Goal: Task Accomplishment & Management: Complete application form

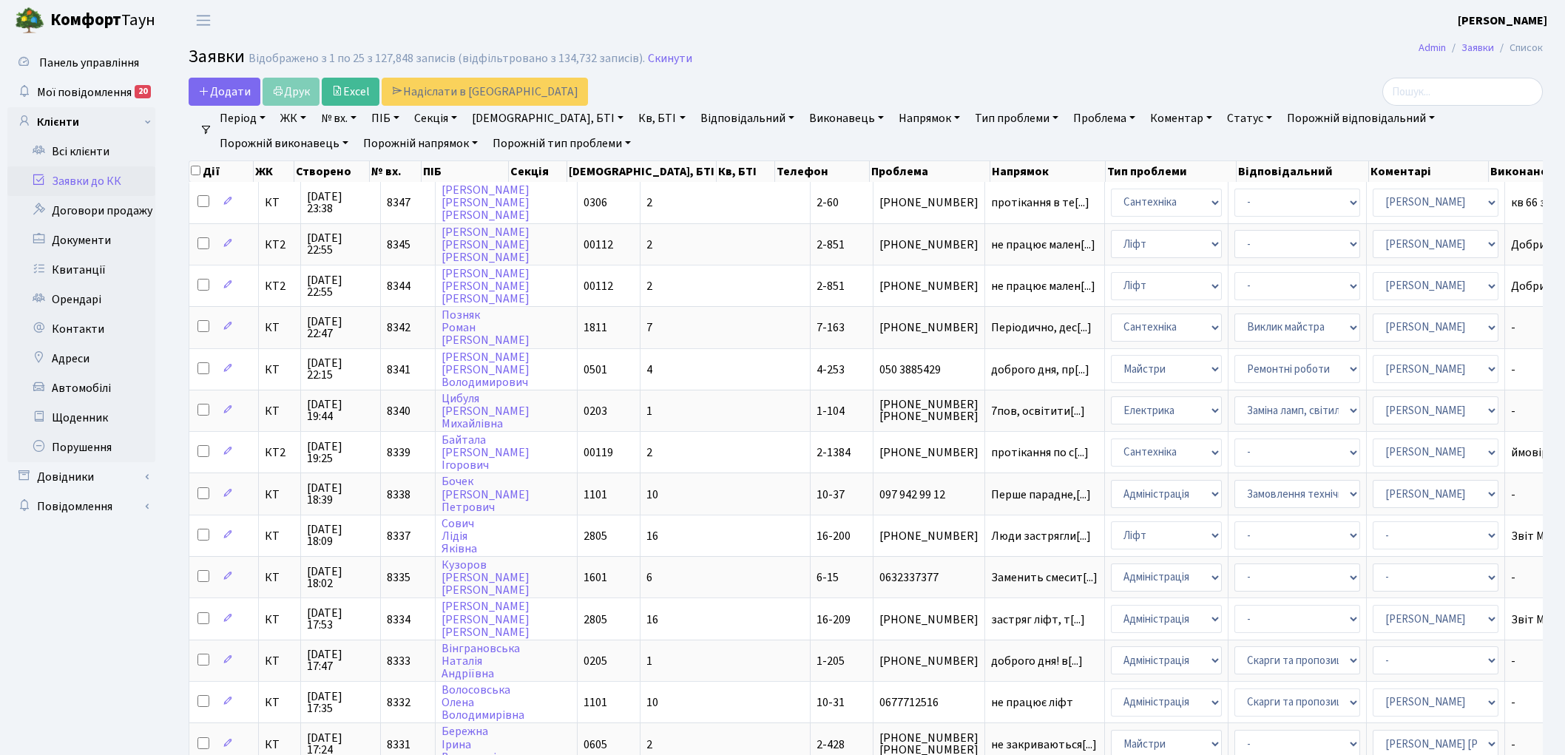
select select "25"
click at [661, 61] on link "Скинути" at bounding box center [670, 59] width 44 height 14
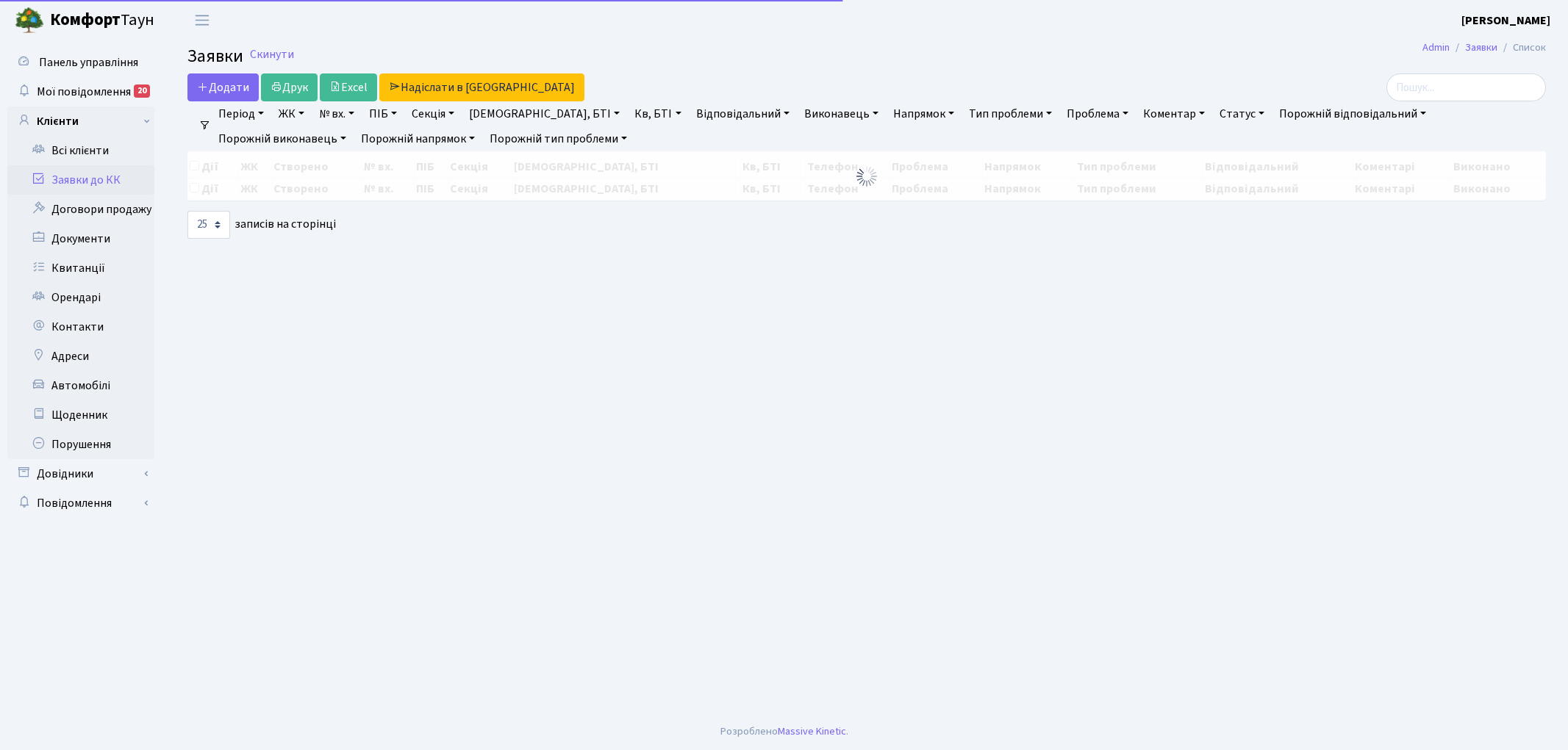
select select "25"
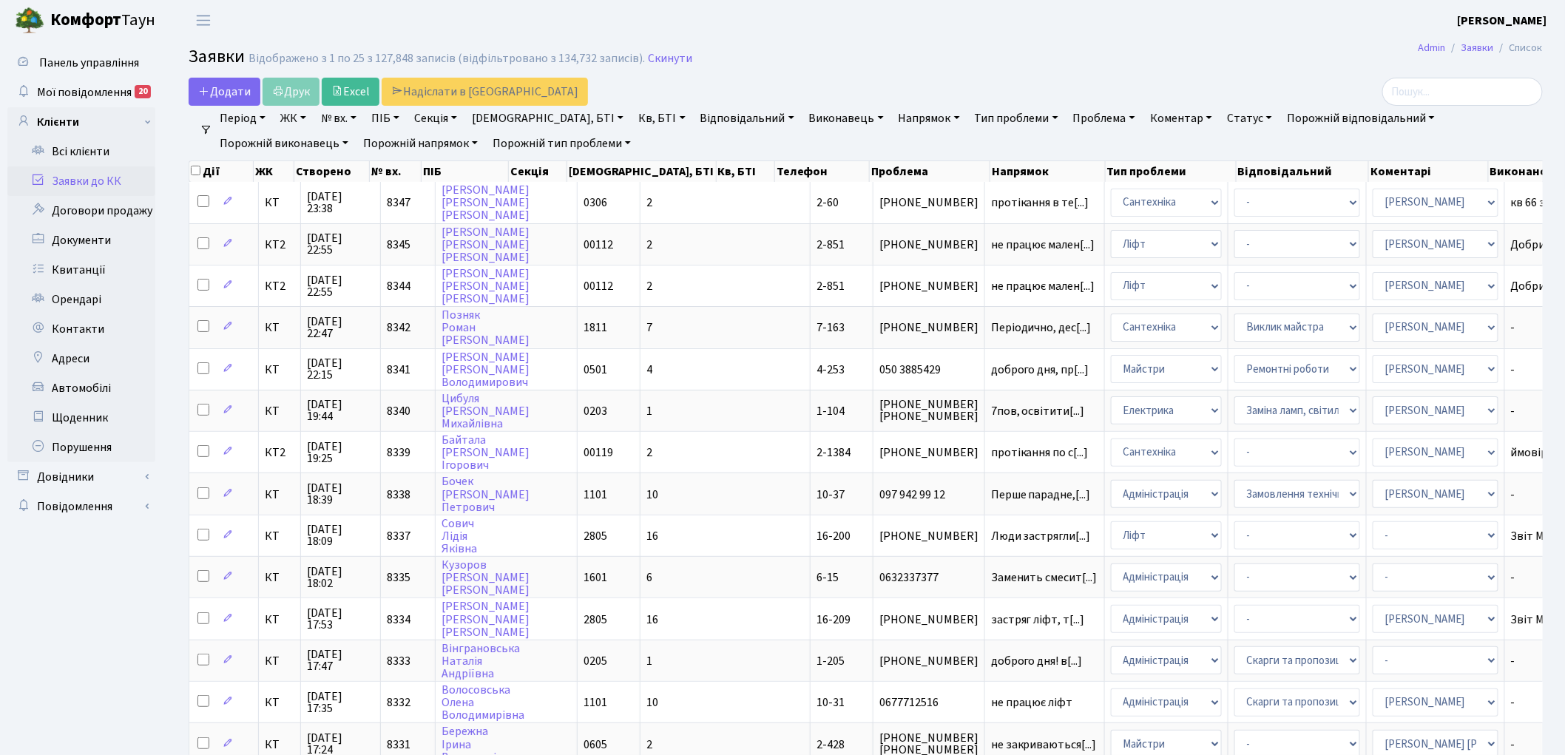
click at [663, 60] on link "Скинути" at bounding box center [670, 59] width 44 height 14
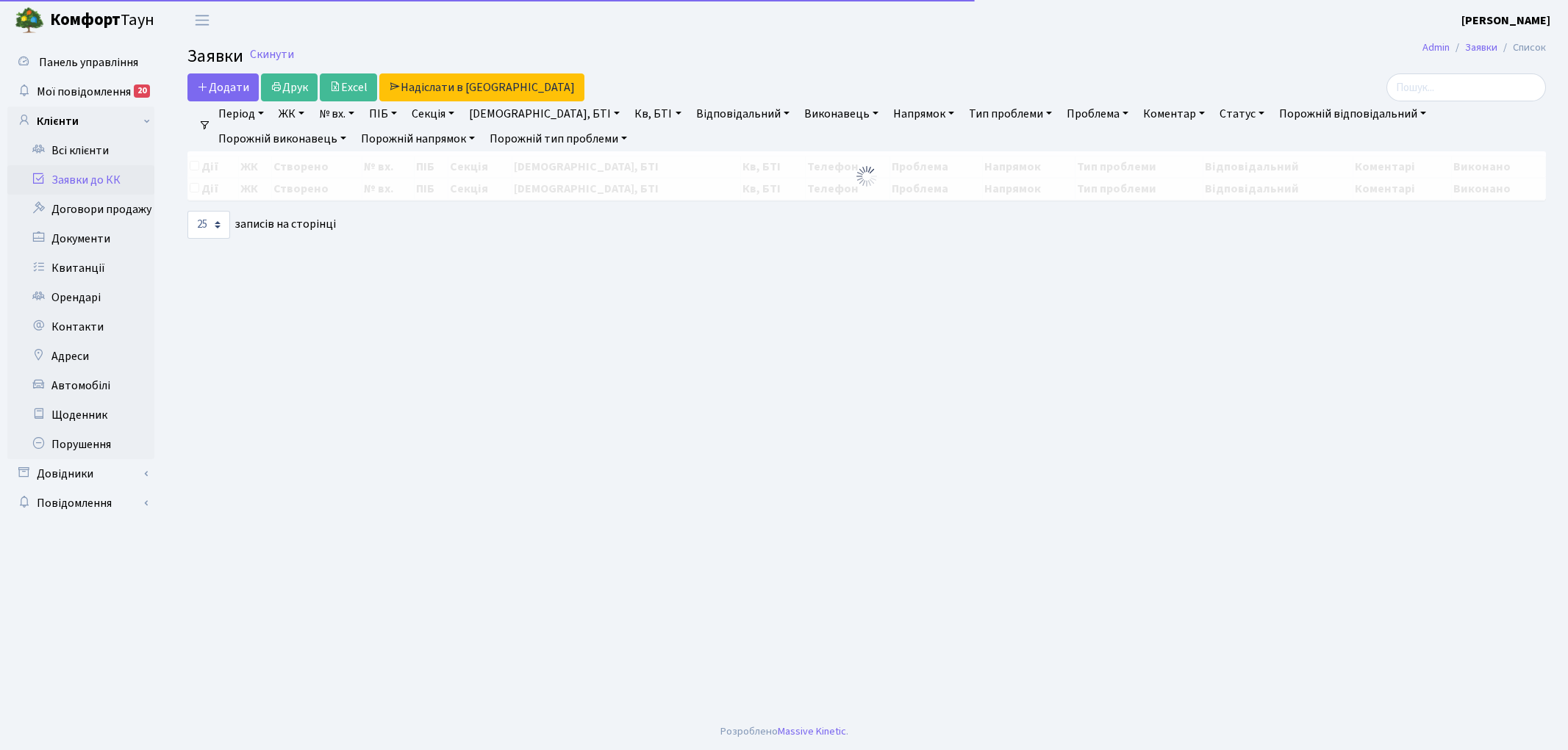
select select "25"
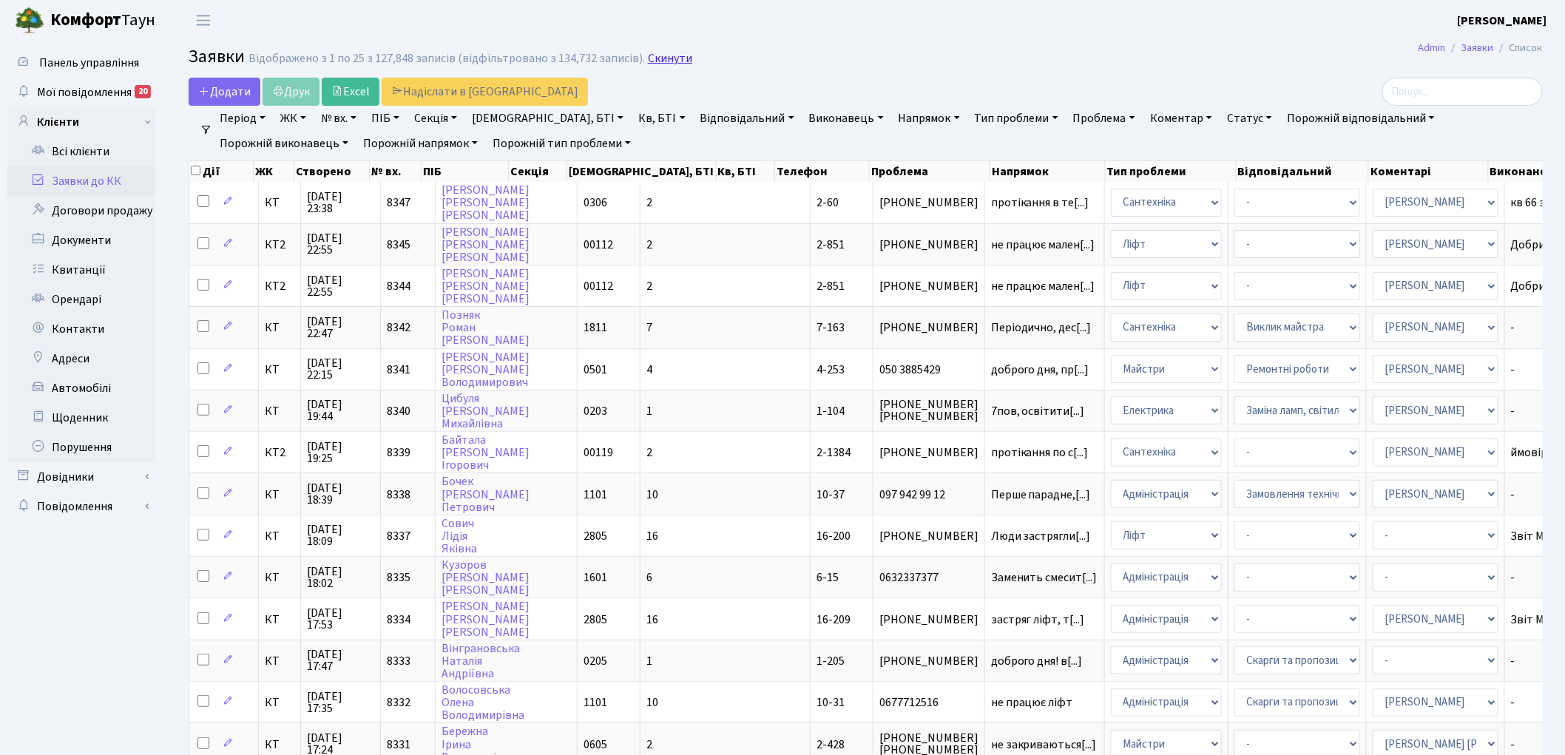
click at [663, 61] on link "Скинути" at bounding box center [670, 59] width 44 height 14
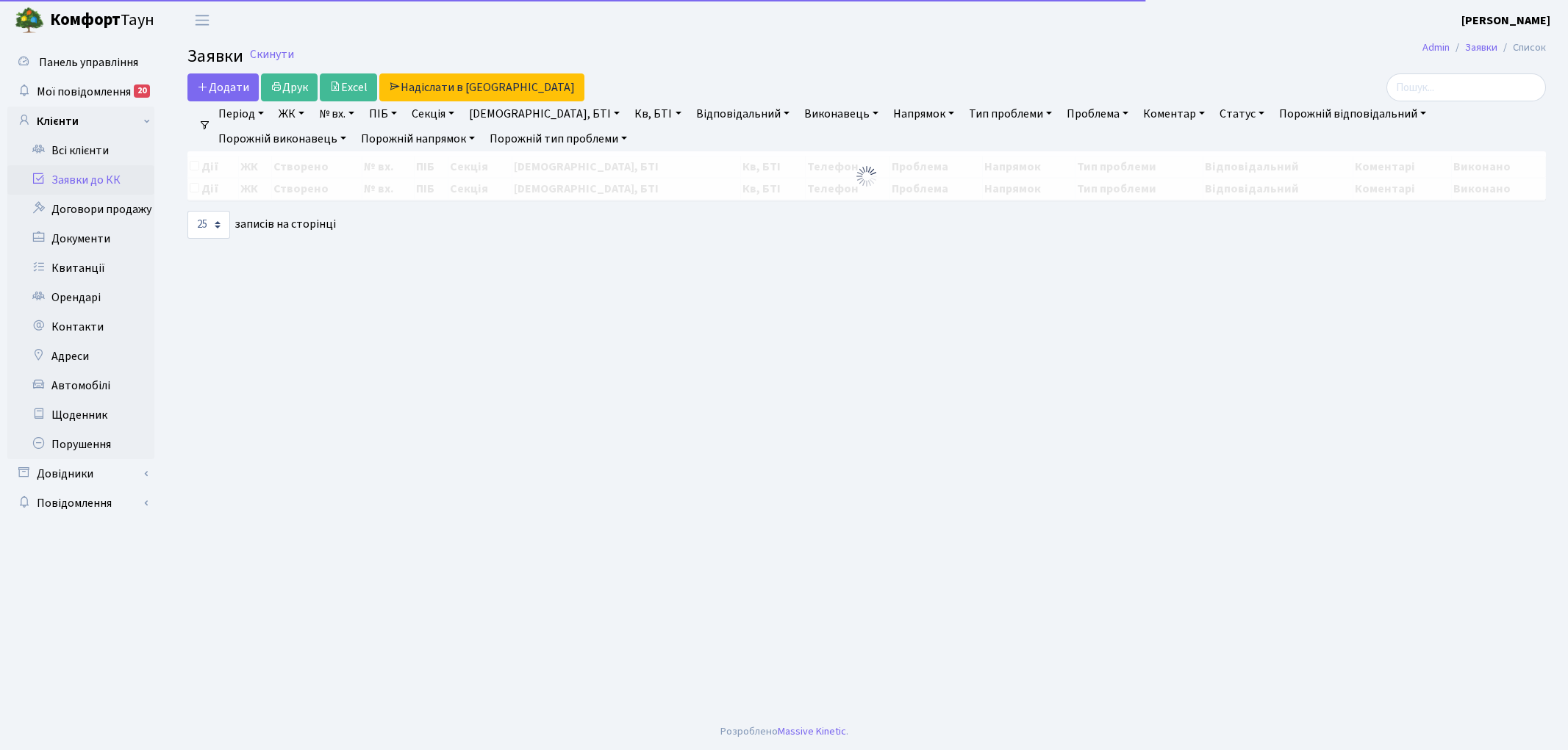
select select "25"
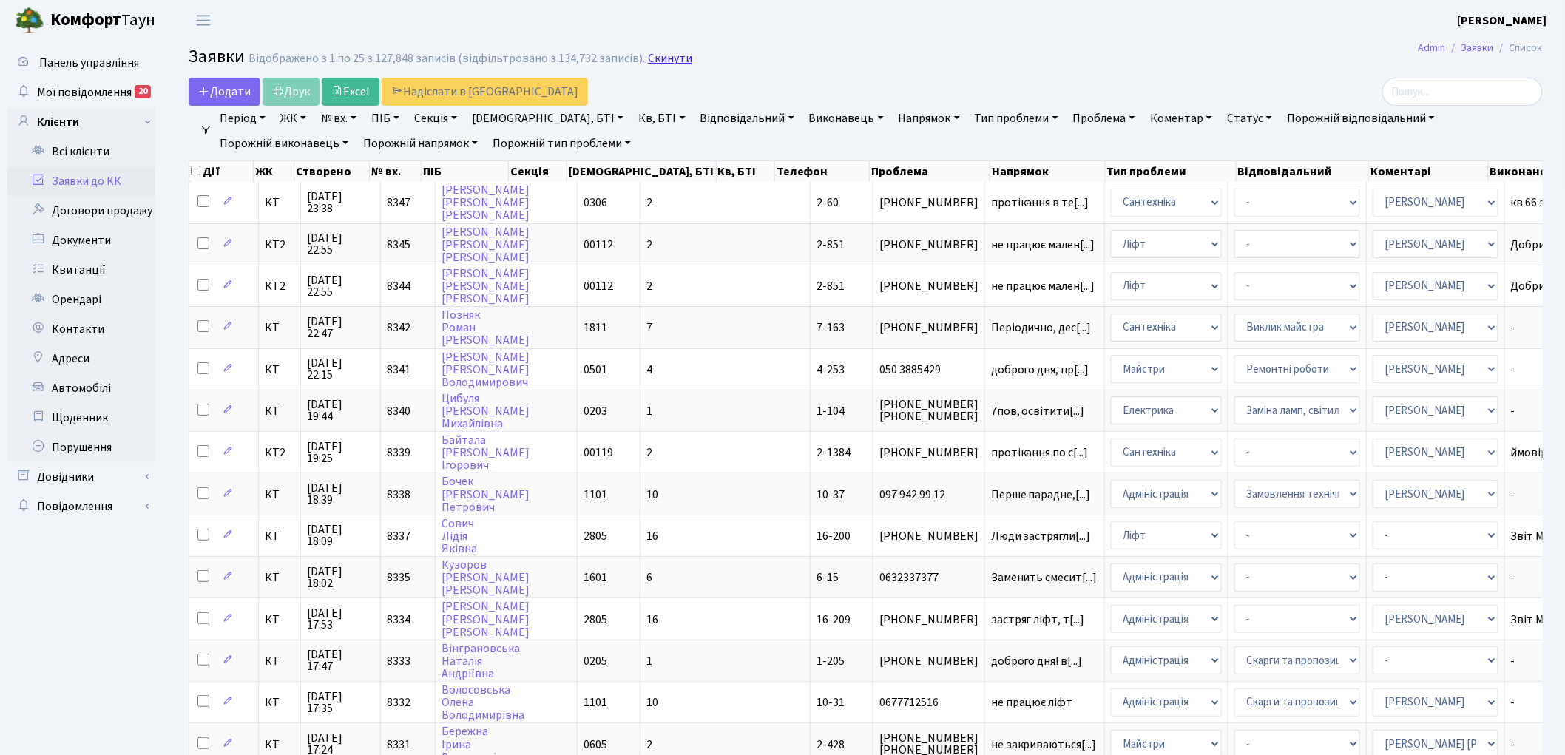
click at [657, 61] on link "Скинути" at bounding box center [670, 59] width 44 height 14
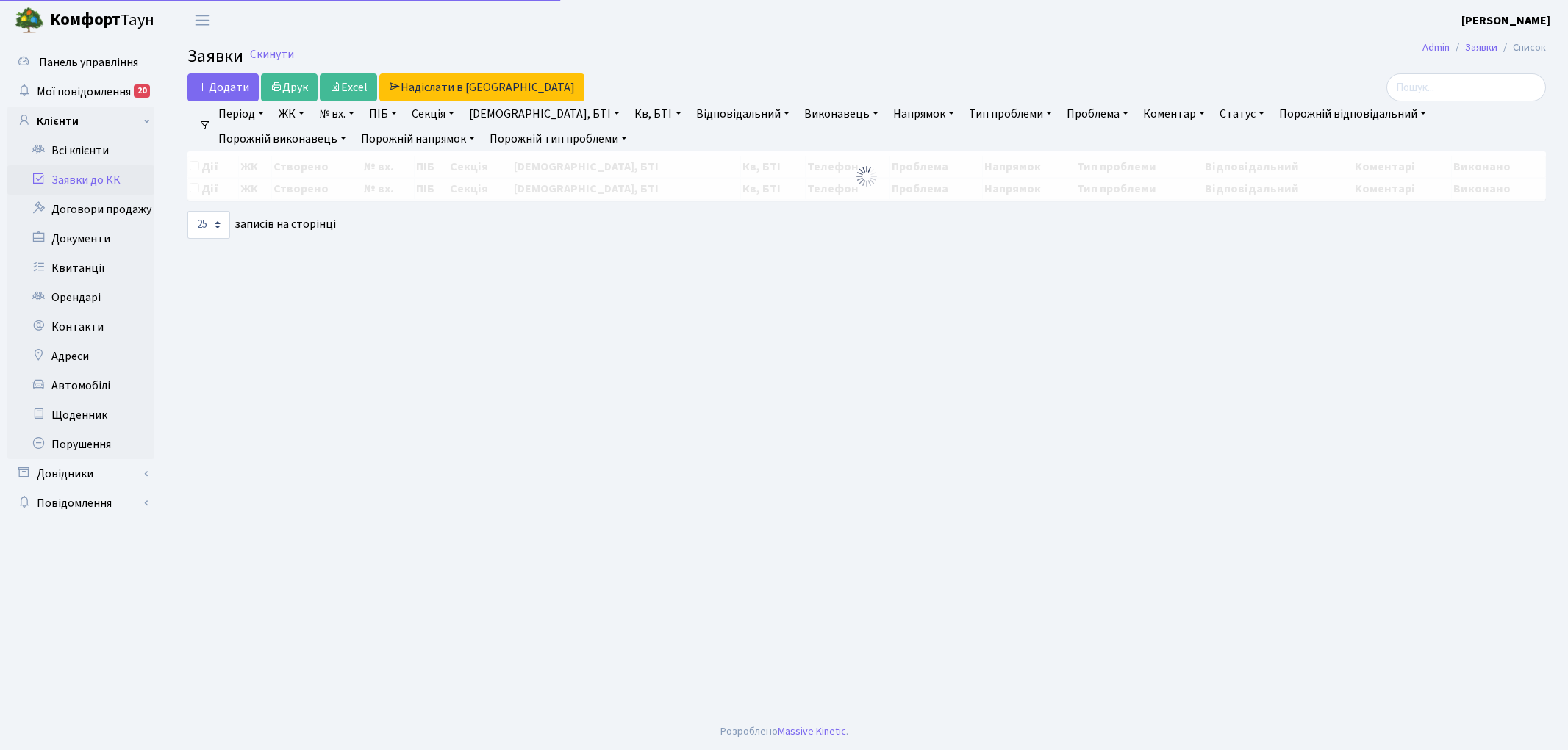
select select "25"
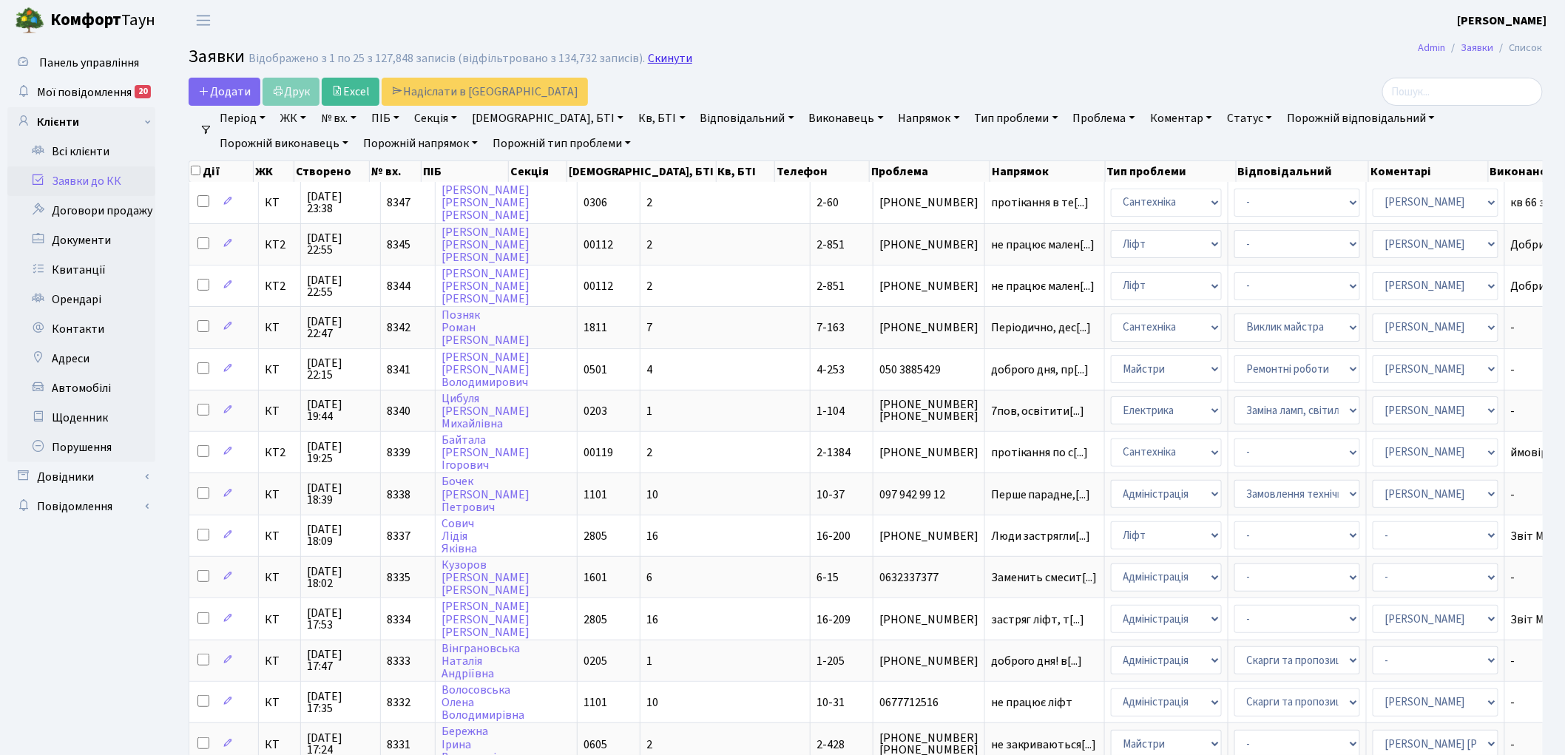
click at [657, 59] on link "Скинути" at bounding box center [670, 59] width 44 height 14
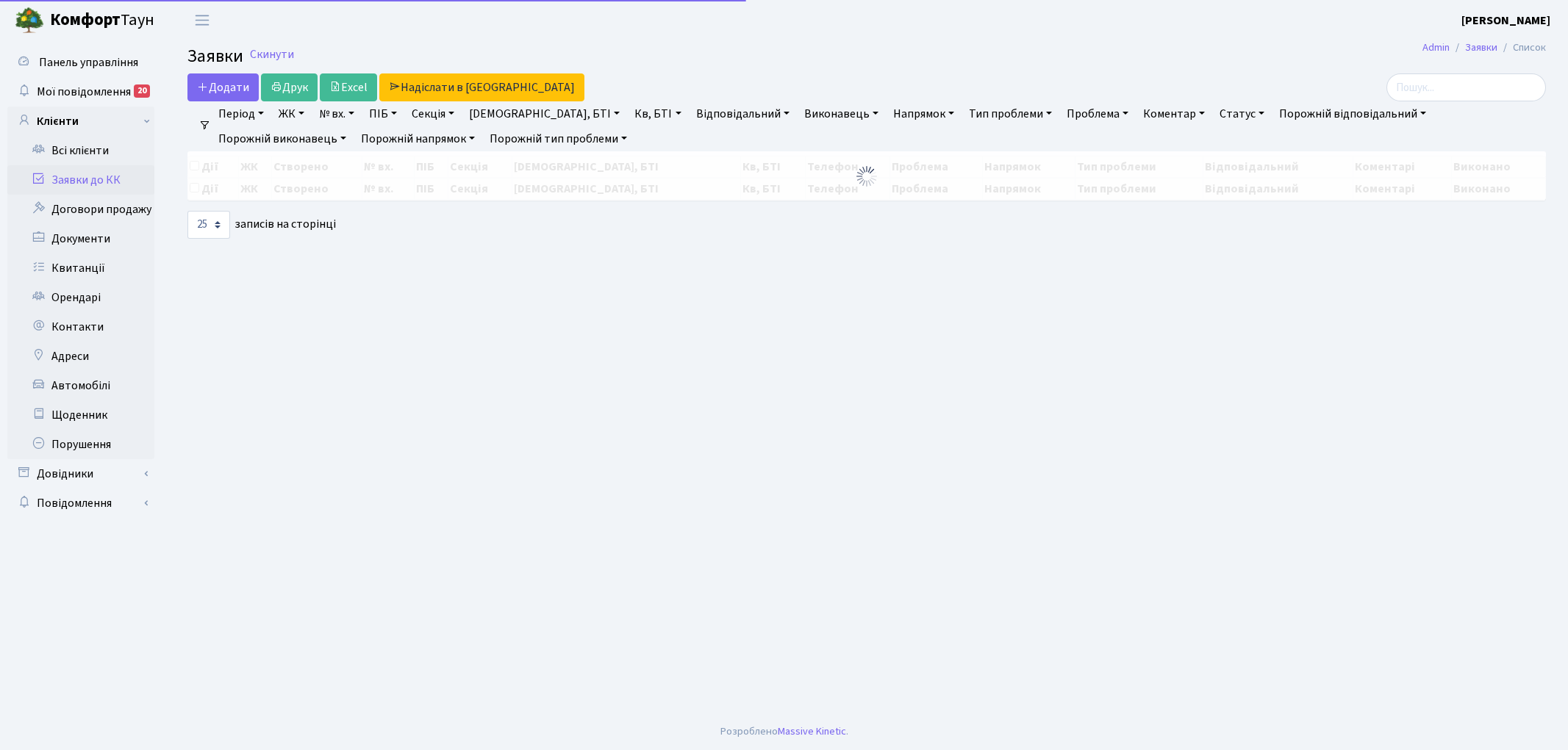
select select "25"
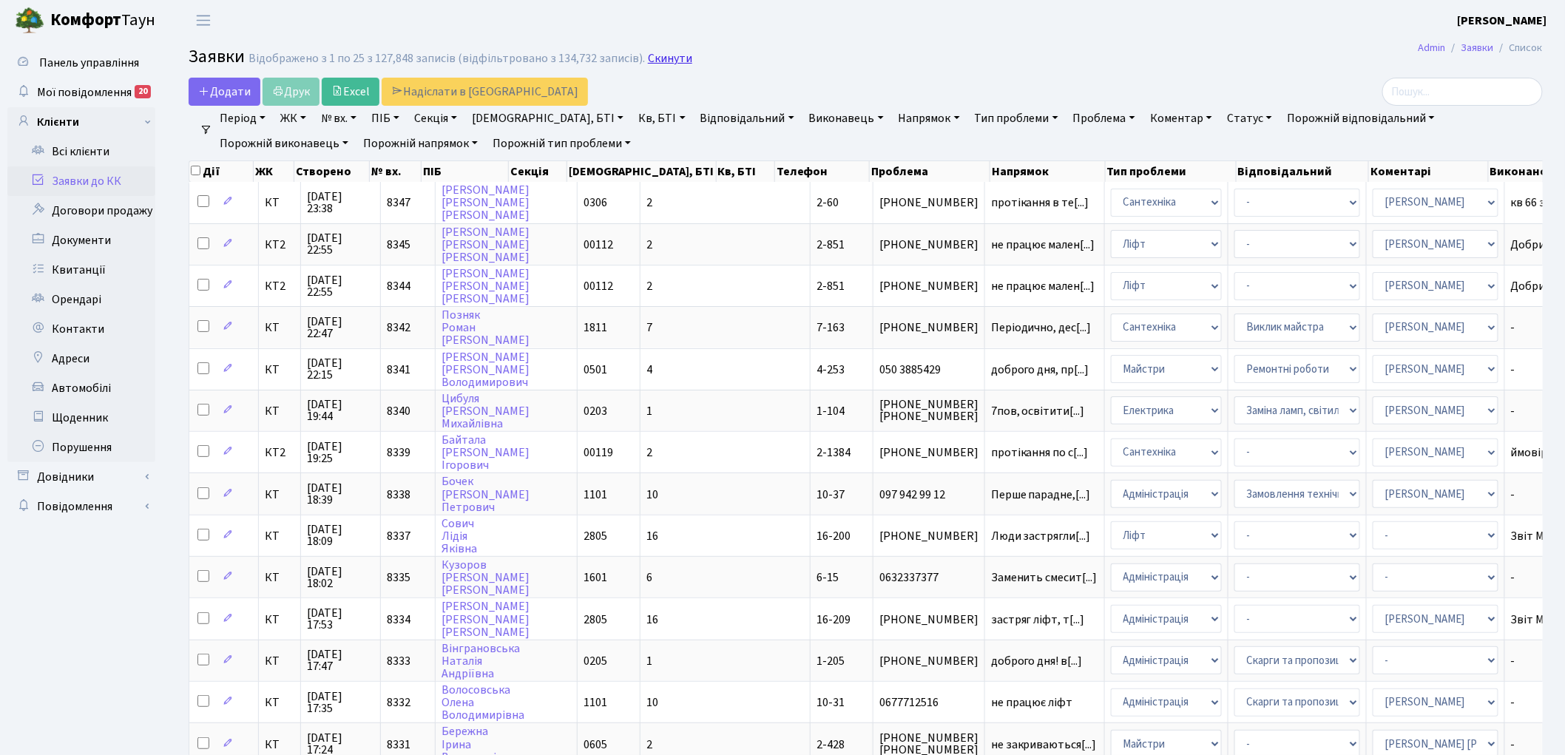
click at [651, 63] on link "Скинути" at bounding box center [670, 59] width 44 height 14
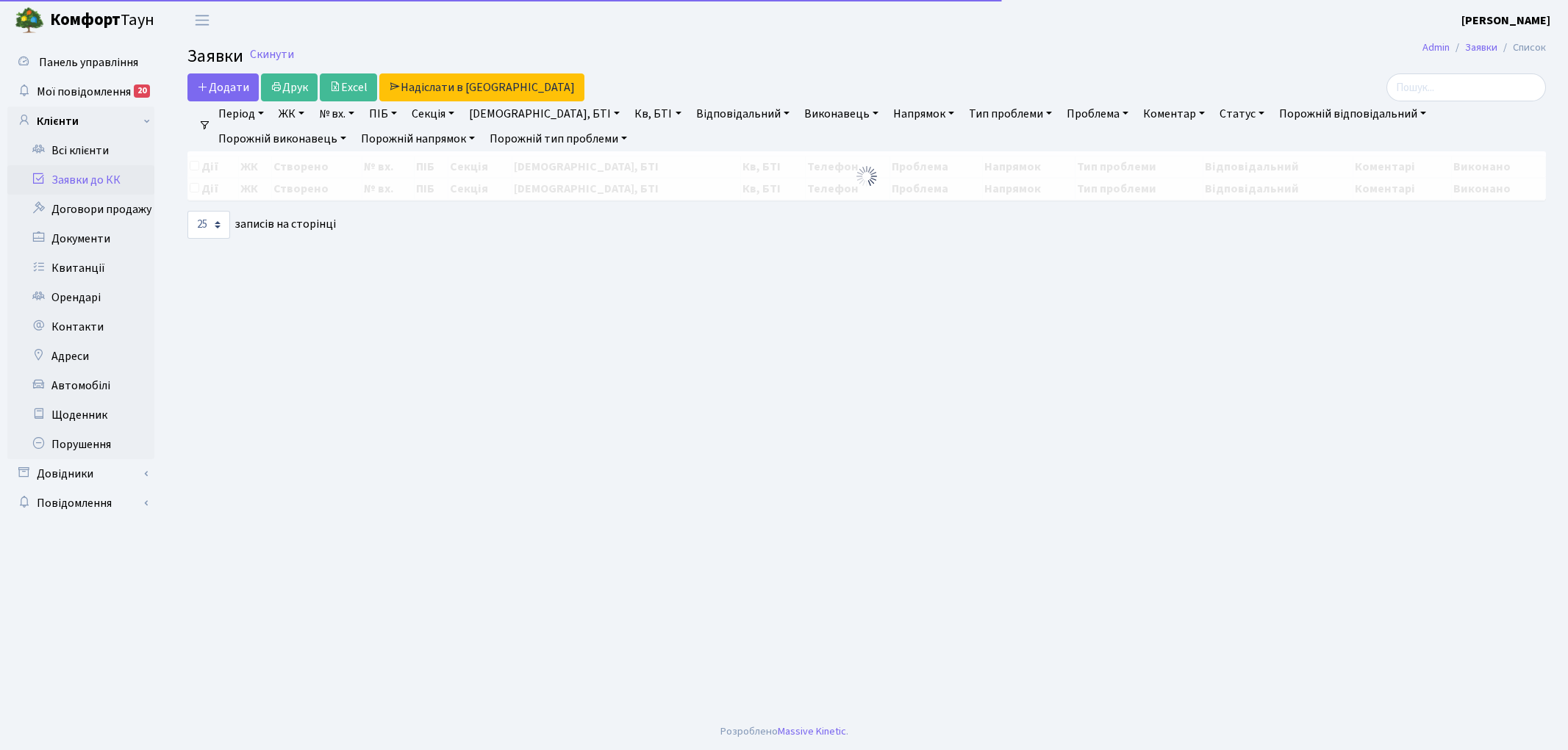
select select "25"
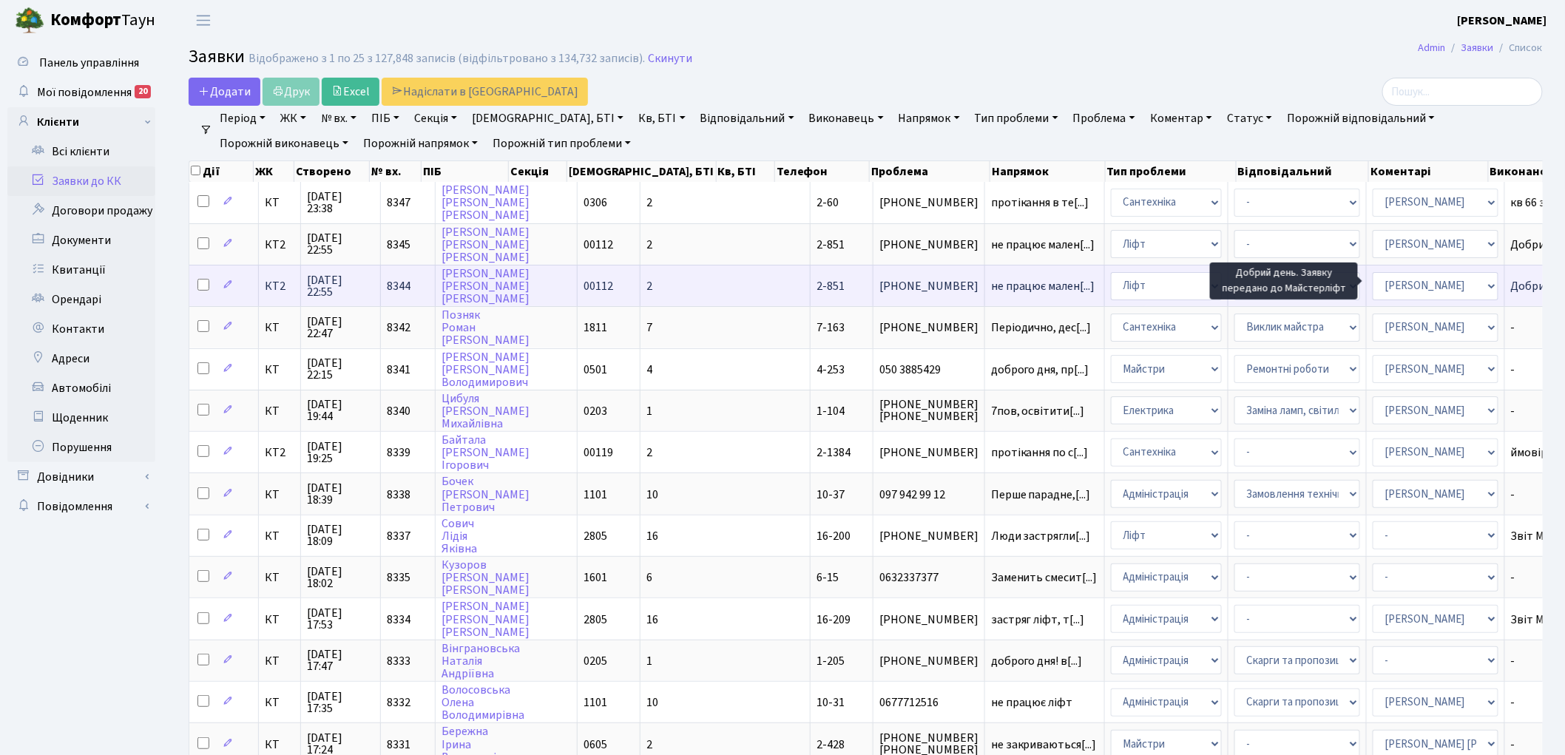
click at [1511, 281] on span "Добрий день. За[...]" at bounding box center [1561, 286] width 101 height 16
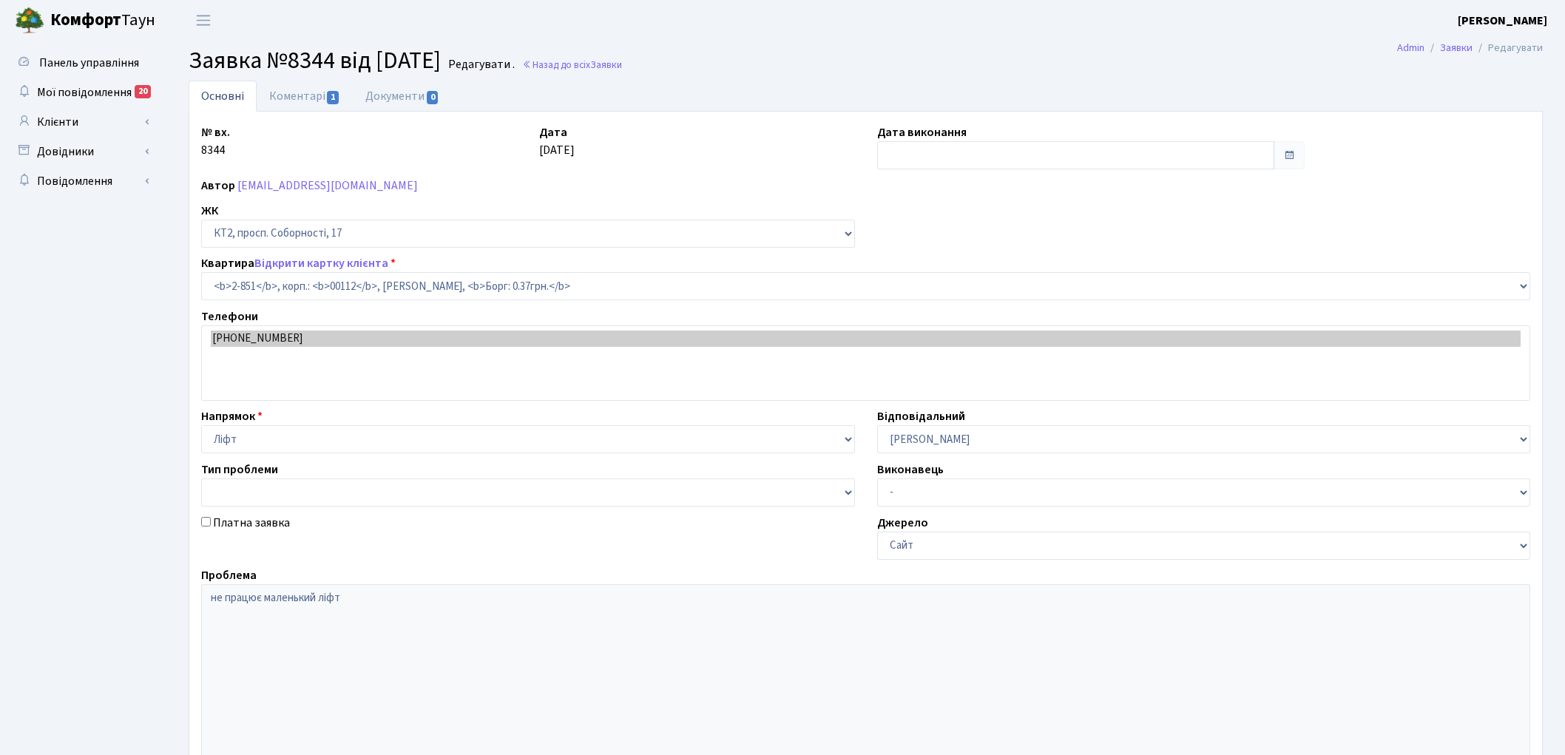
select select "15901"
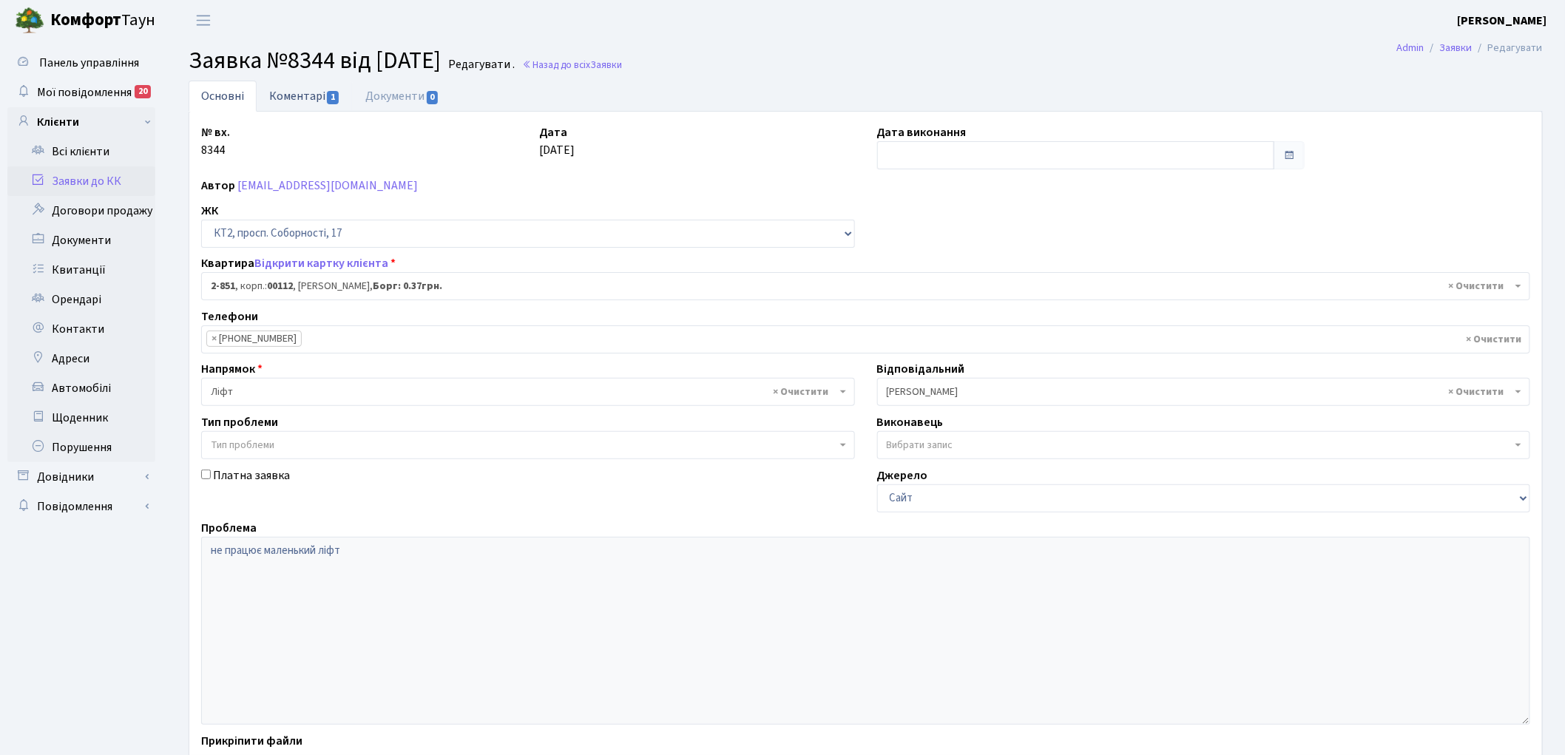
click at [299, 98] on link "Коментарі 1" at bounding box center [305, 96] width 96 height 30
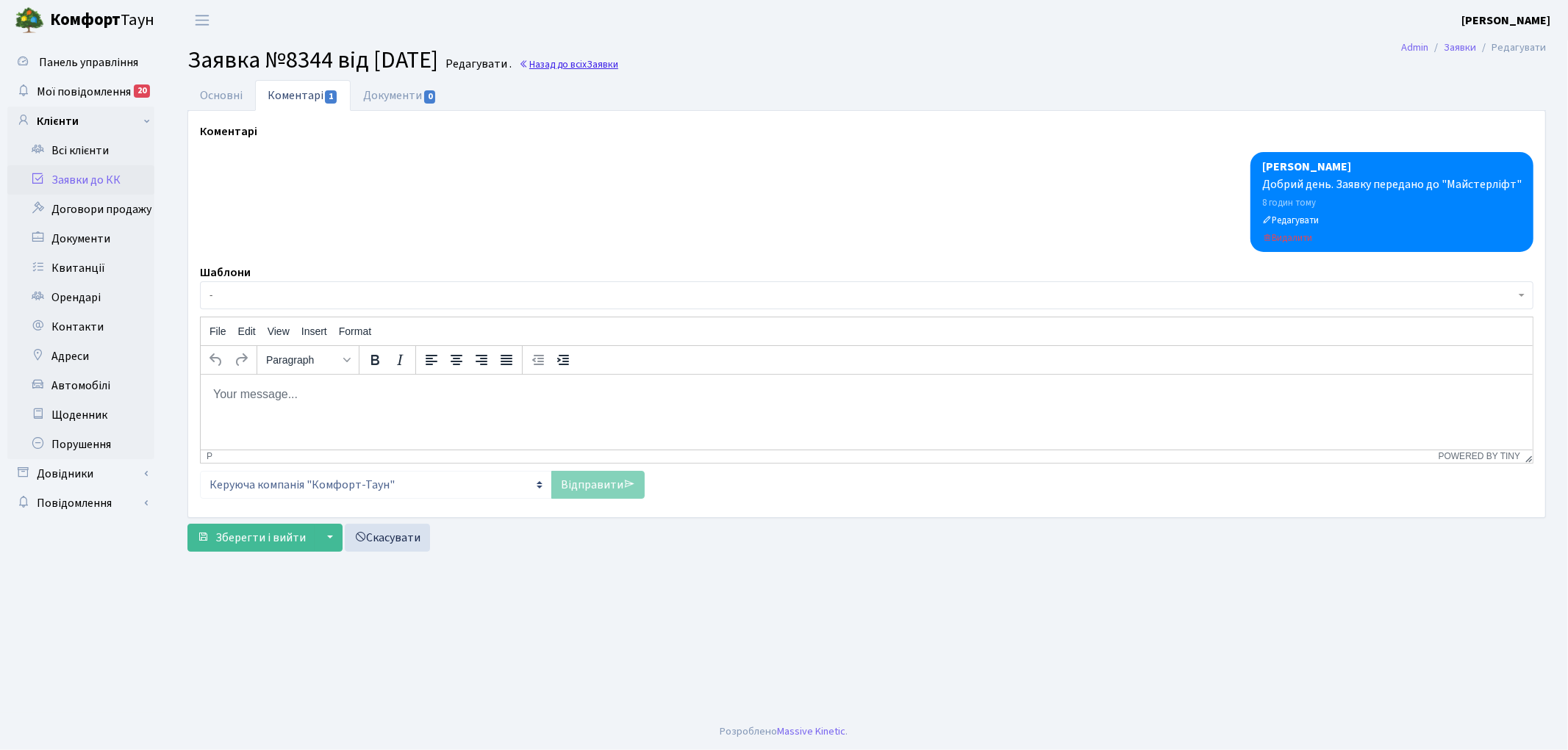
click at [600, 64] on link "Назад до всіх Заявки" at bounding box center [568, 65] width 99 height 14
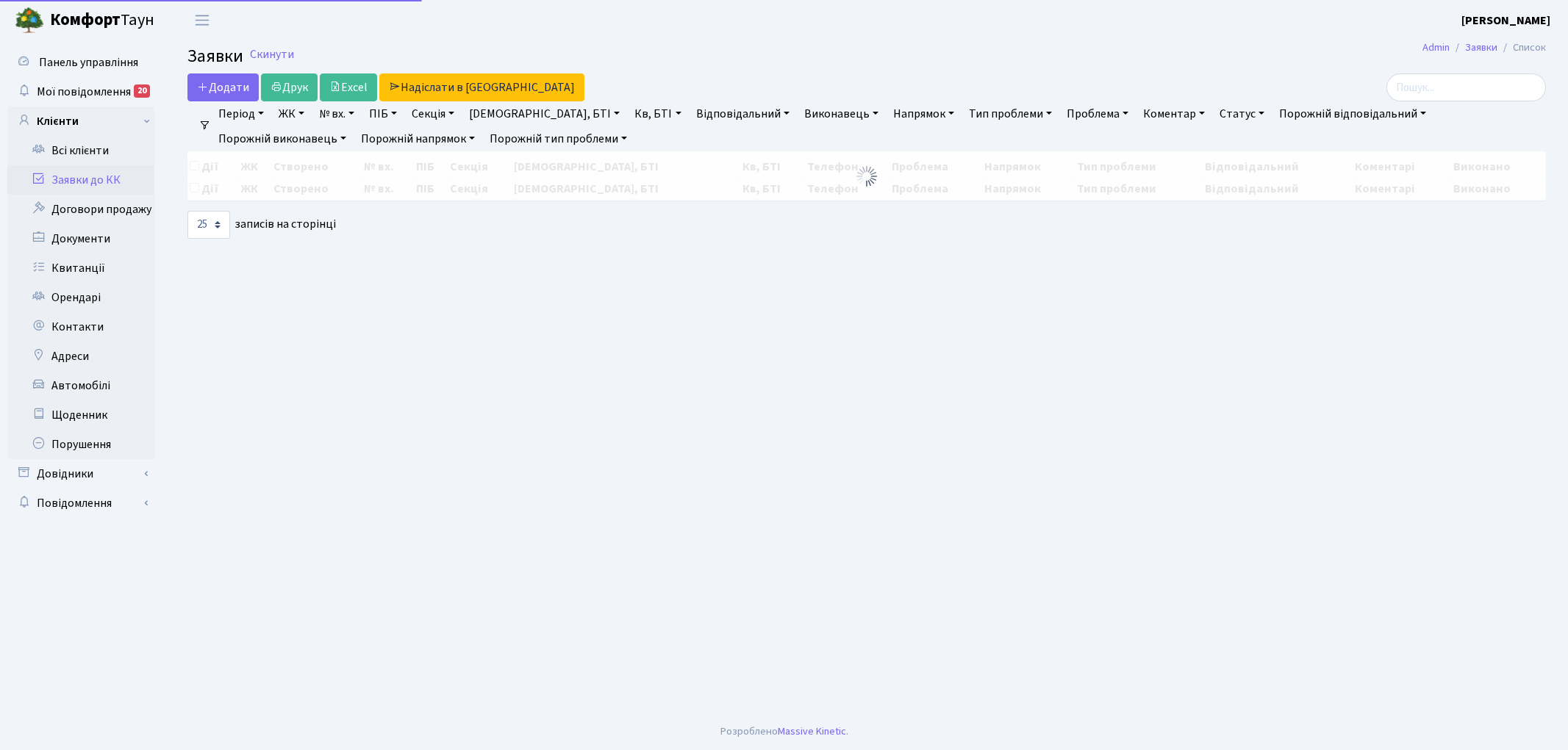
select select "25"
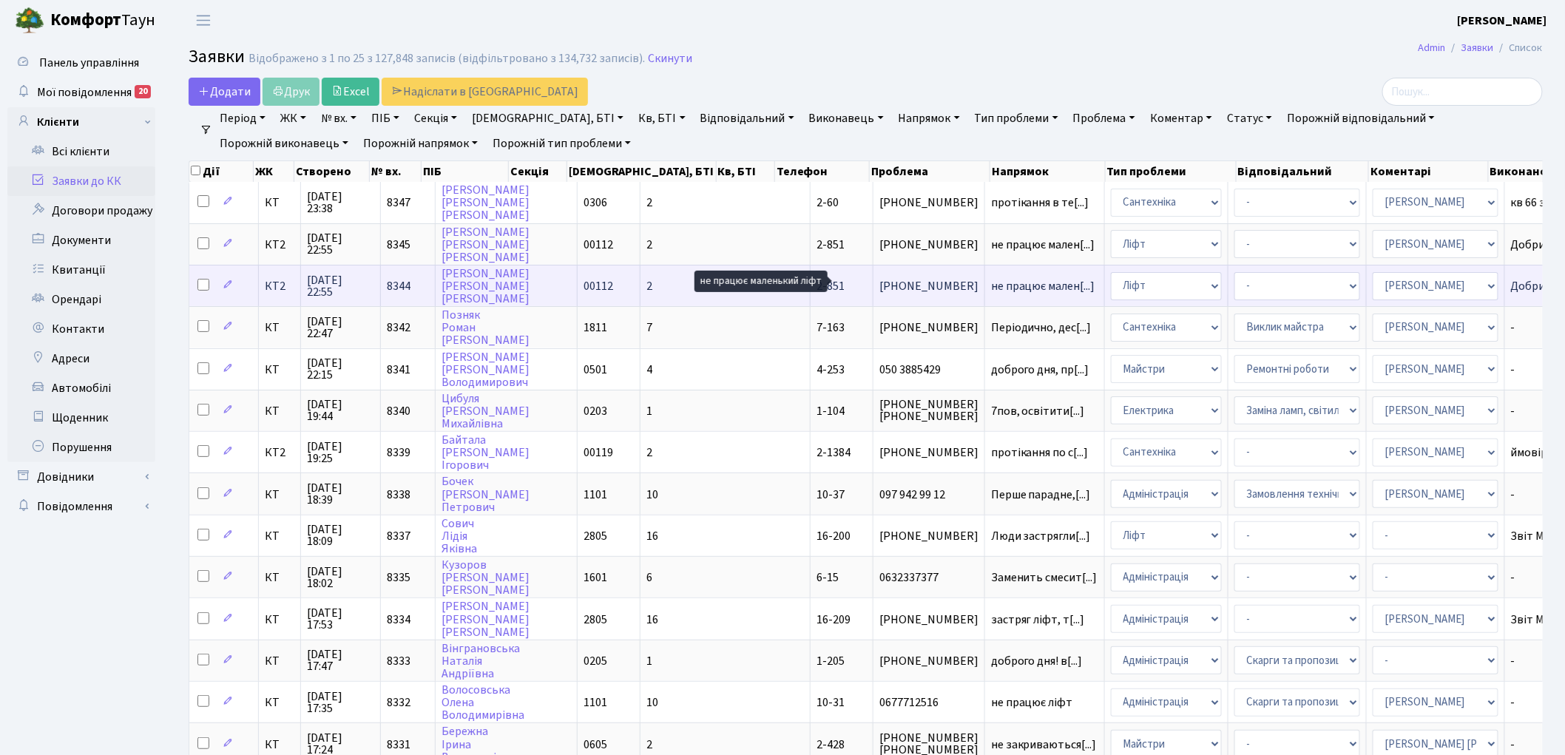
click at [991, 279] on span "не працює мален[...]" at bounding box center [1043, 286] width 104 height 16
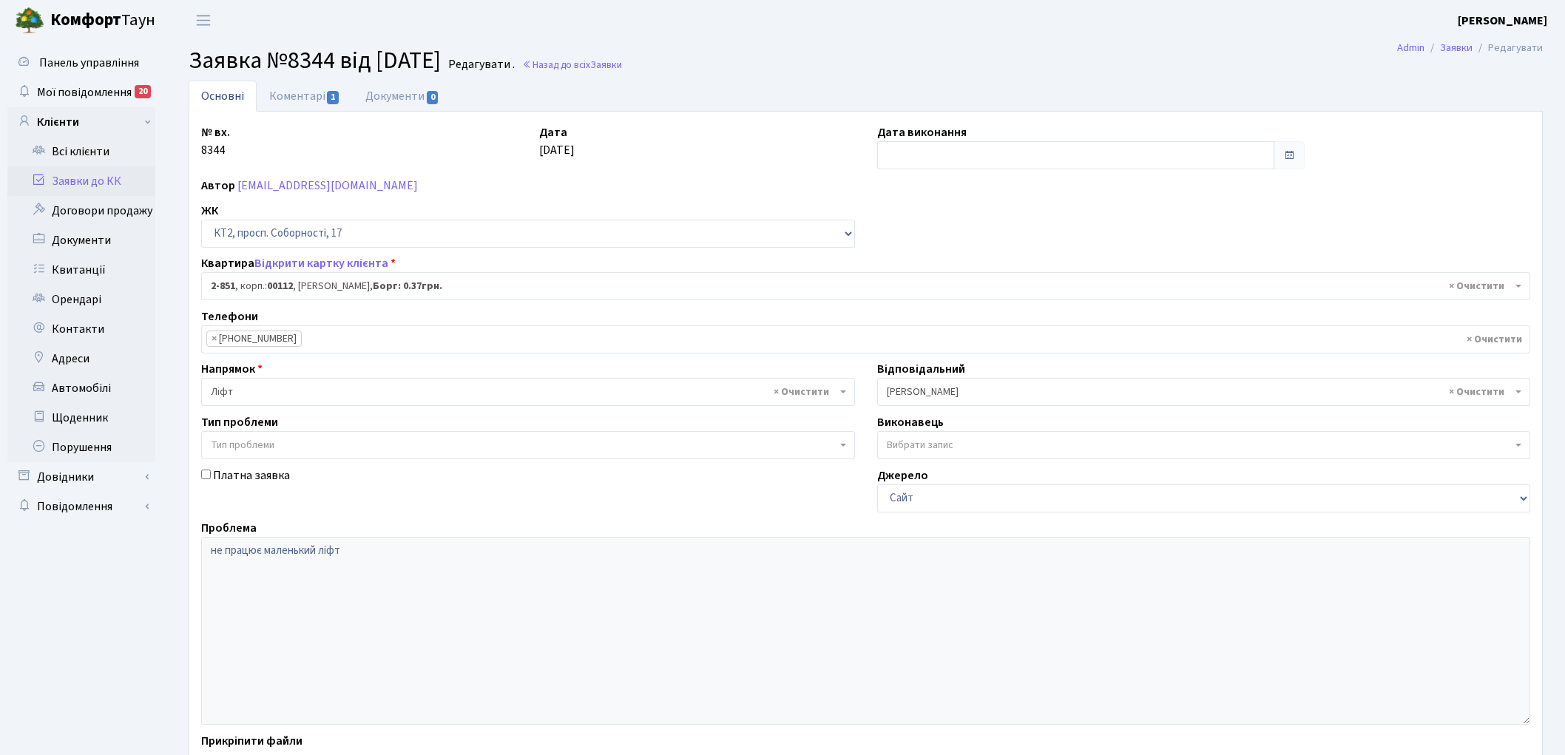
select select "15901"
click at [297, 97] on link "Коментарі 1" at bounding box center [305, 96] width 96 height 30
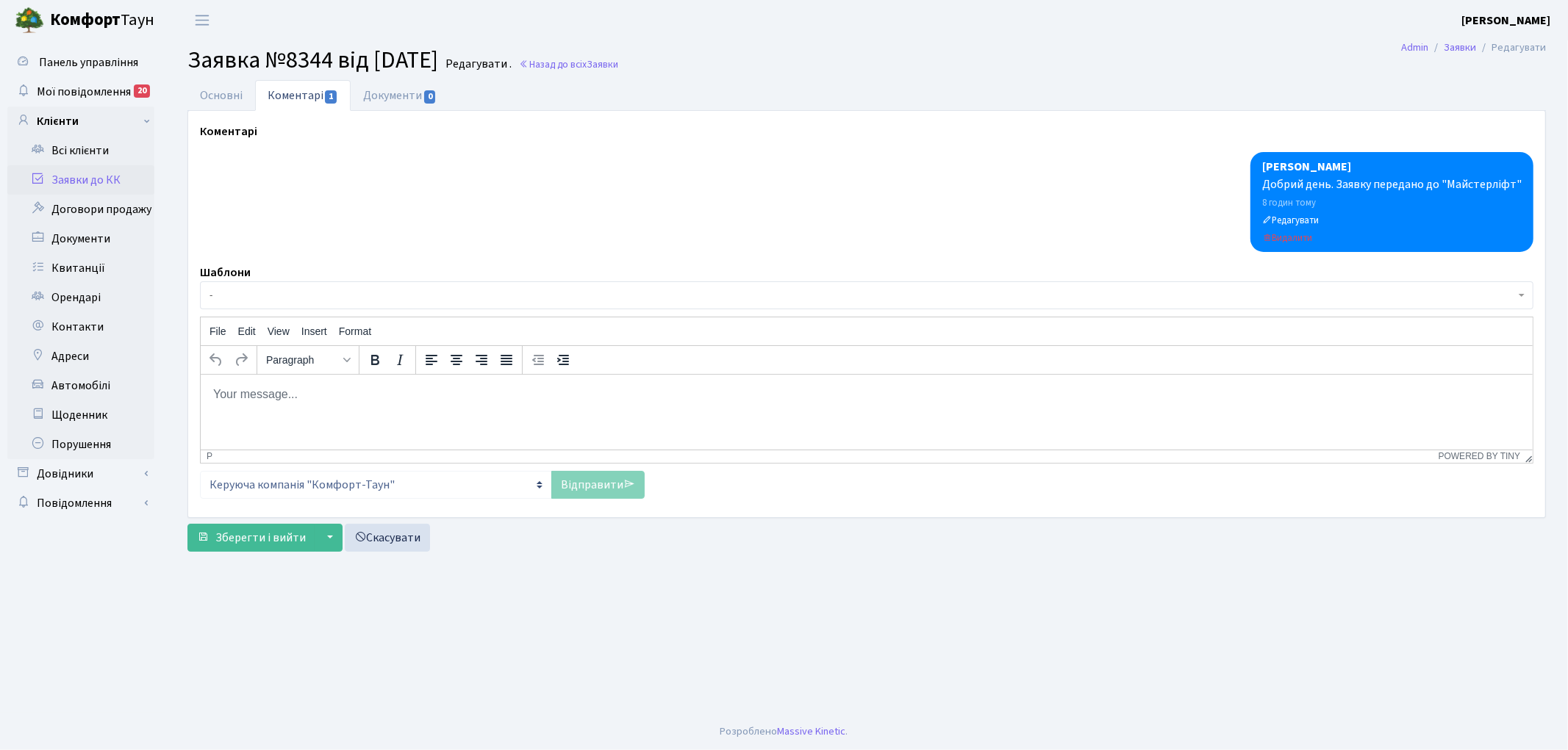
click at [305, 400] on p "Rich Text Area. Press ALT-0 for help." at bounding box center [865, 393] width 1308 height 16
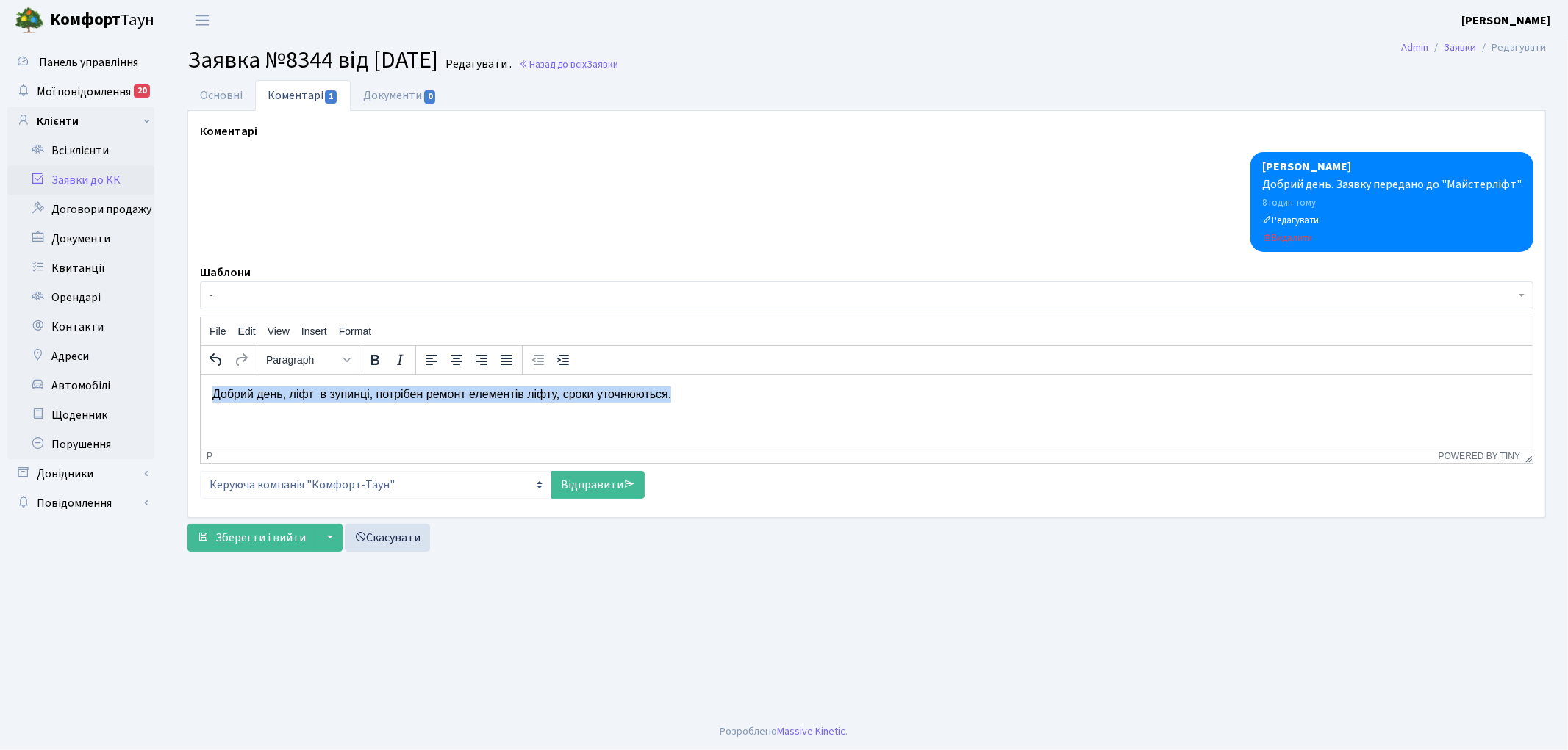
drag, startPoint x: 211, startPoint y: 393, endPoint x: 679, endPoint y: 400, distance: 468.1
click at [679, 400] on p "Добрий день, ліфт в зупинці, потрібен ремонт елементів ліфту, сроки уточнюються." at bounding box center [865, 393] width 1308 height 16
copy p "Добрий день, ліфт в зупинці, потрібен ремонт елементів ліфту, сроки уточнюються."
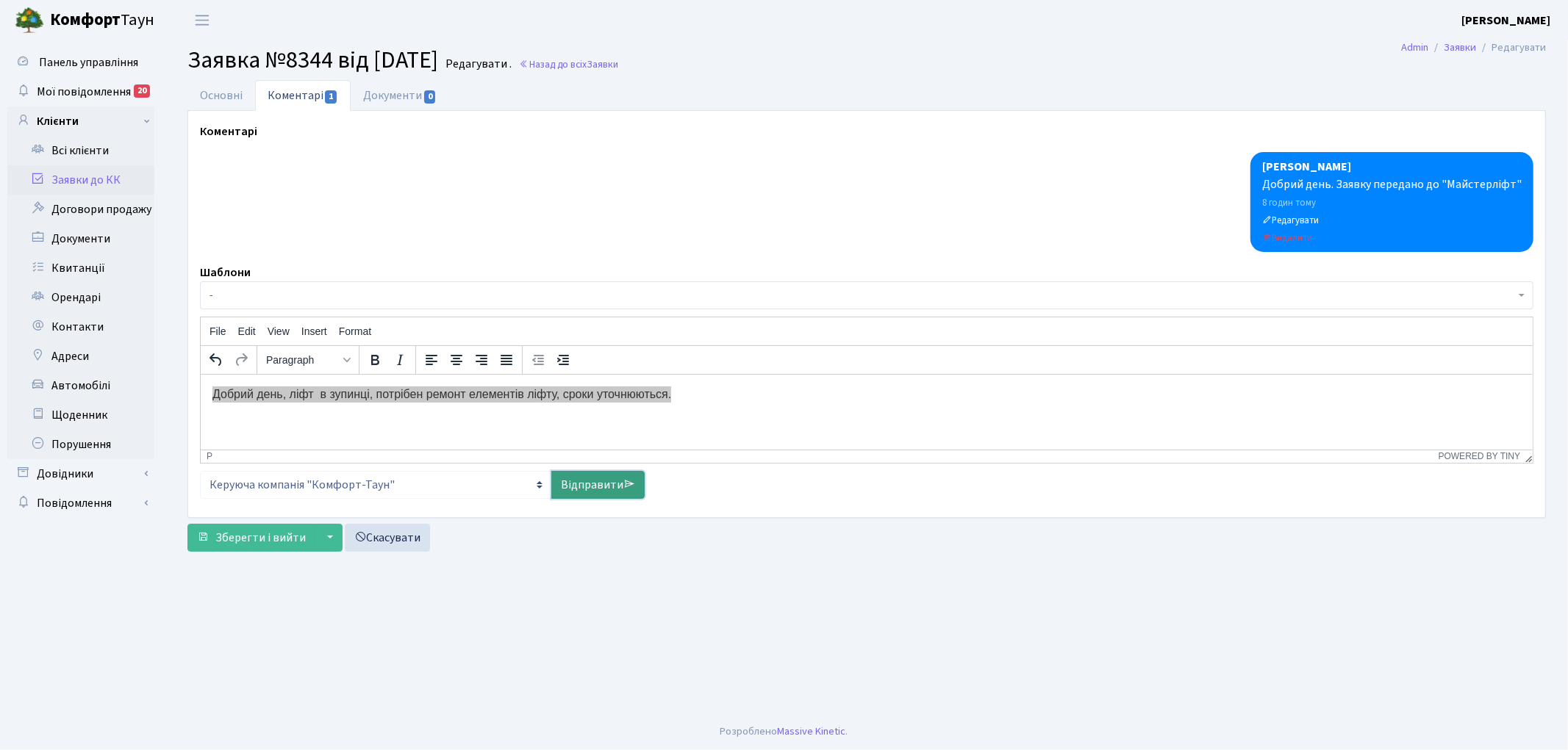
click at [577, 476] on link "Відправити" at bounding box center [598, 485] width 93 height 28
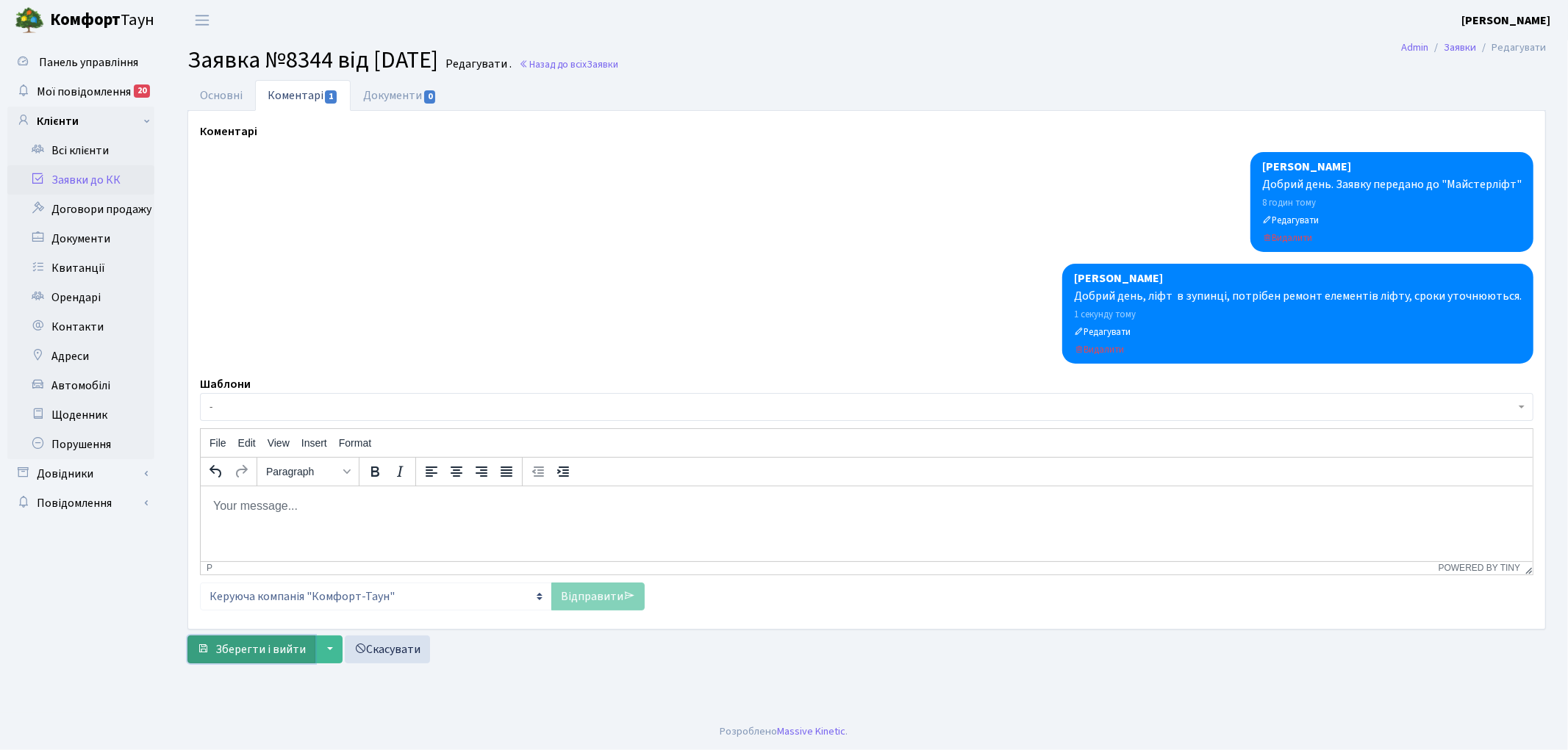
click at [238, 651] on span "Зберегти і вийти" at bounding box center [260, 650] width 90 height 16
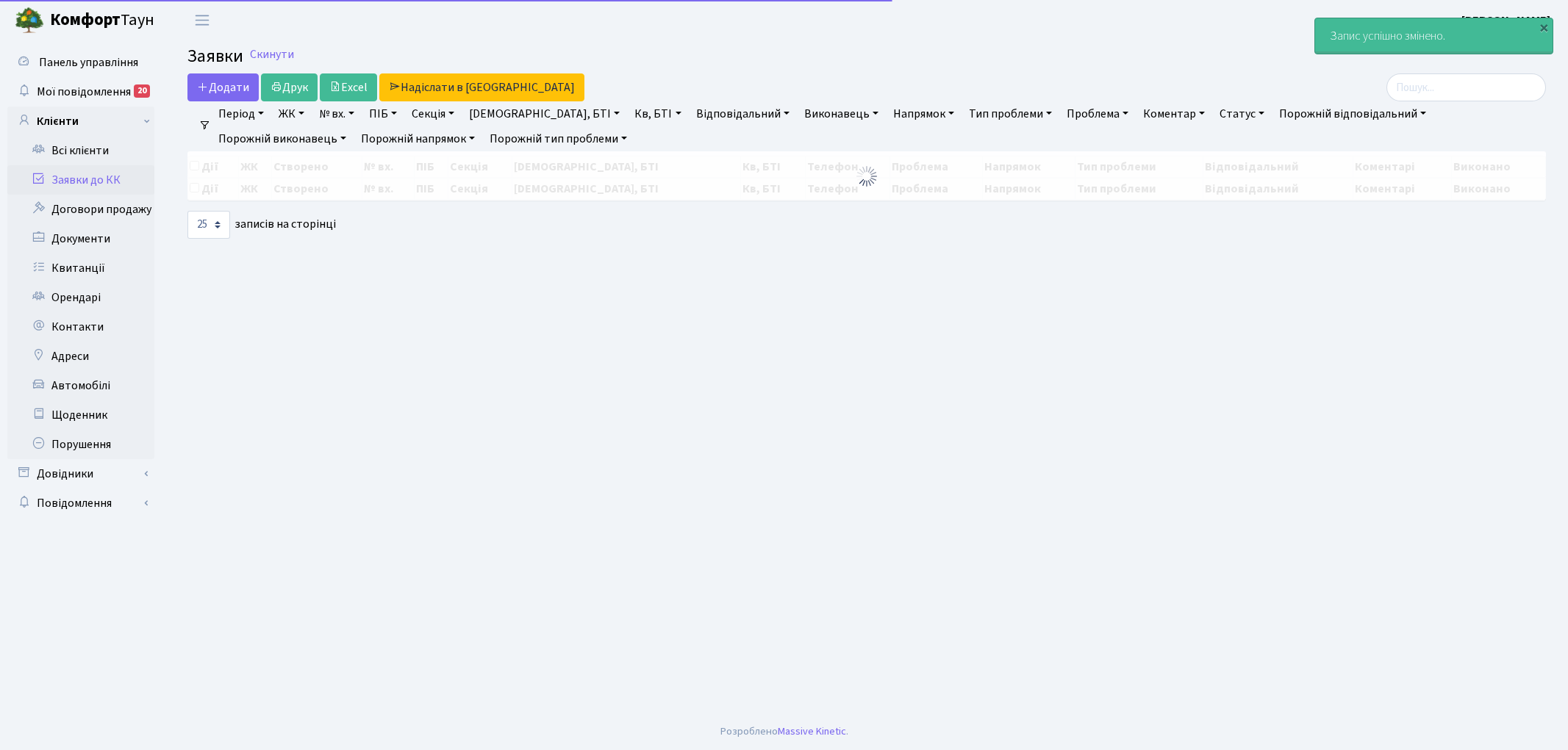
select select "25"
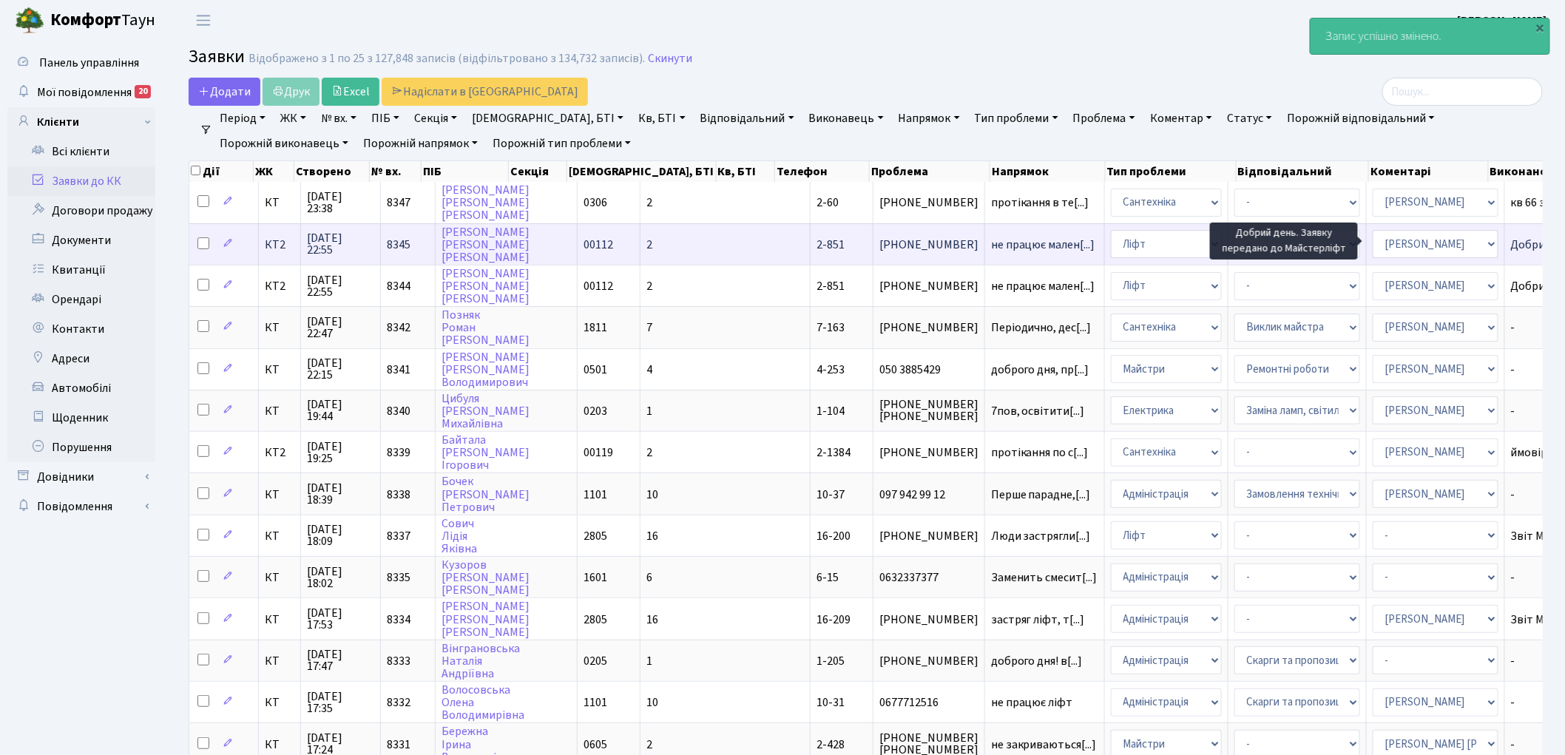
click at [1511, 240] on span "Добрий день. За[...]" at bounding box center [1561, 245] width 101 height 16
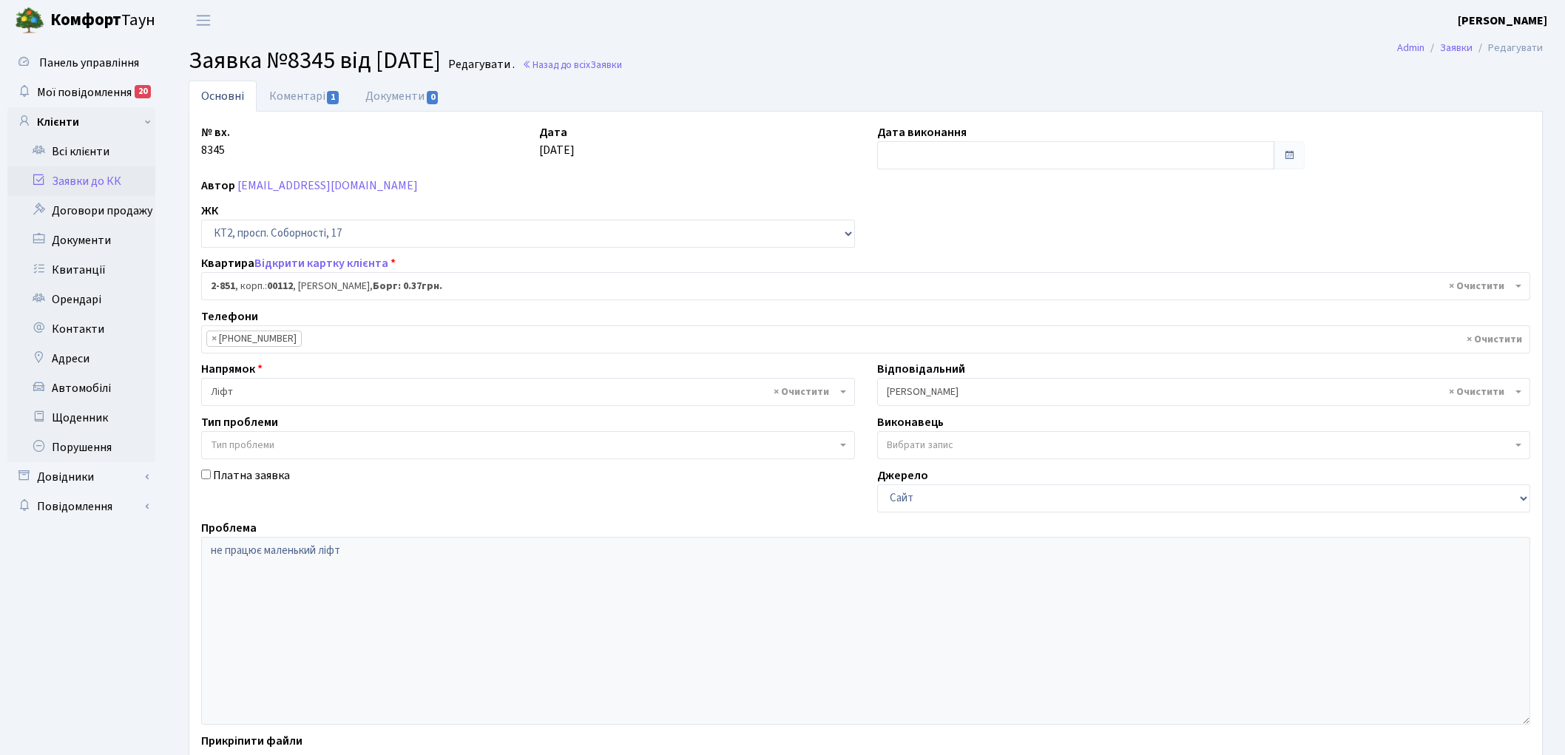
select select "15901"
click at [309, 89] on link "Коментарі 1" at bounding box center [305, 96] width 96 height 30
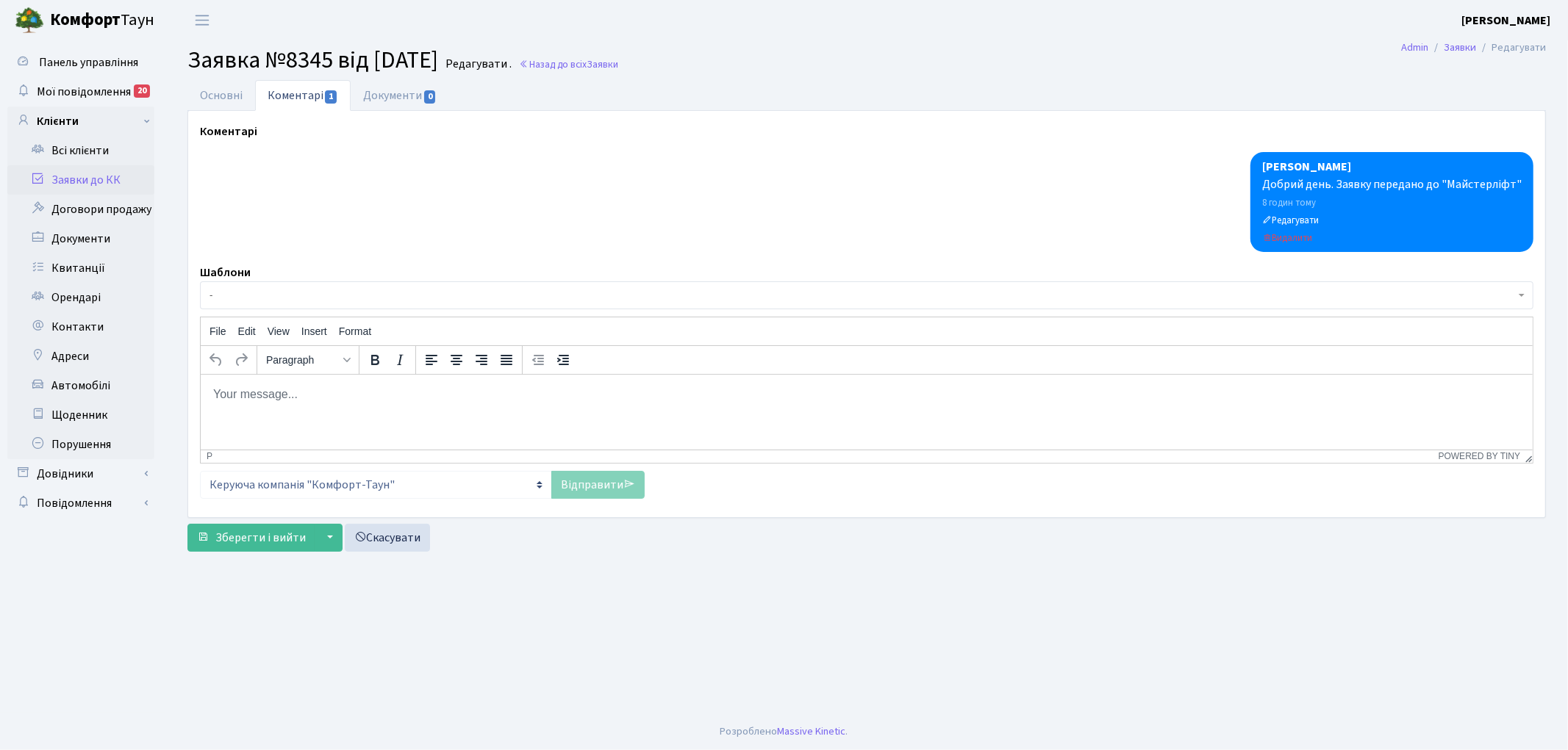
click at [297, 399] on p "Rich Text Area. Press ALT-0 for help." at bounding box center [865, 393] width 1308 height 16
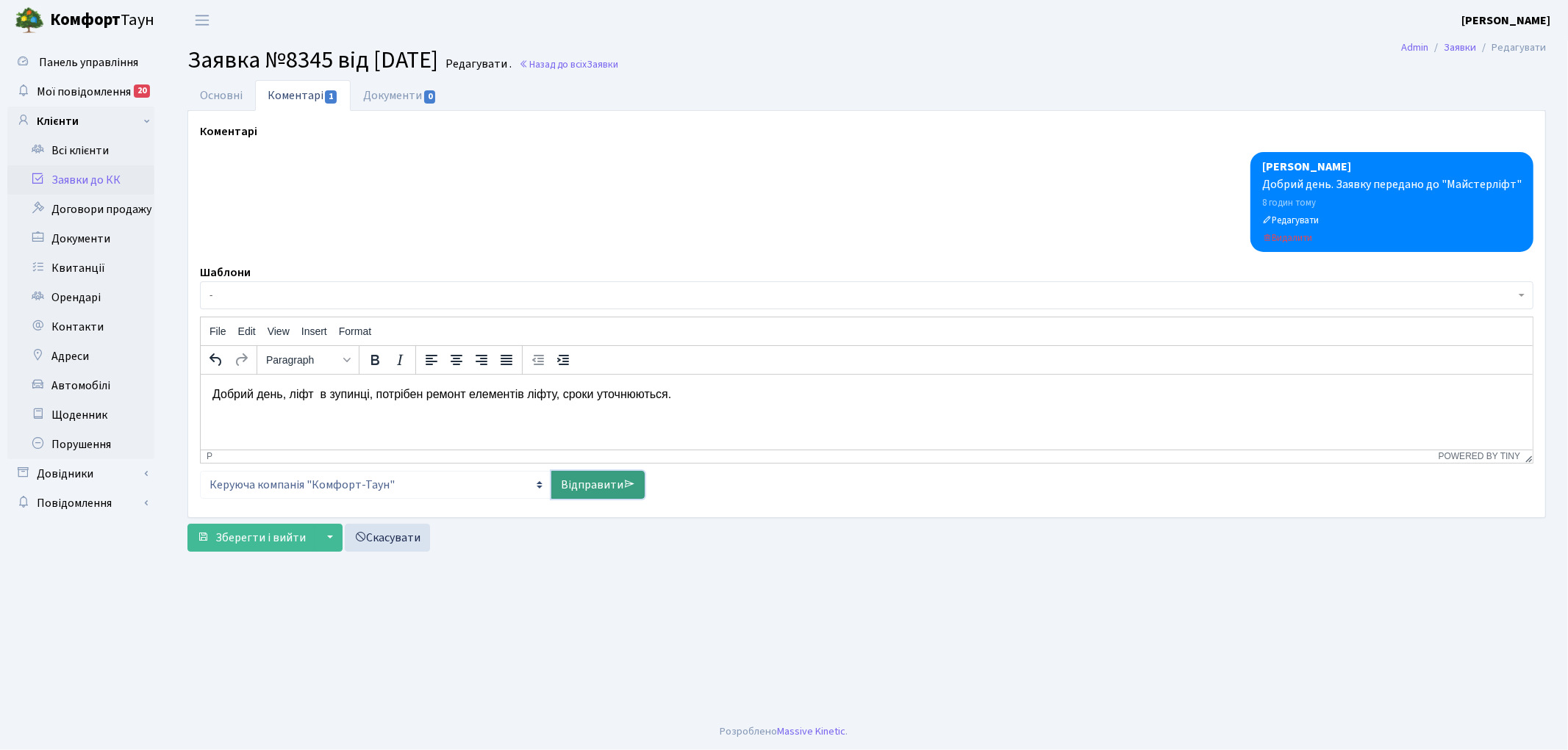
click at [585, 493] on link "Відправити" at bounding box center [598, 485] width 93 height 28
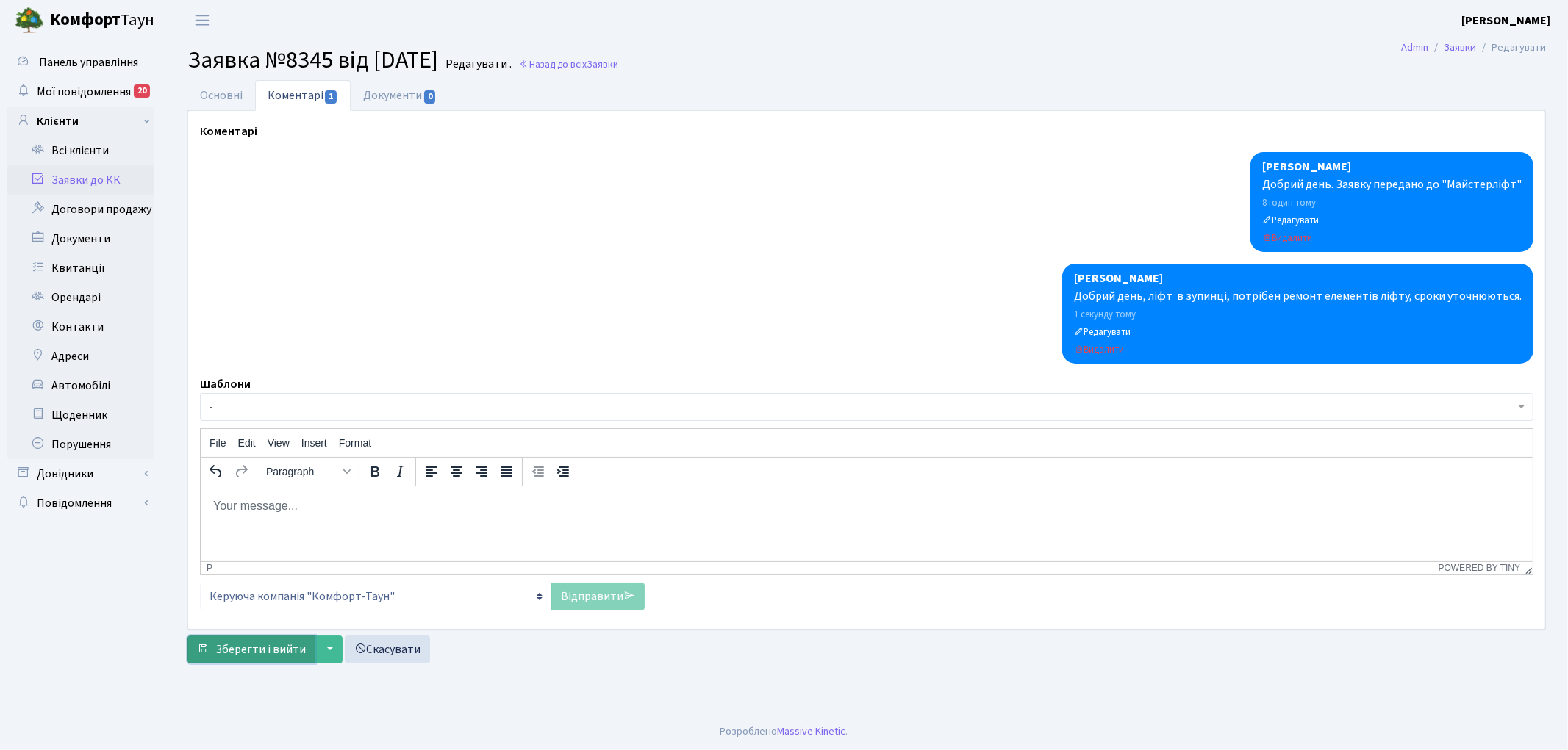
click at [262, 645] on span "Зберегти і вийти" at bounding box center [260, 650] width 90 height 16
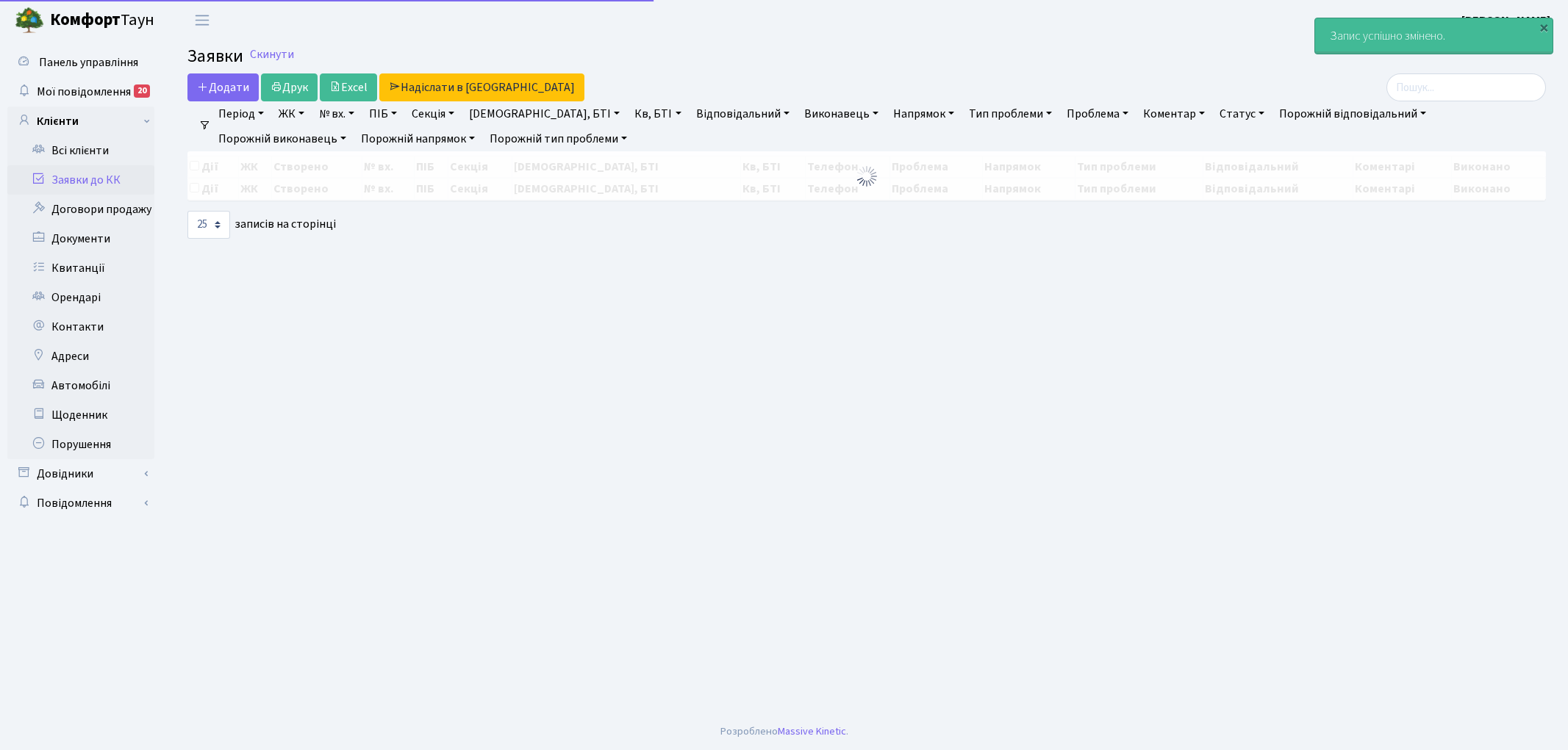
select select "25"
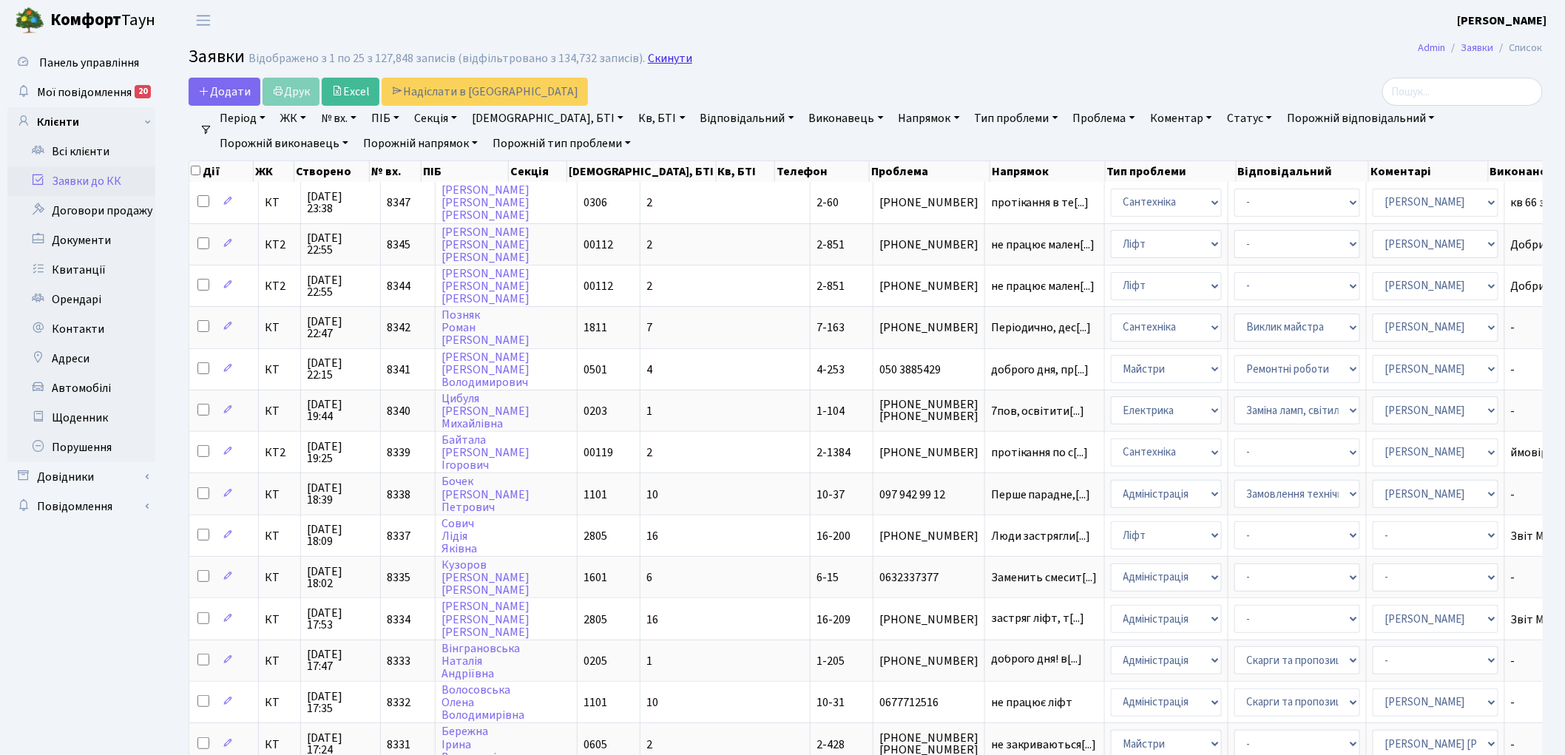
click at [672, 64] on link "Скинути" at bounding box center [670, 59] width 44 height 14
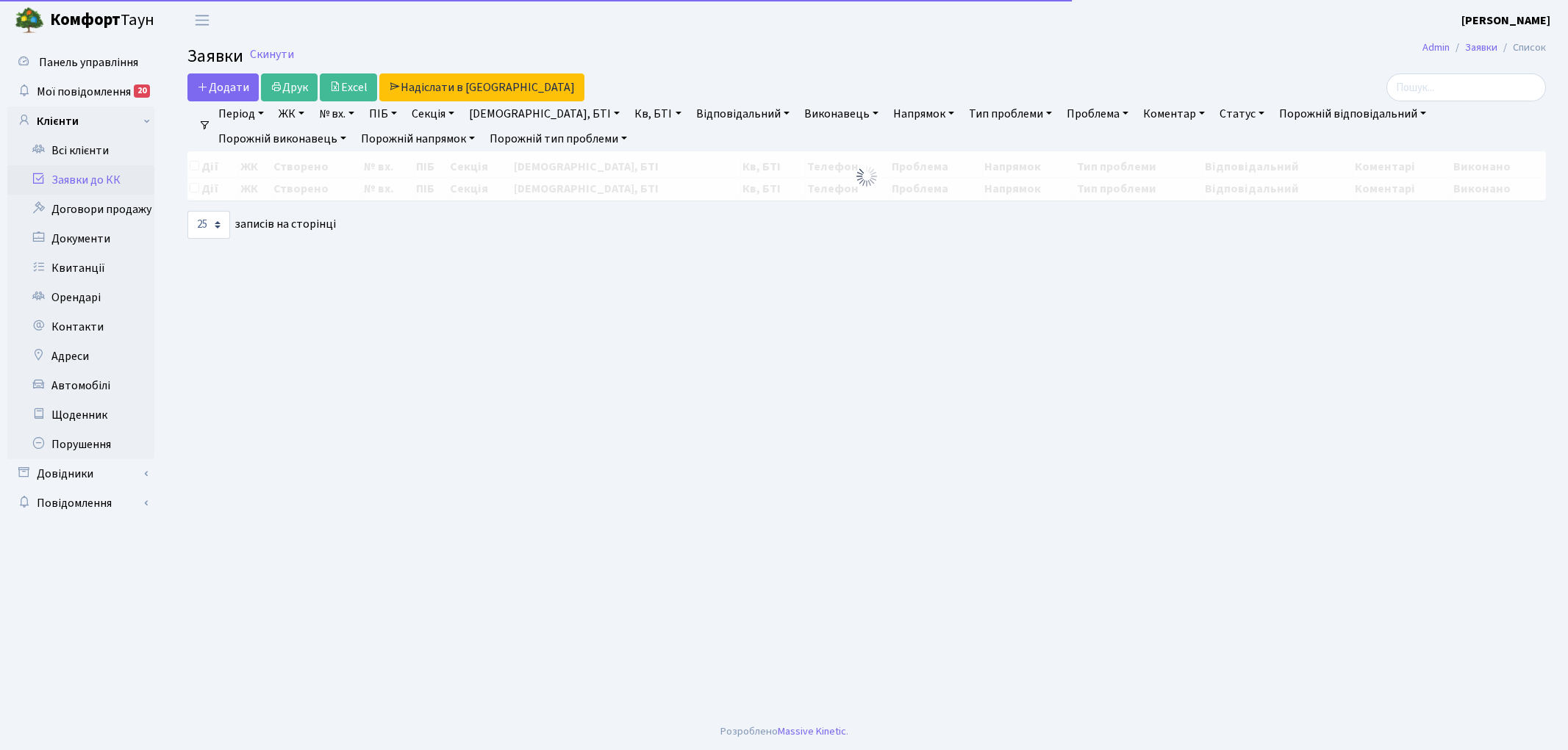
select select "25"
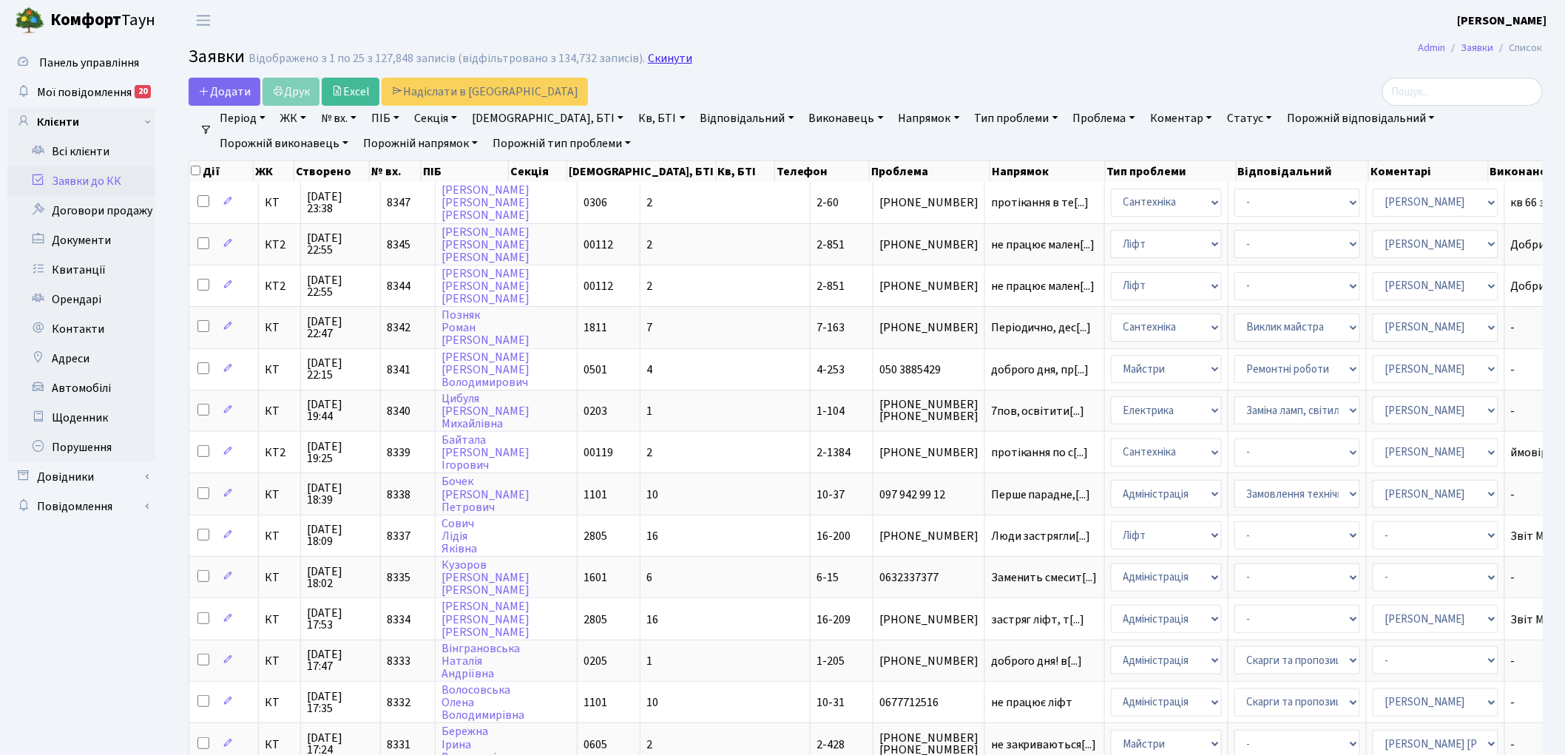
click at [659, 62] on link "Скинути" at bounding box center [670, 59] width 44 height 14
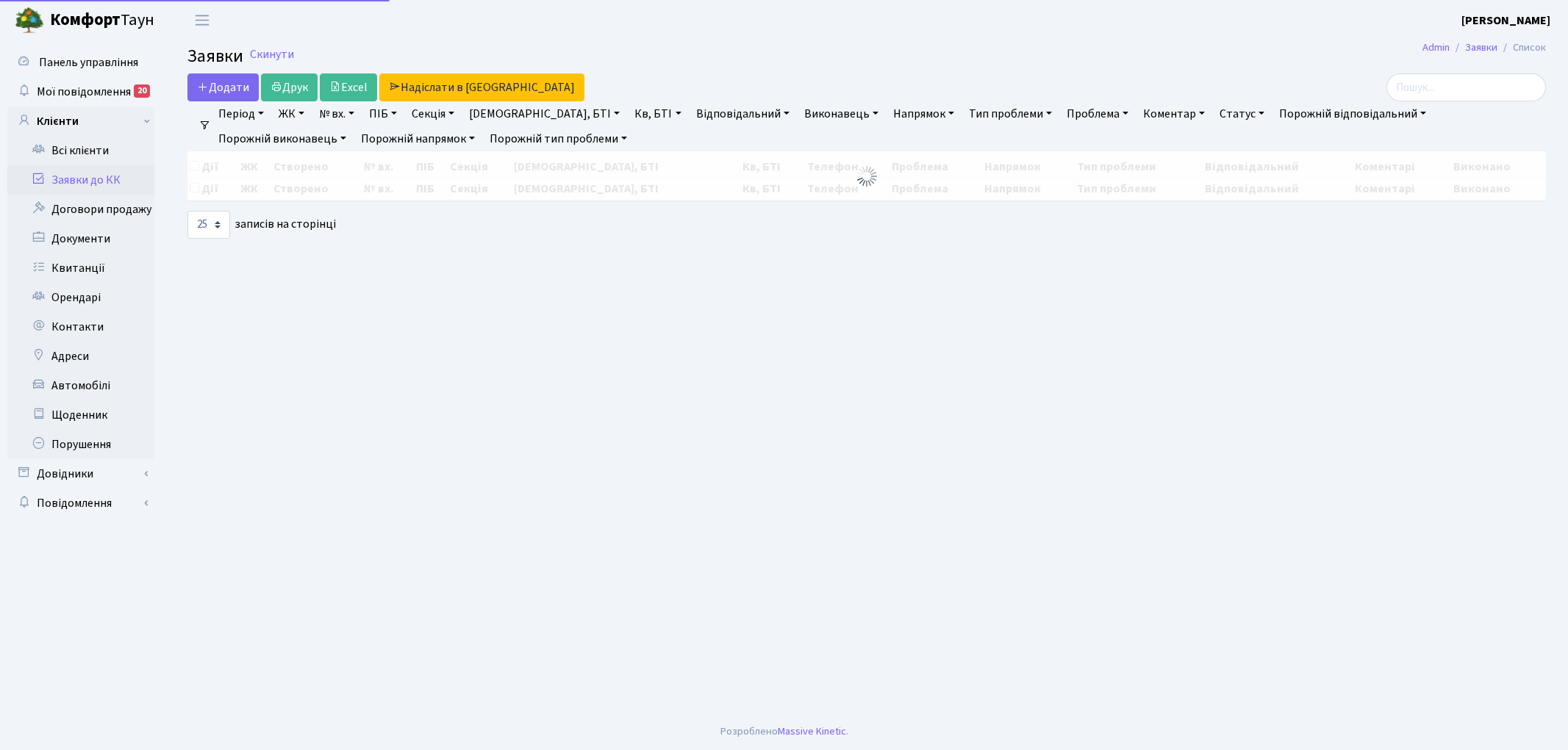
select select "25"
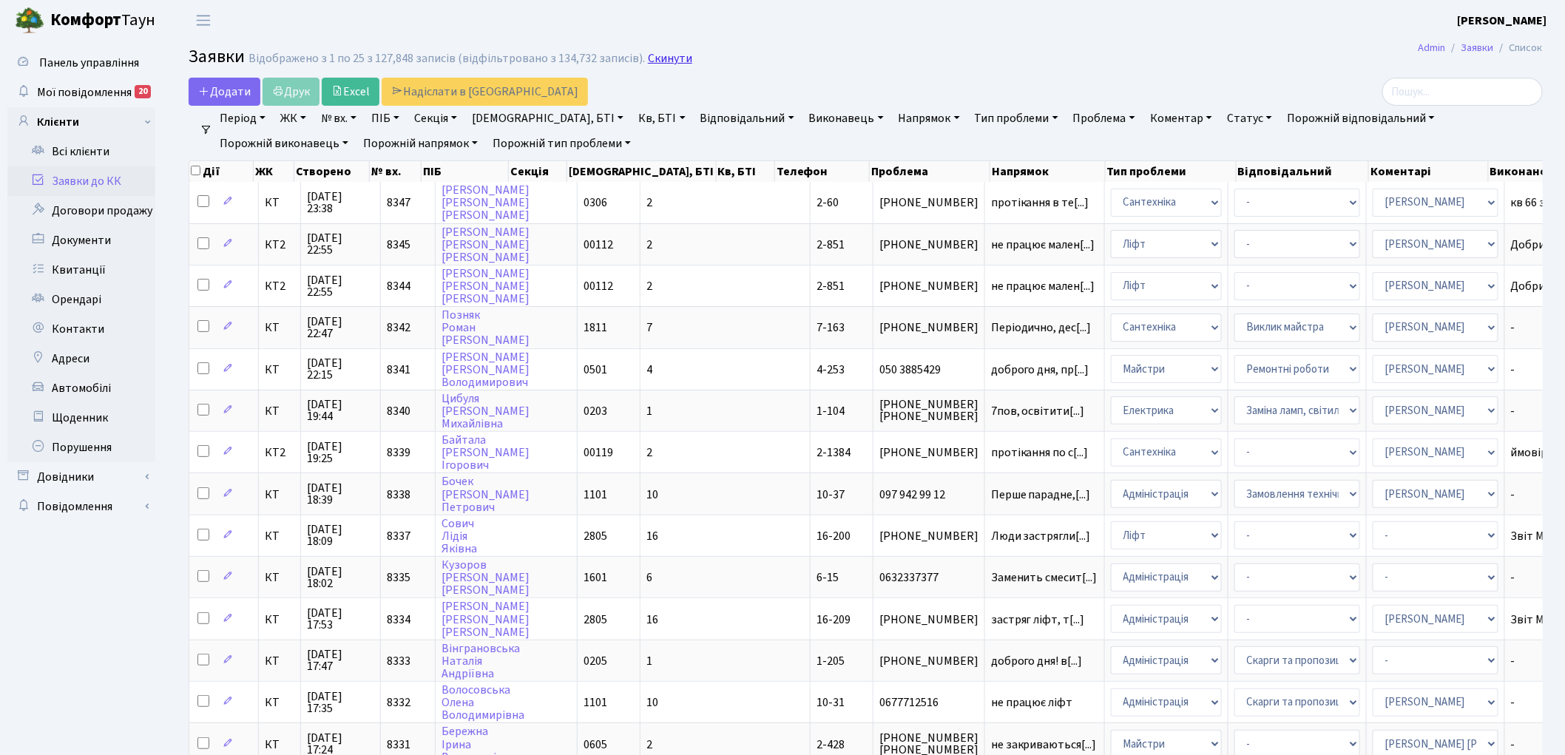
click at [648, 61] on link "Скинути" at bounding box center [670, 59] width 44 height 14
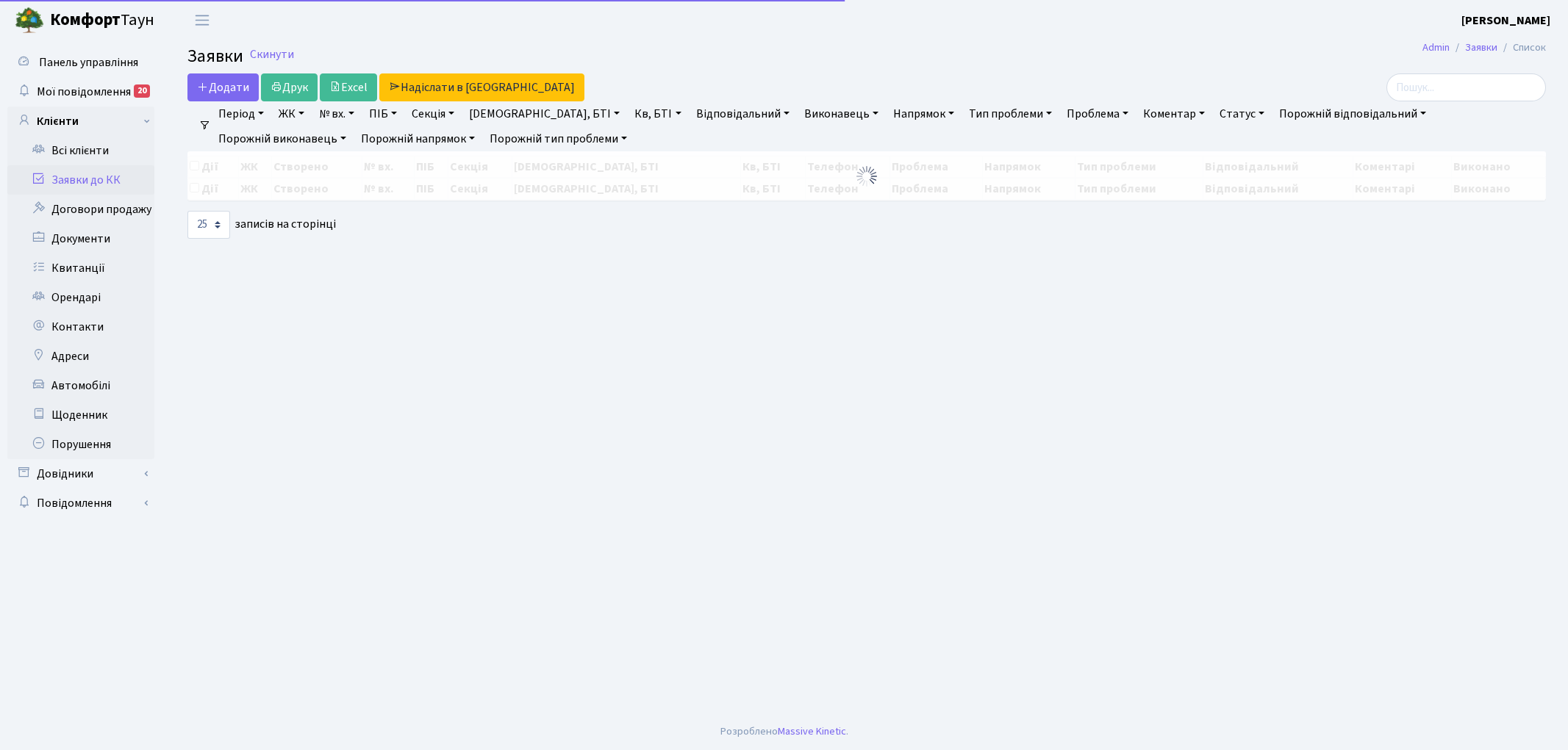
select select "25"
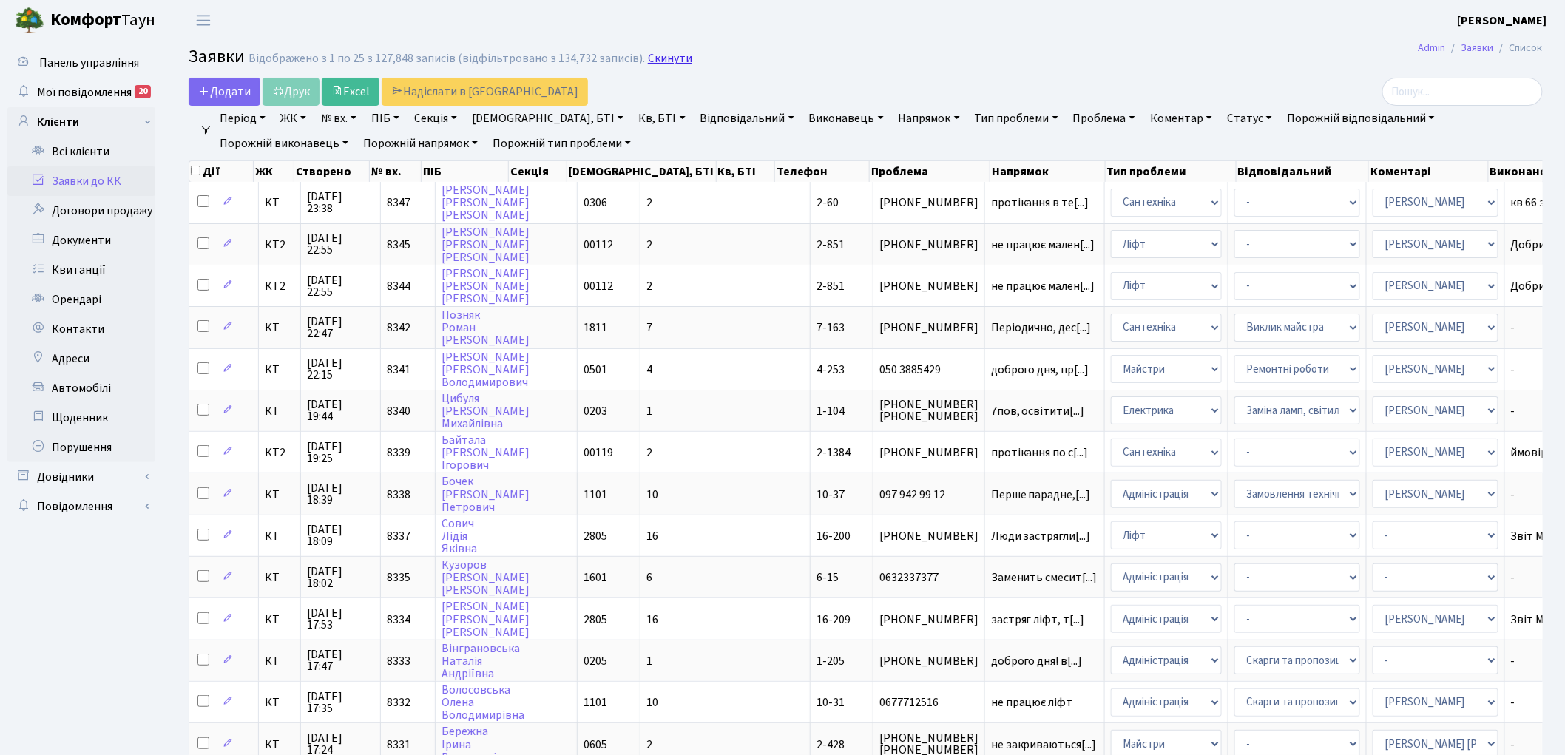
click at [653, 60] on link "Скинути" at bounding box center [670, 59] width 44 height 14
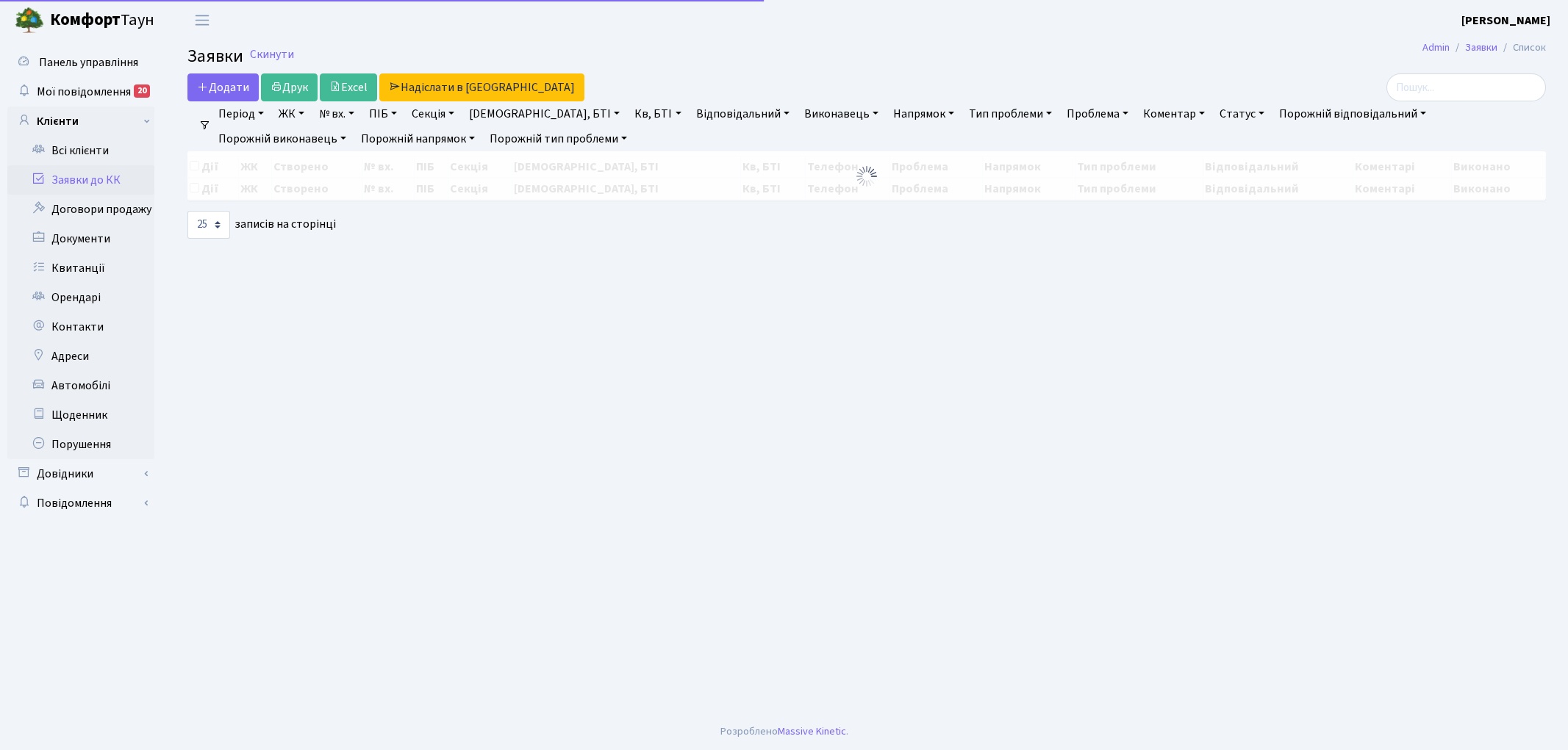
select select "25"
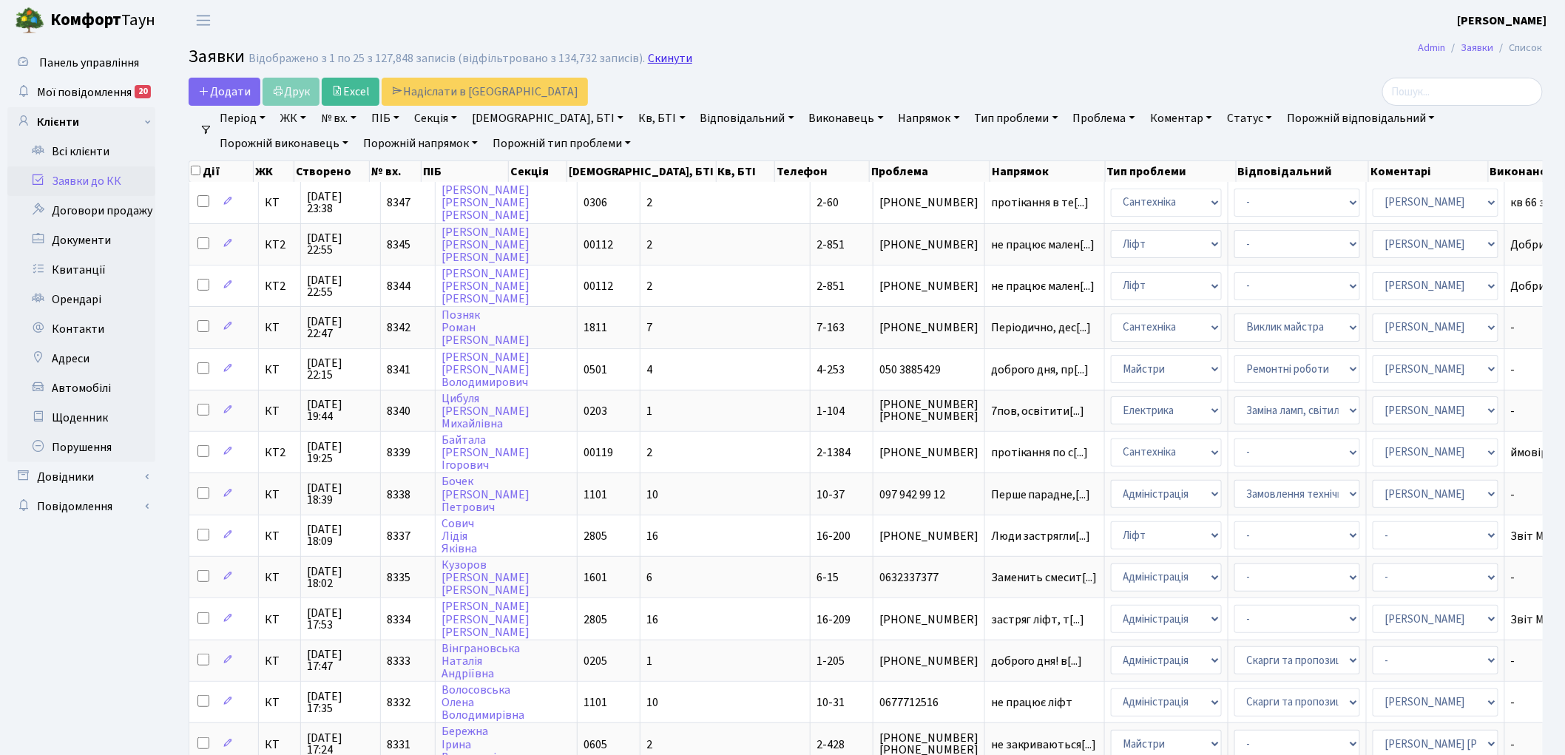
drag, startPoint x: 0, startPoint y: 0, endPoint x: 654, endPoint y: 60, distance: 656.5
click at [654, 60] on link "Скинути" at bounding box center [670, 59] width 44 height 14
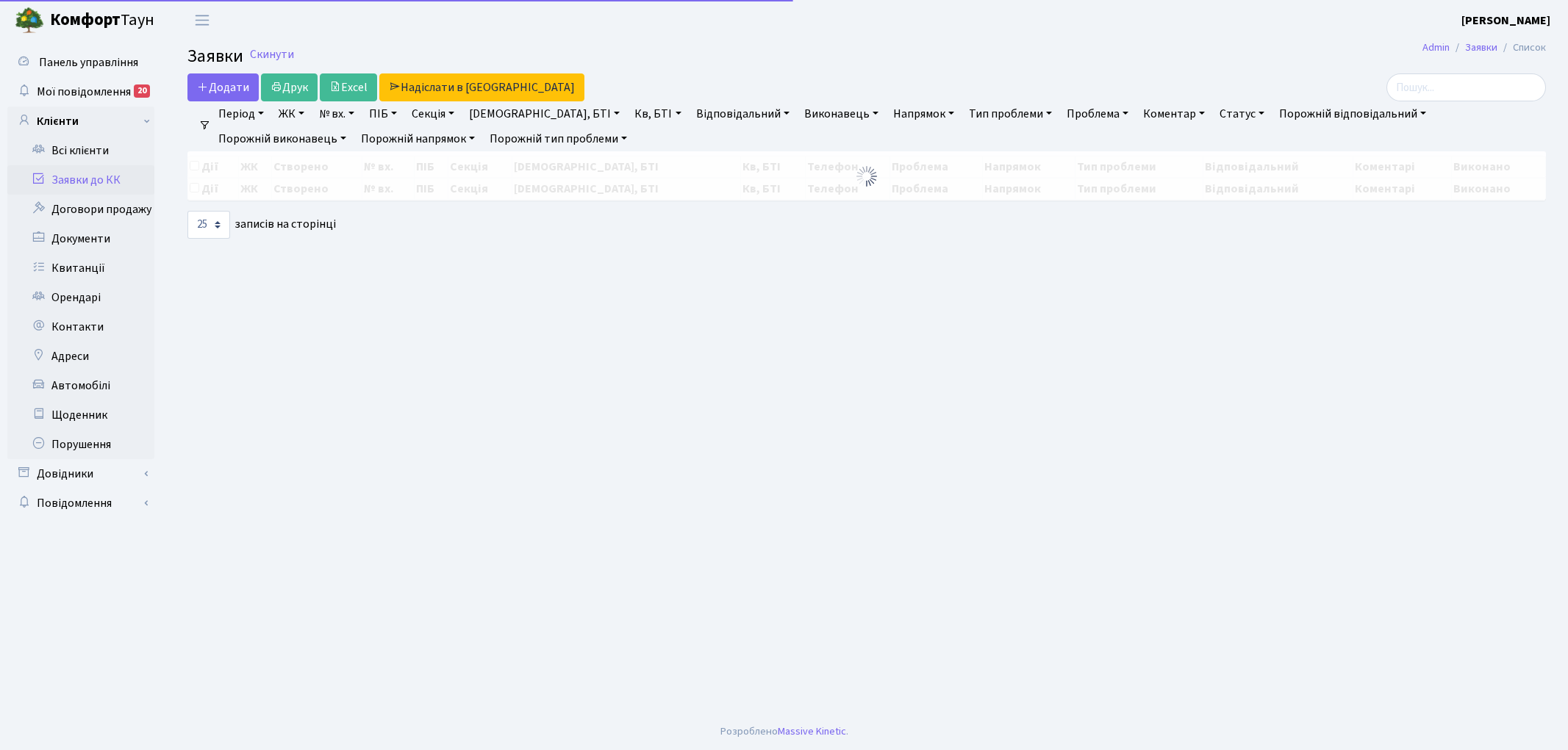
select select "25"
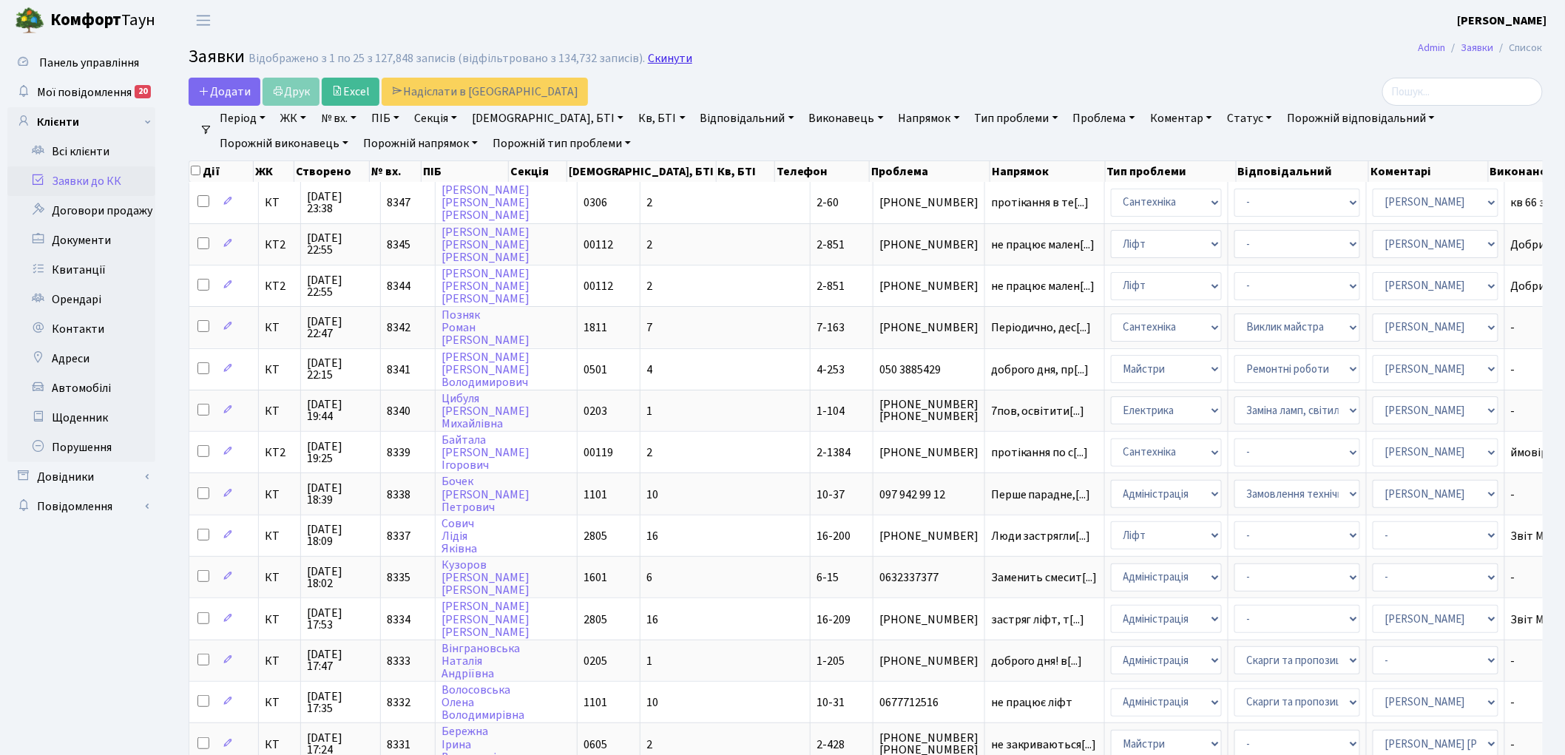
click at [669, 64] on link "Скинути" at bounding box center [670, 59] width 44 height 14
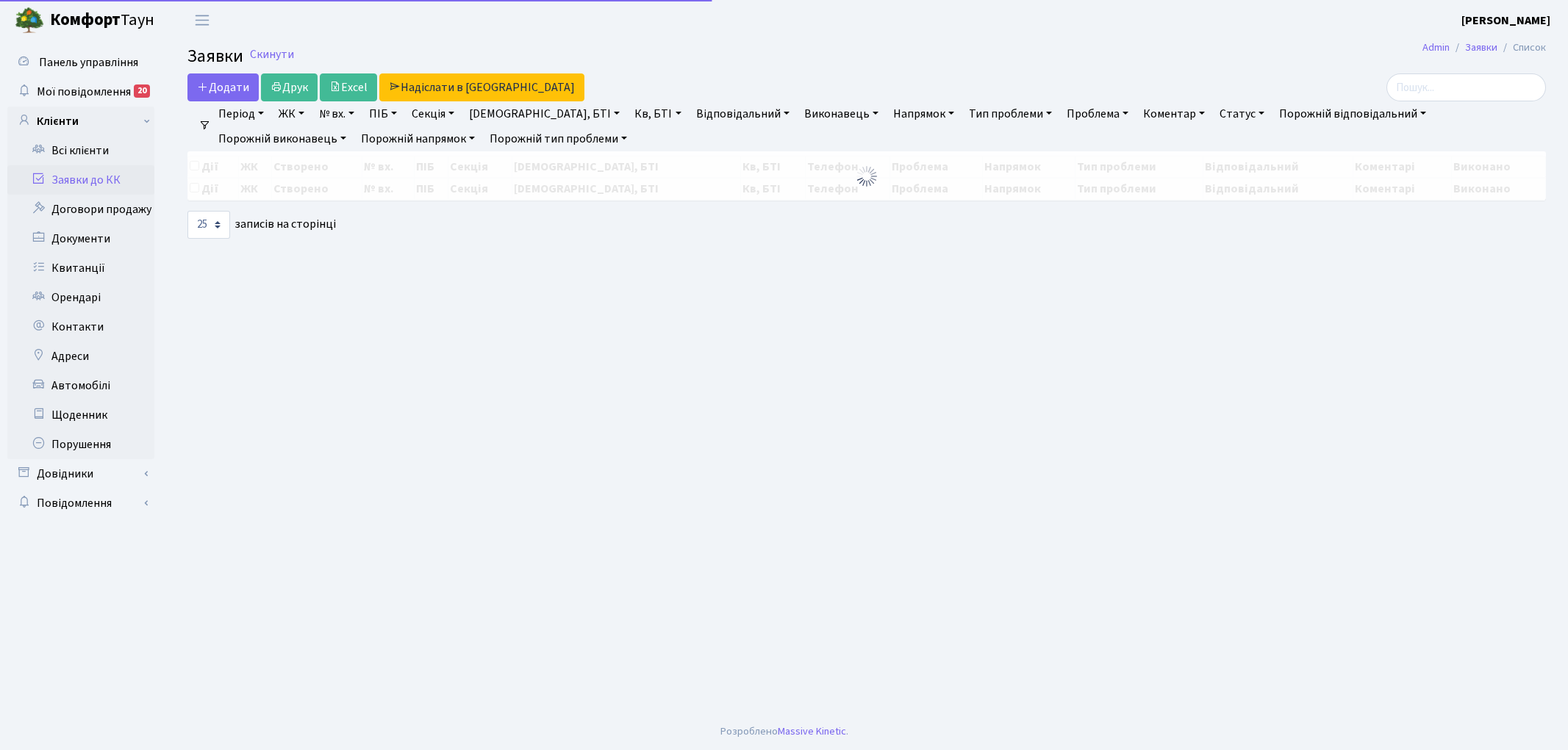
select select "25"
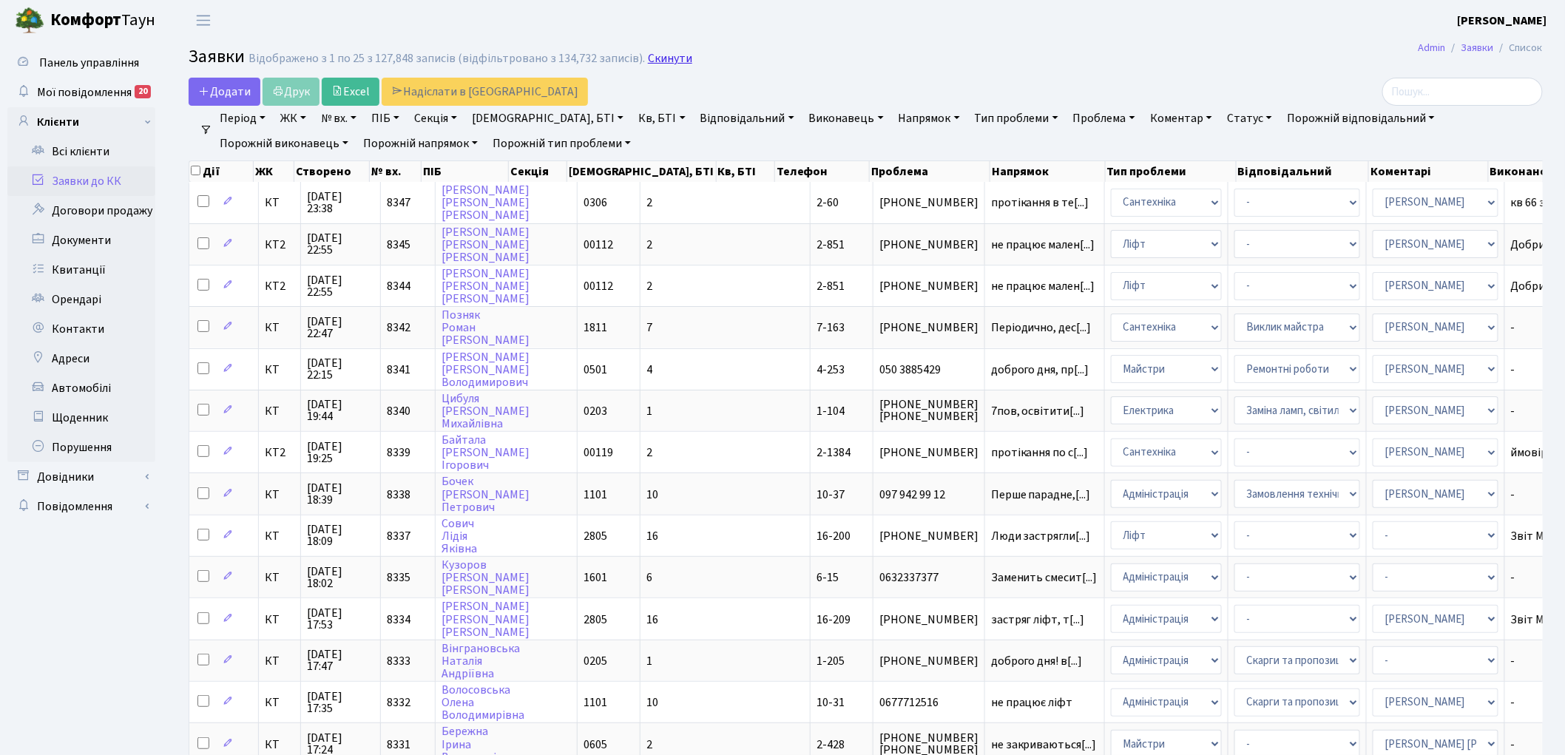
click at [648, 64] on link "Скинути" at bounding box center [670, 59] width 44 height 14
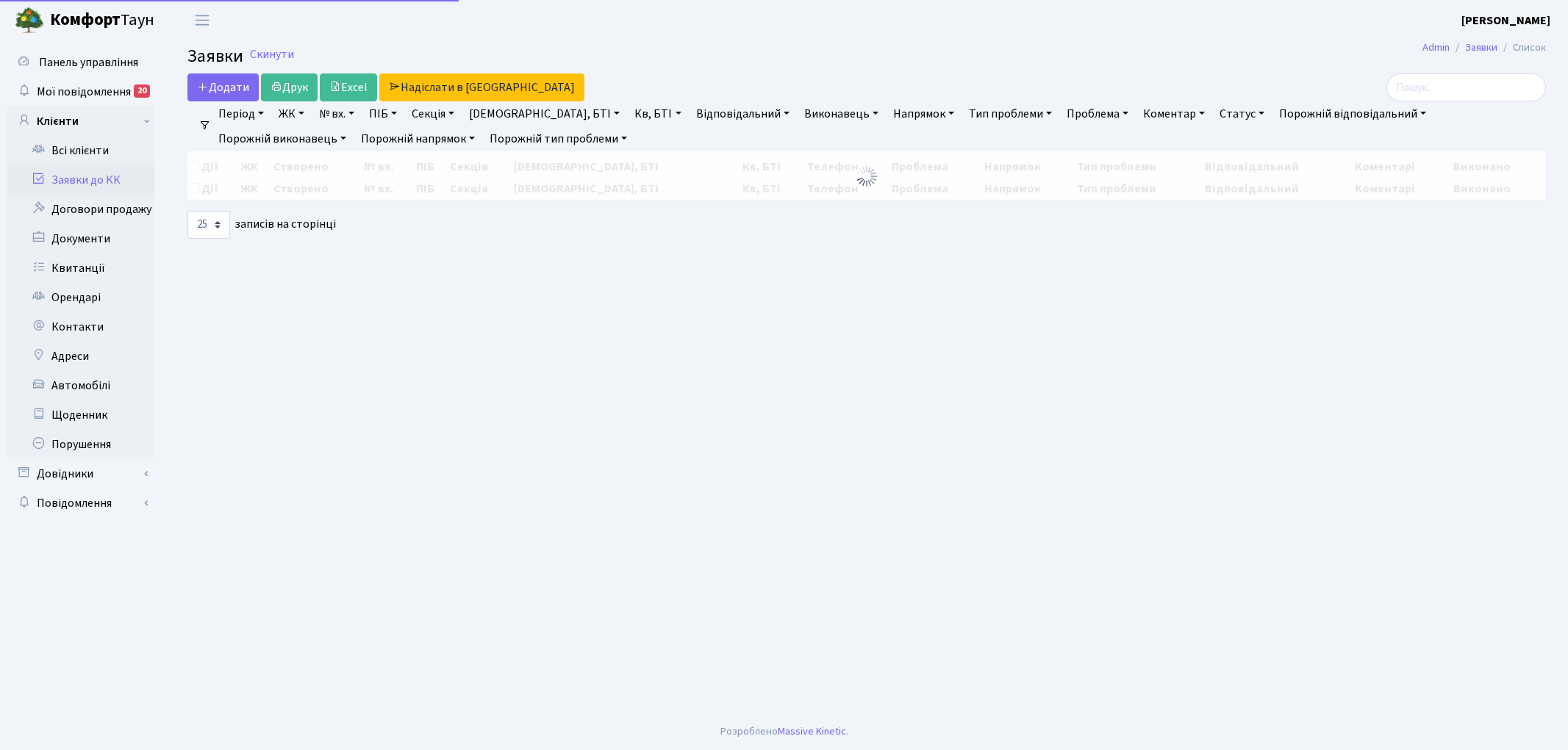
select select "25"
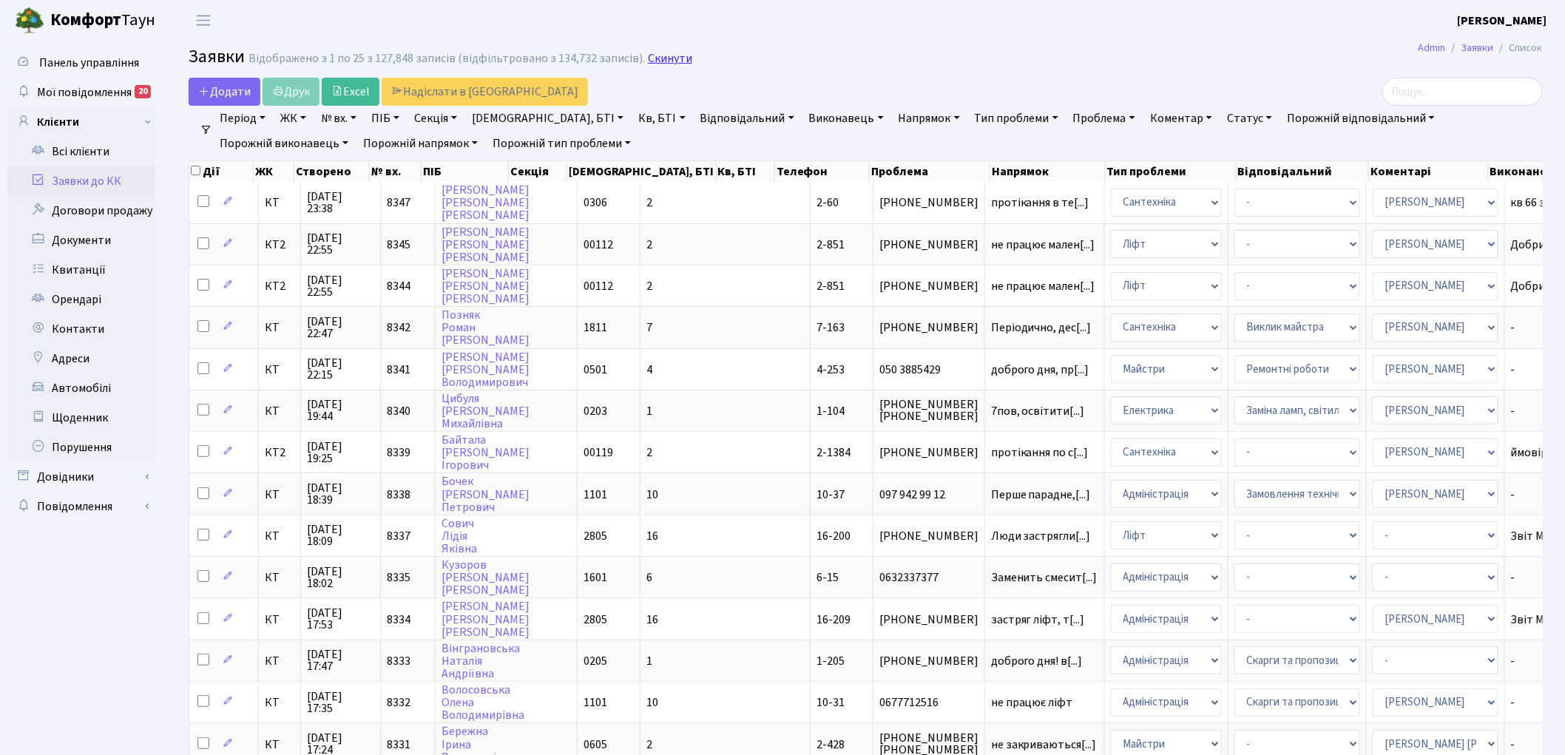
click at [659, 55] on link "Скинути" at bounding box center [670, 59] width 44 height 14
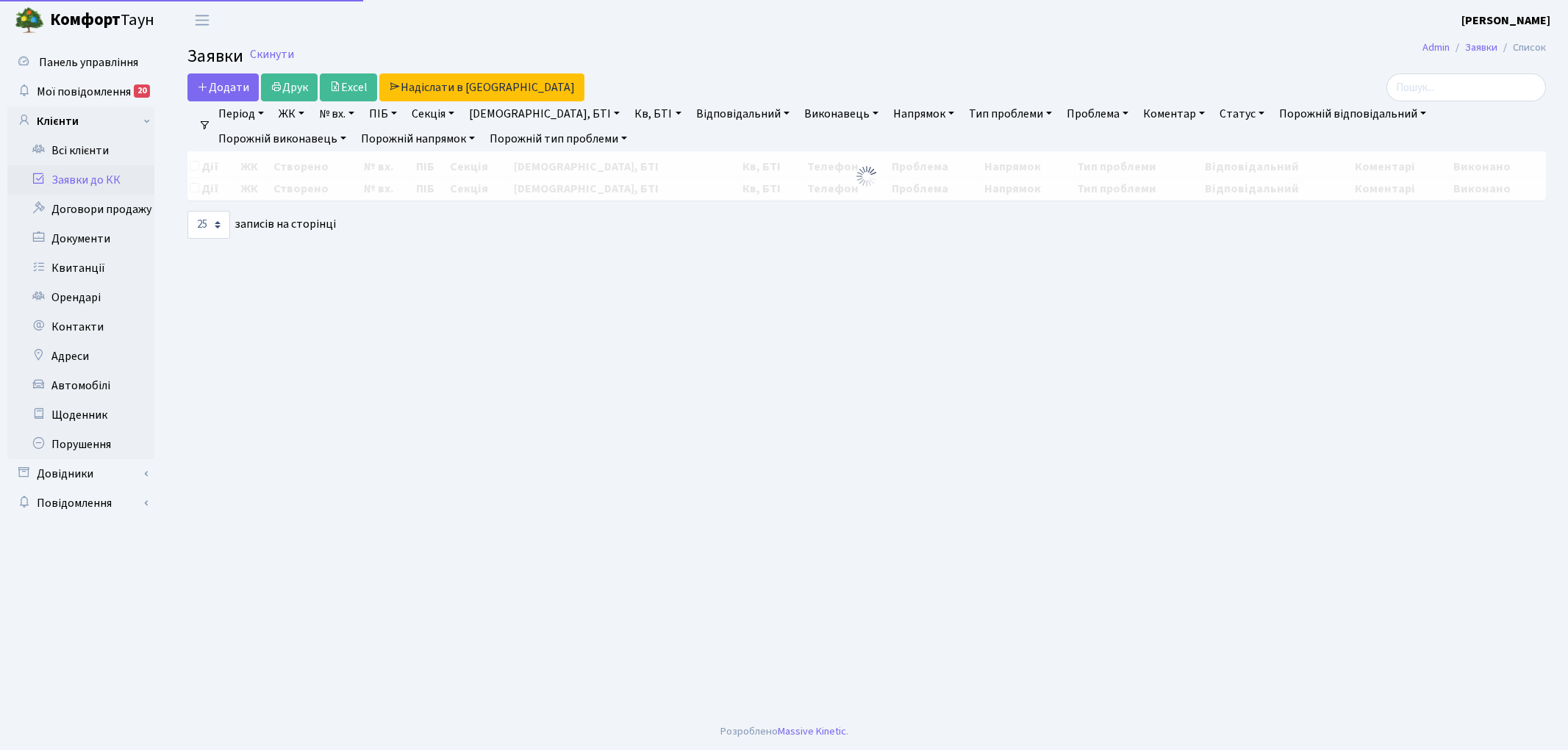
select select "25"
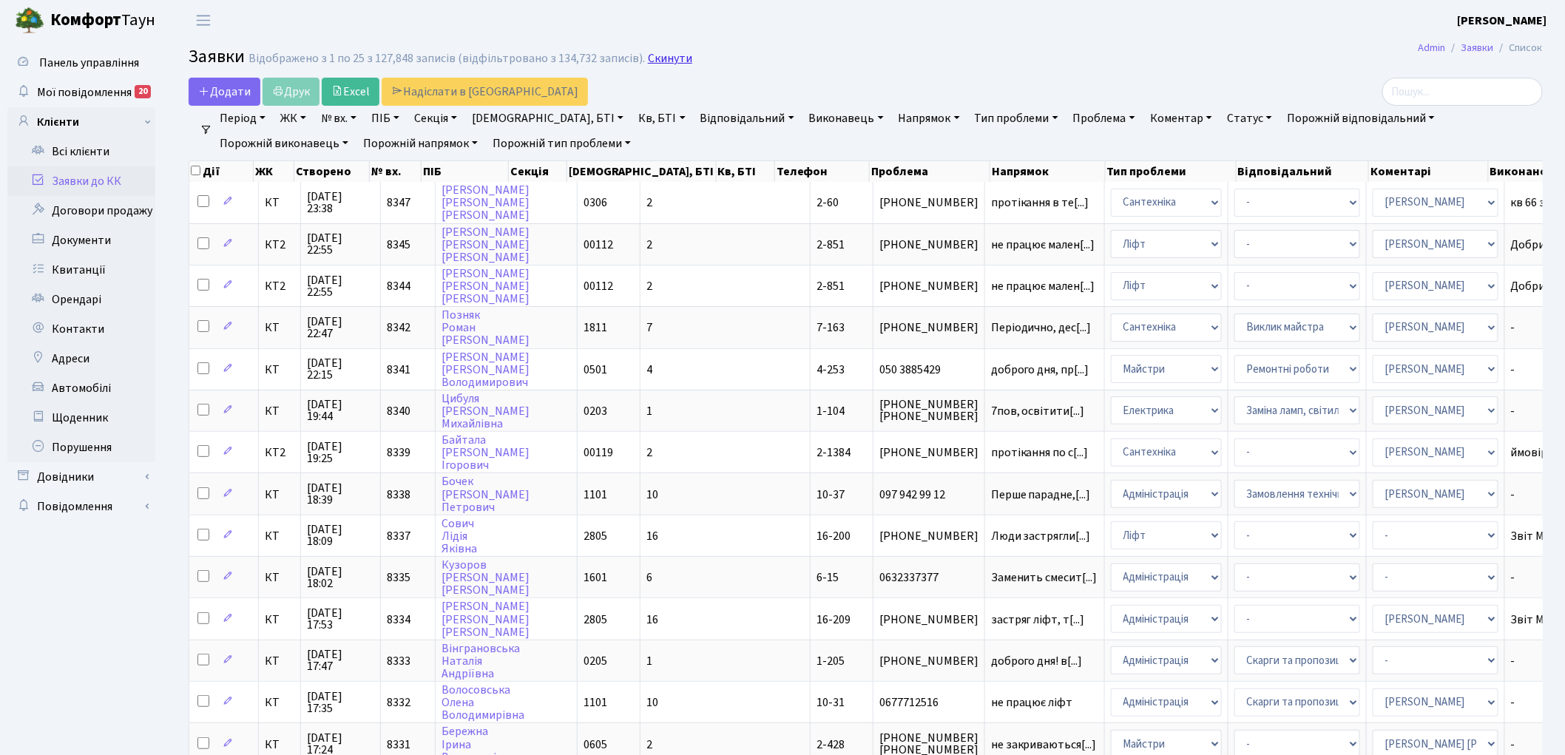
click at [653, 56] on link "Скинути" at bounding box center [670, 59] width 44 height 14
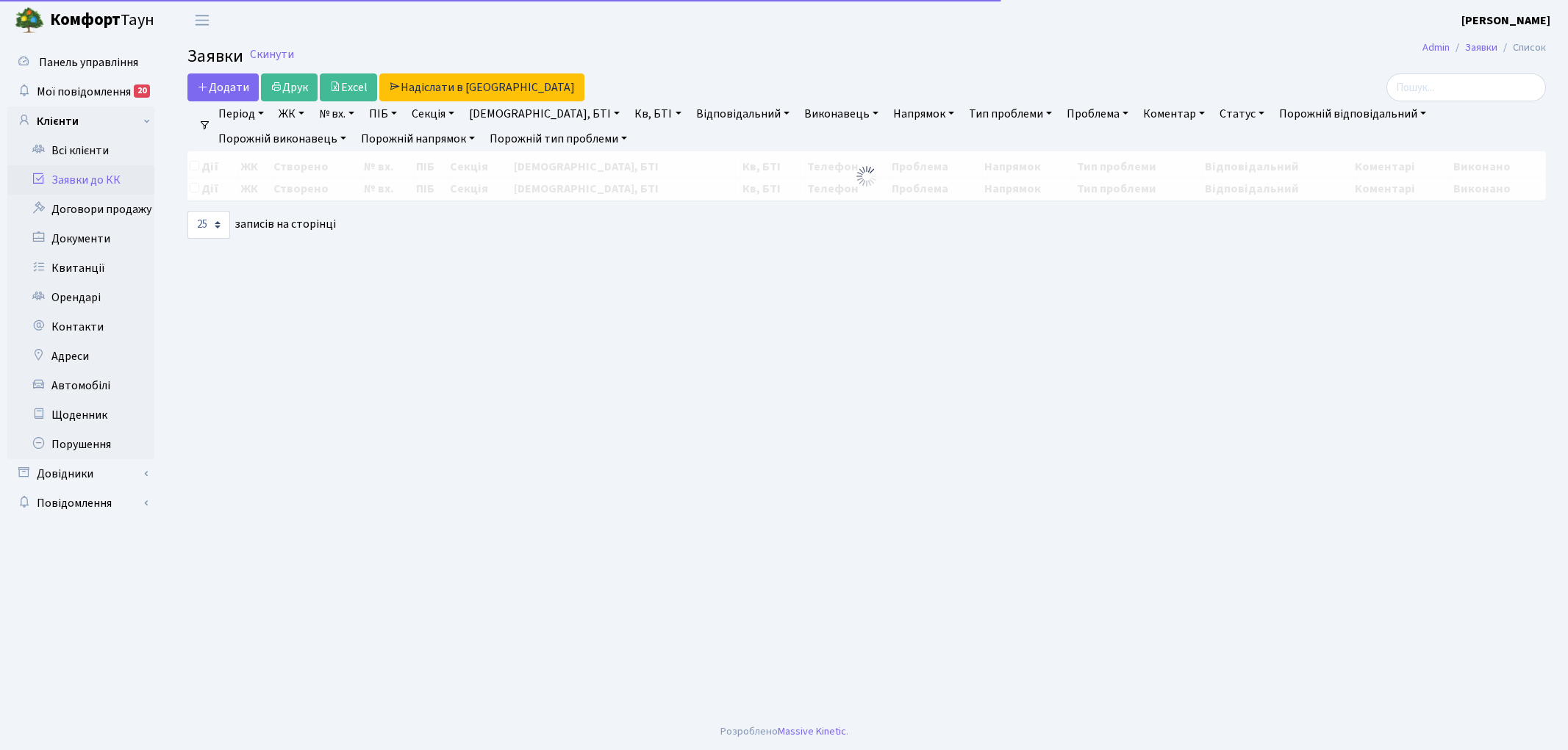
select select "25"
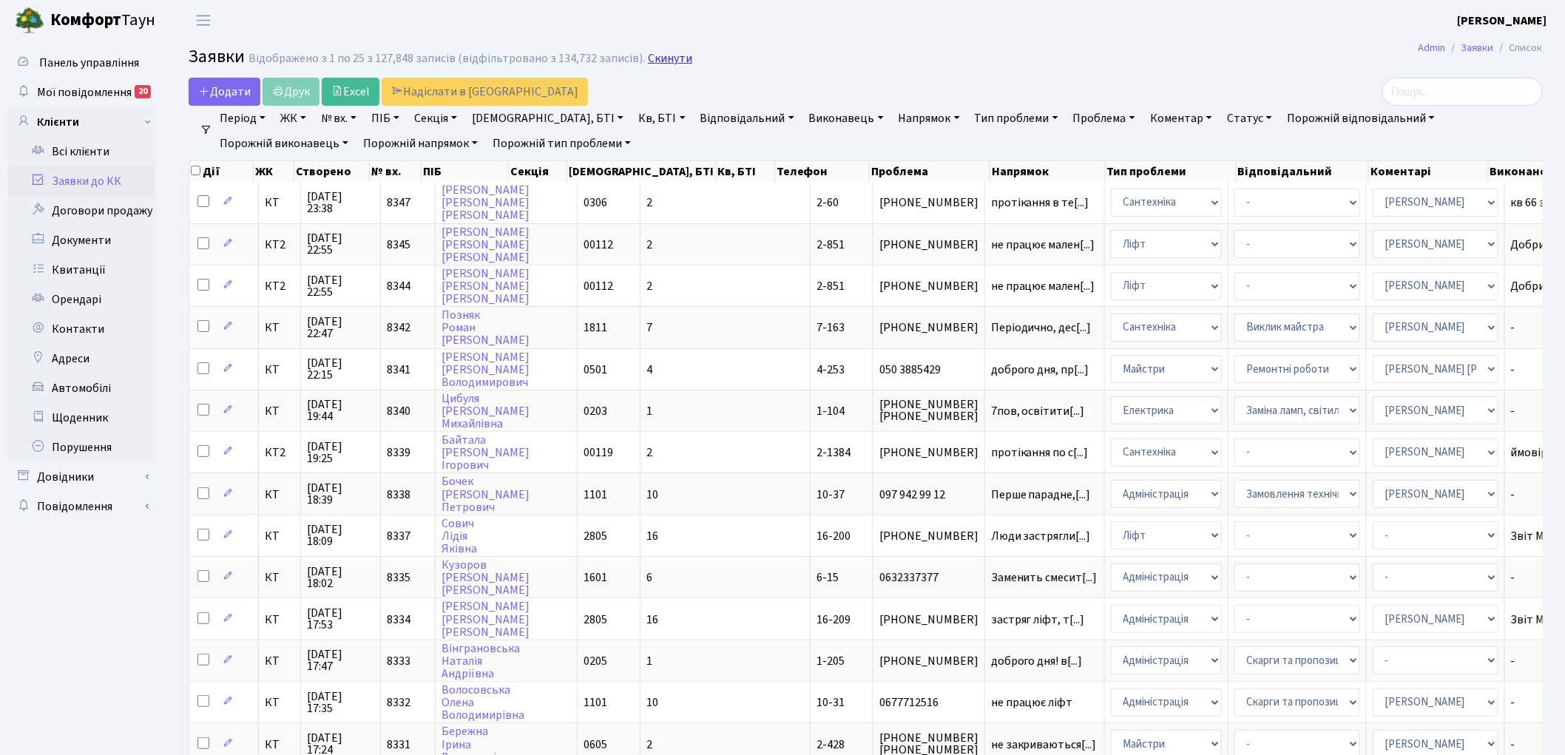
click at [655, 62] on link "Скинути" at bounding box center [670, 59] width 44 height 14
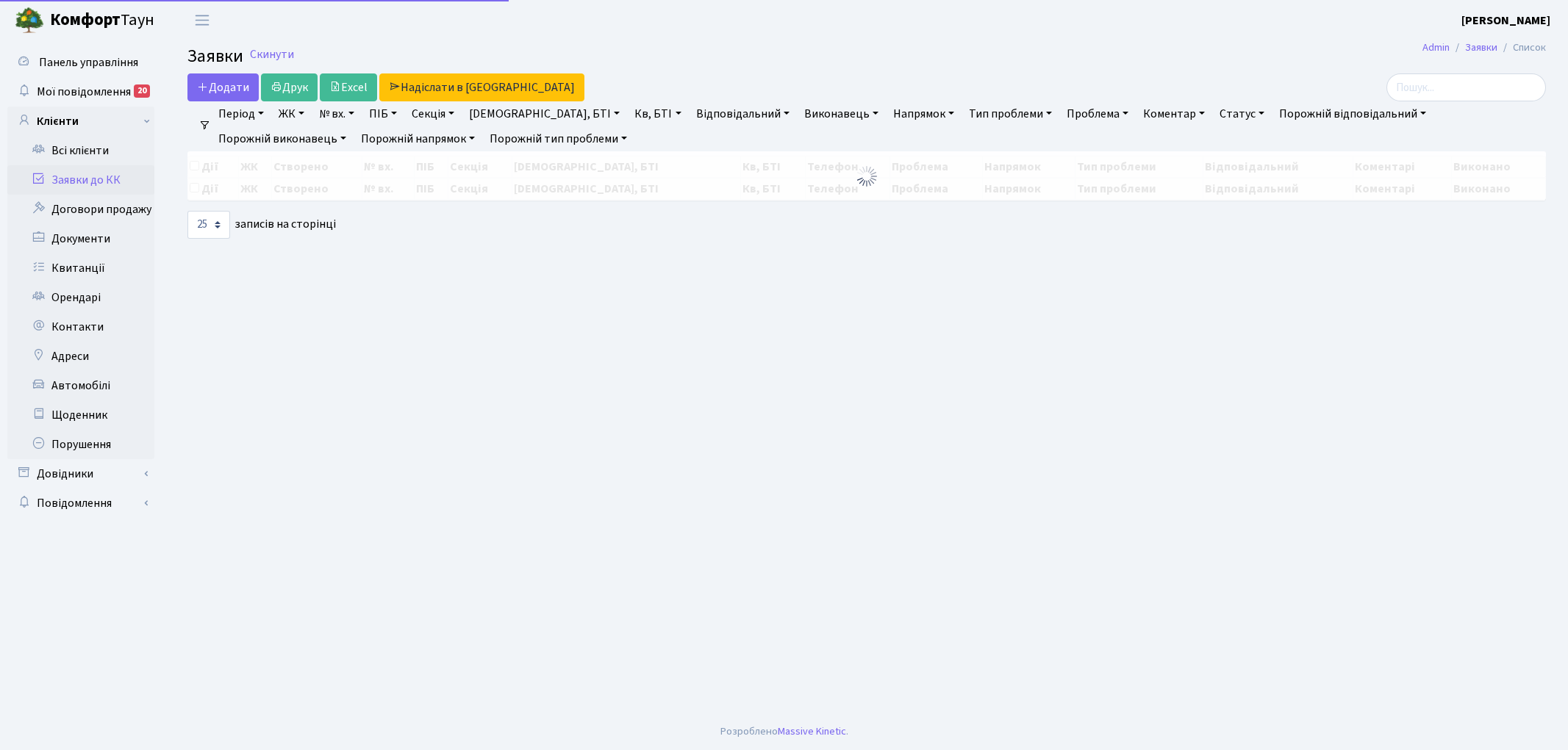
select select "25"
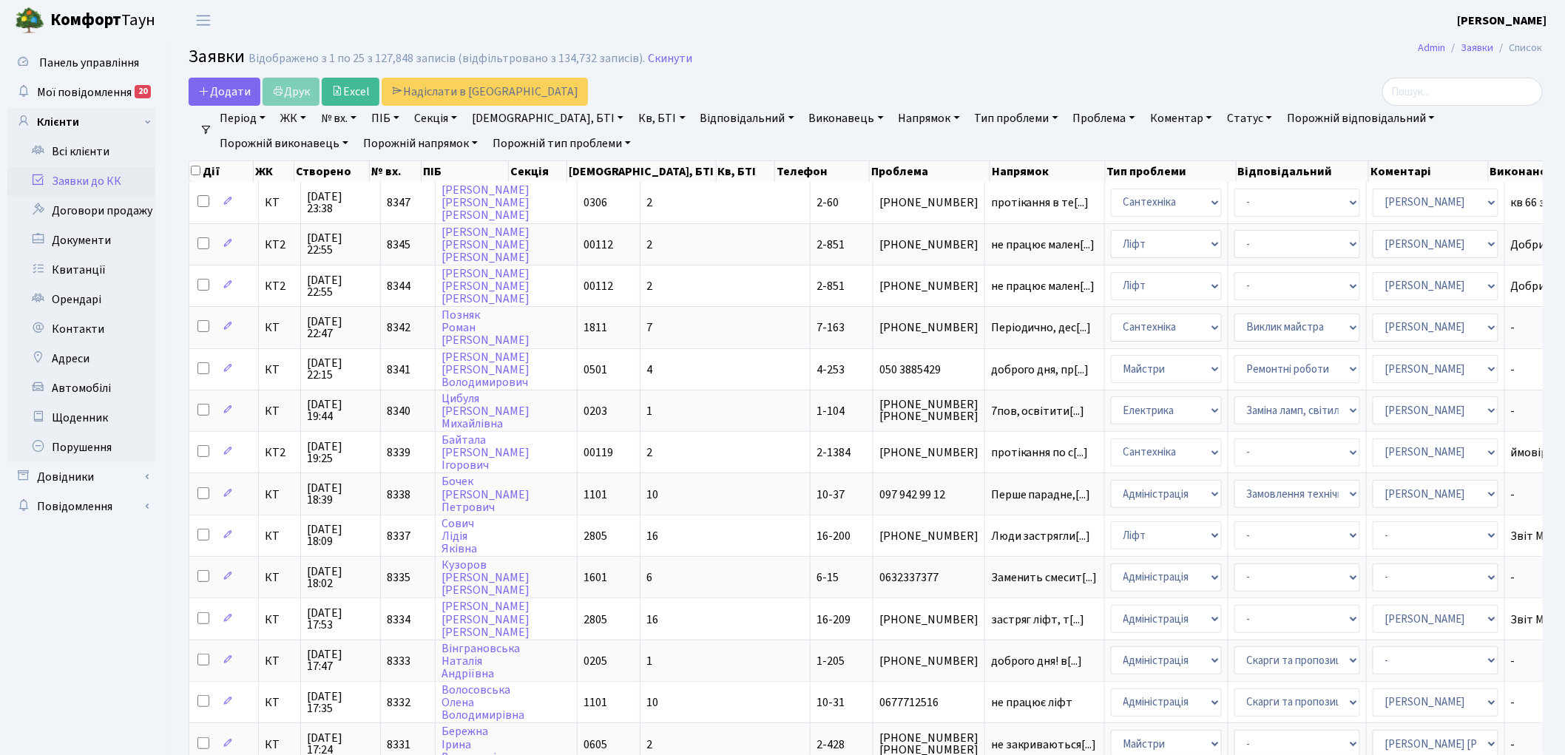
click at [655, 62] on link "Скинути" at bounding box center [670, 59] width 44 height 14
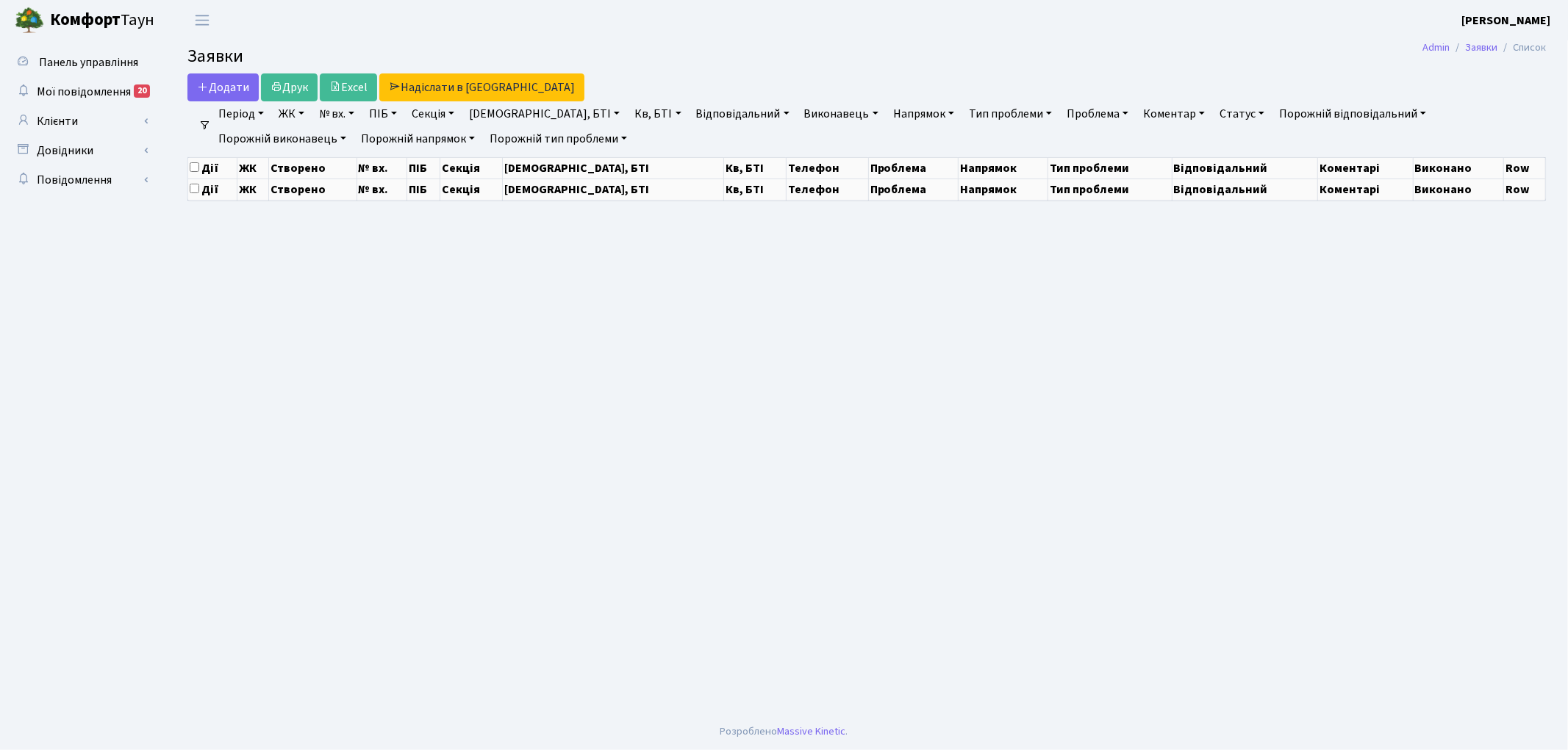
select select "25"
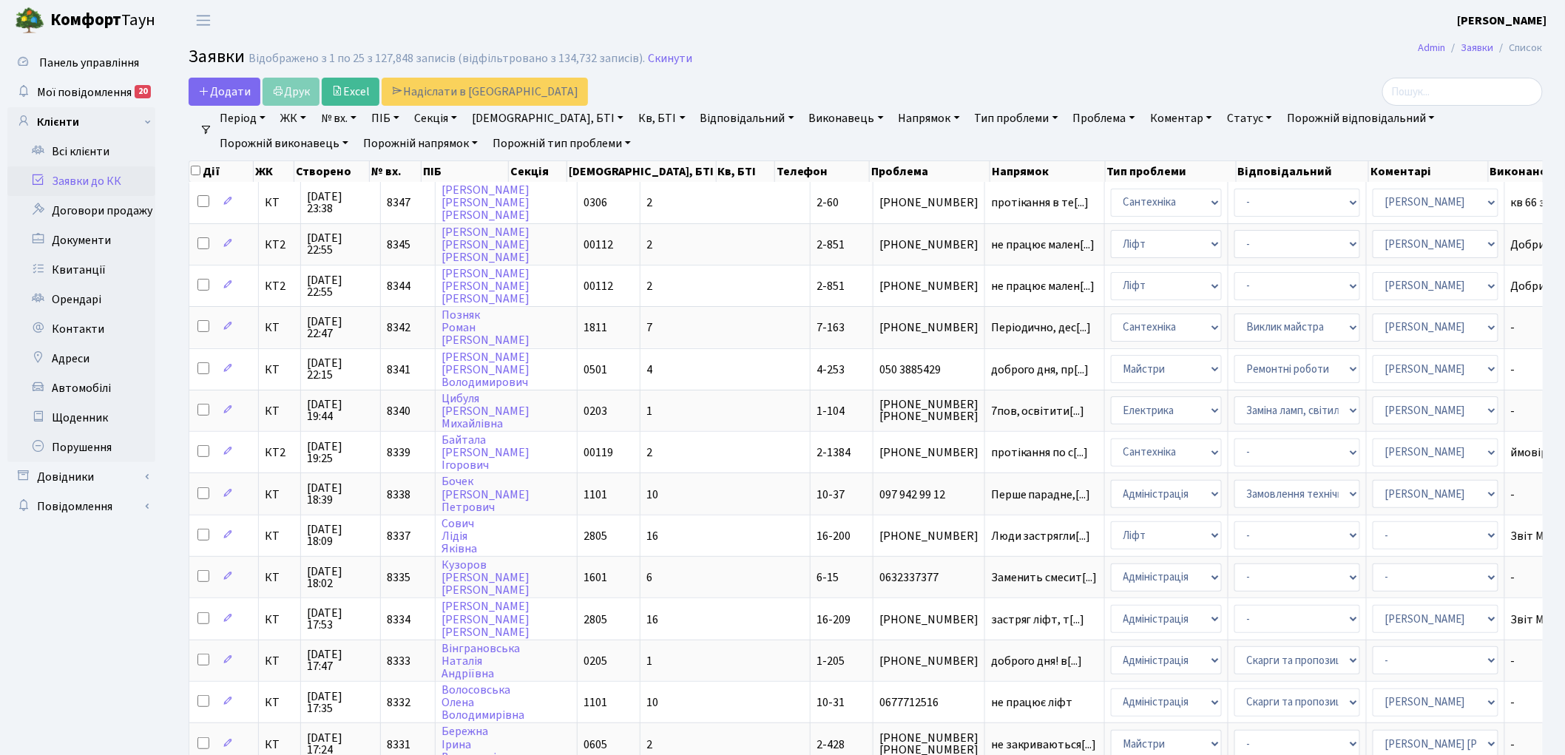
click at [655, 62] on link "Скинути" at bounding box center [670, 59] width 44 height 14
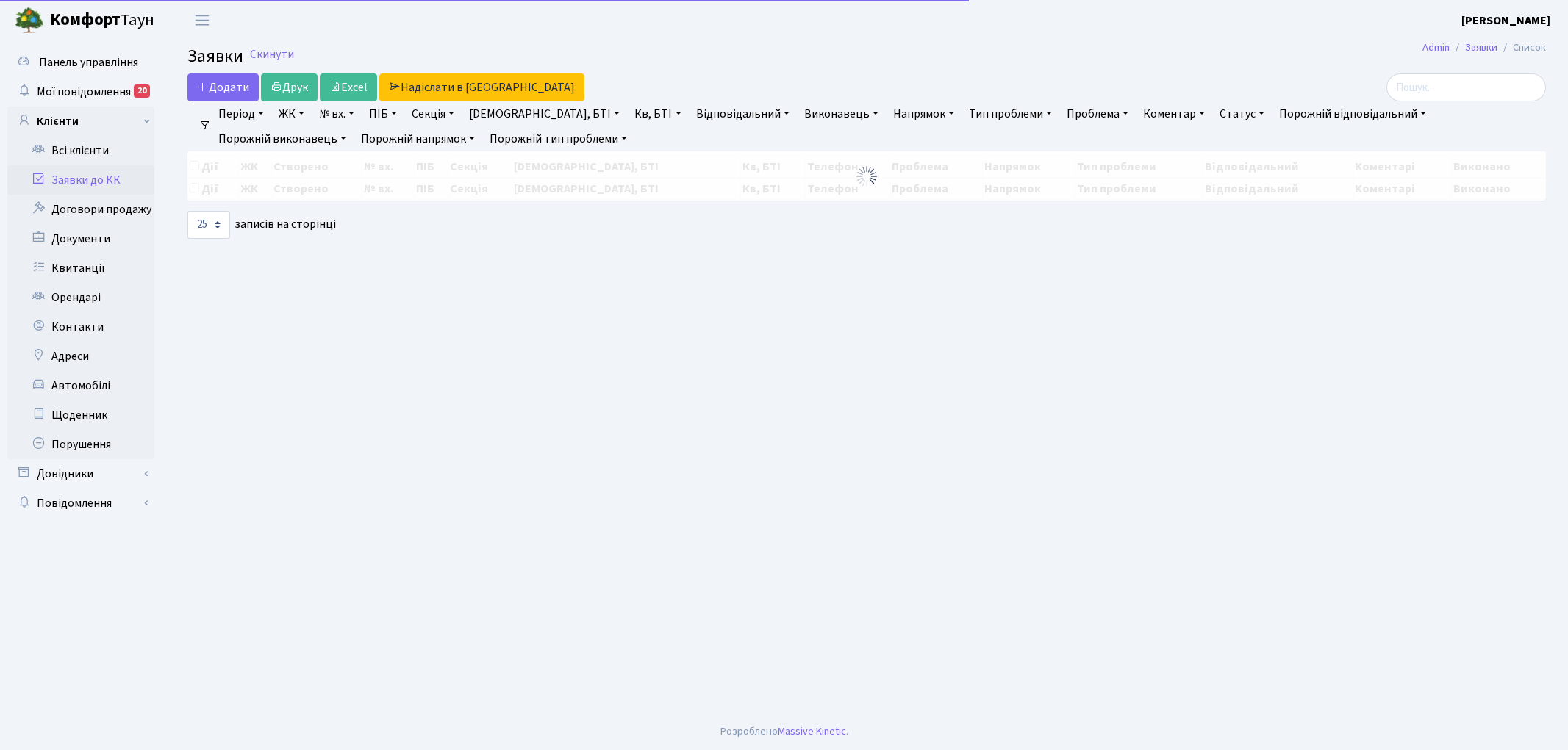
select select "25"
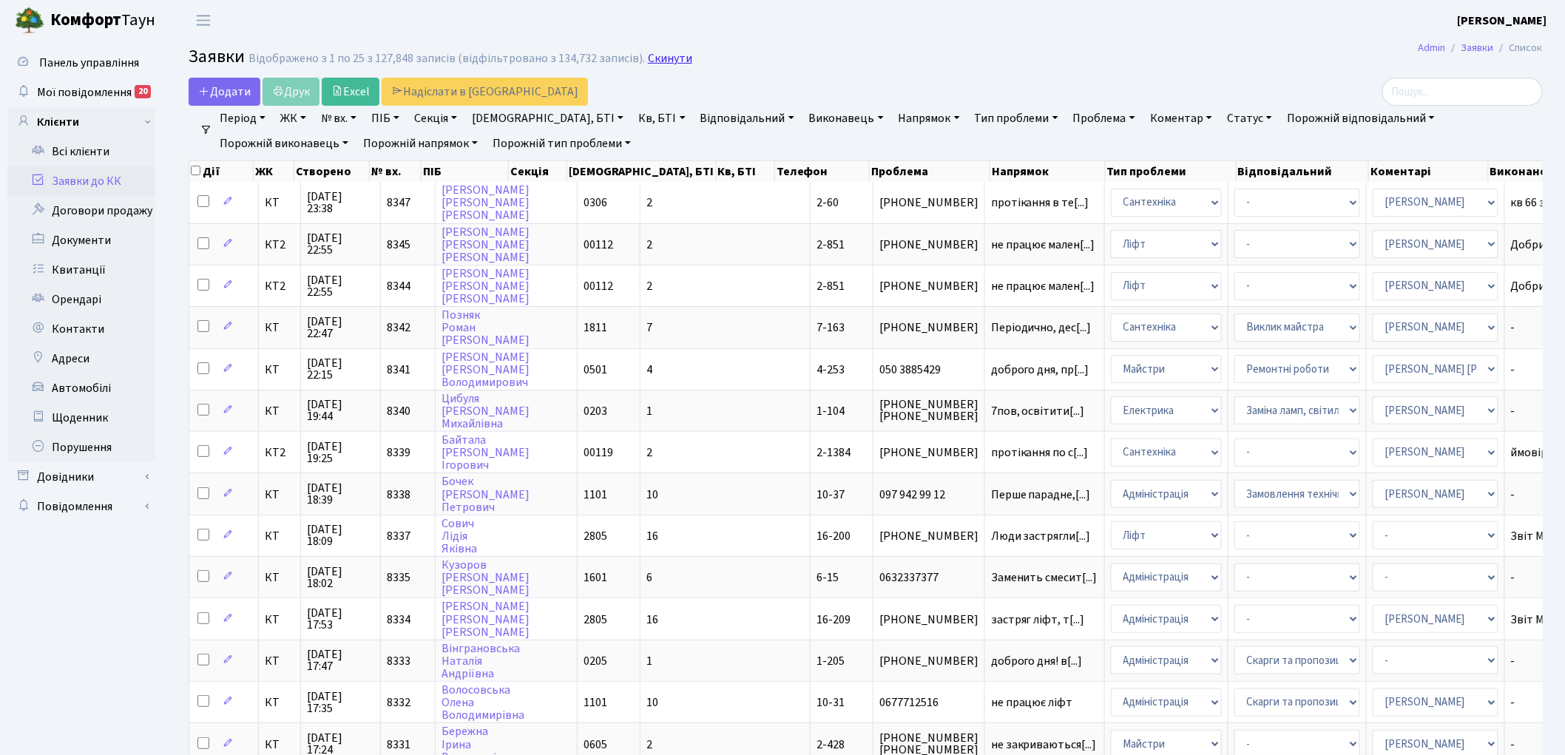
click at [656, 61] on link "Скинути" at bounding box center [670, 59] width 44 height 14
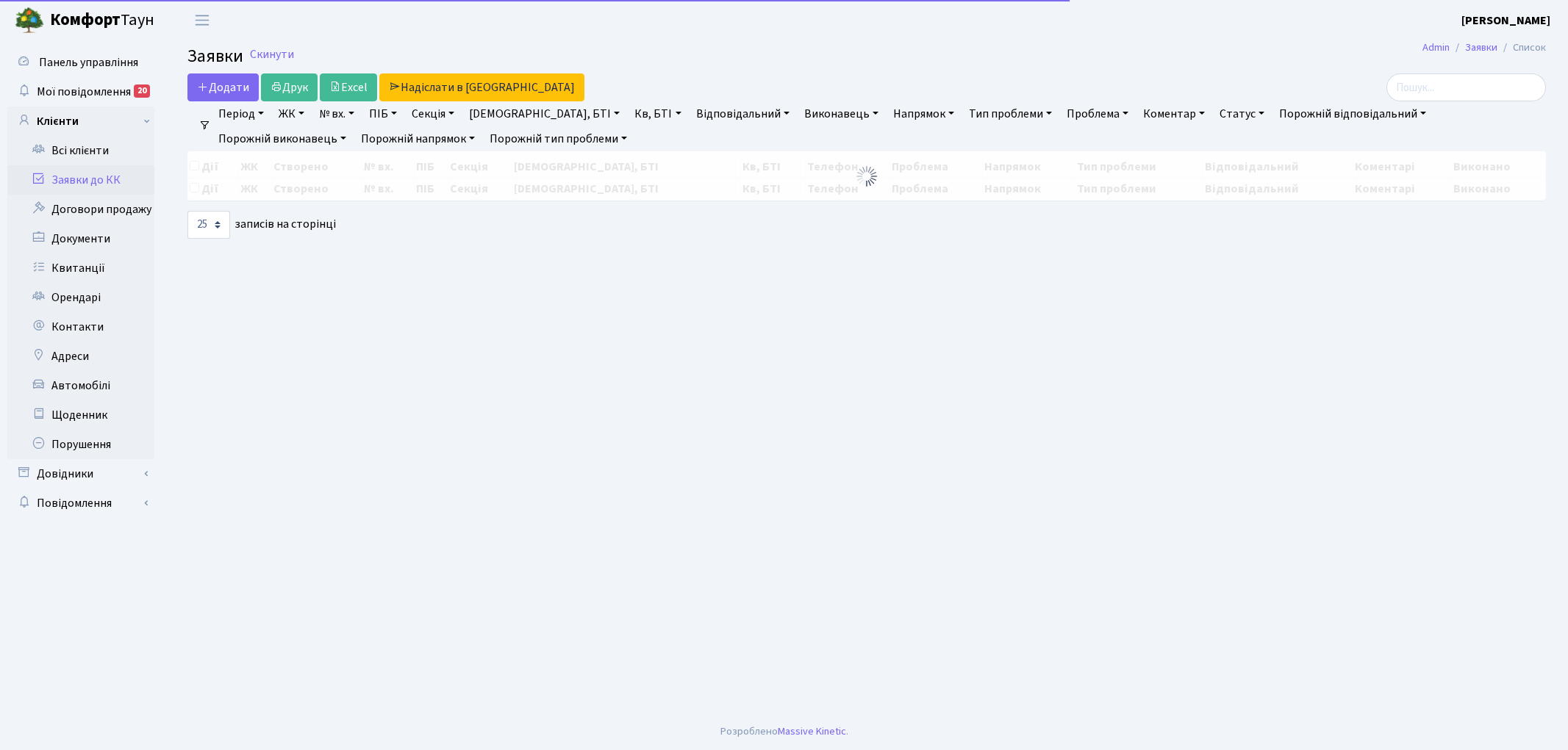
select select "25"
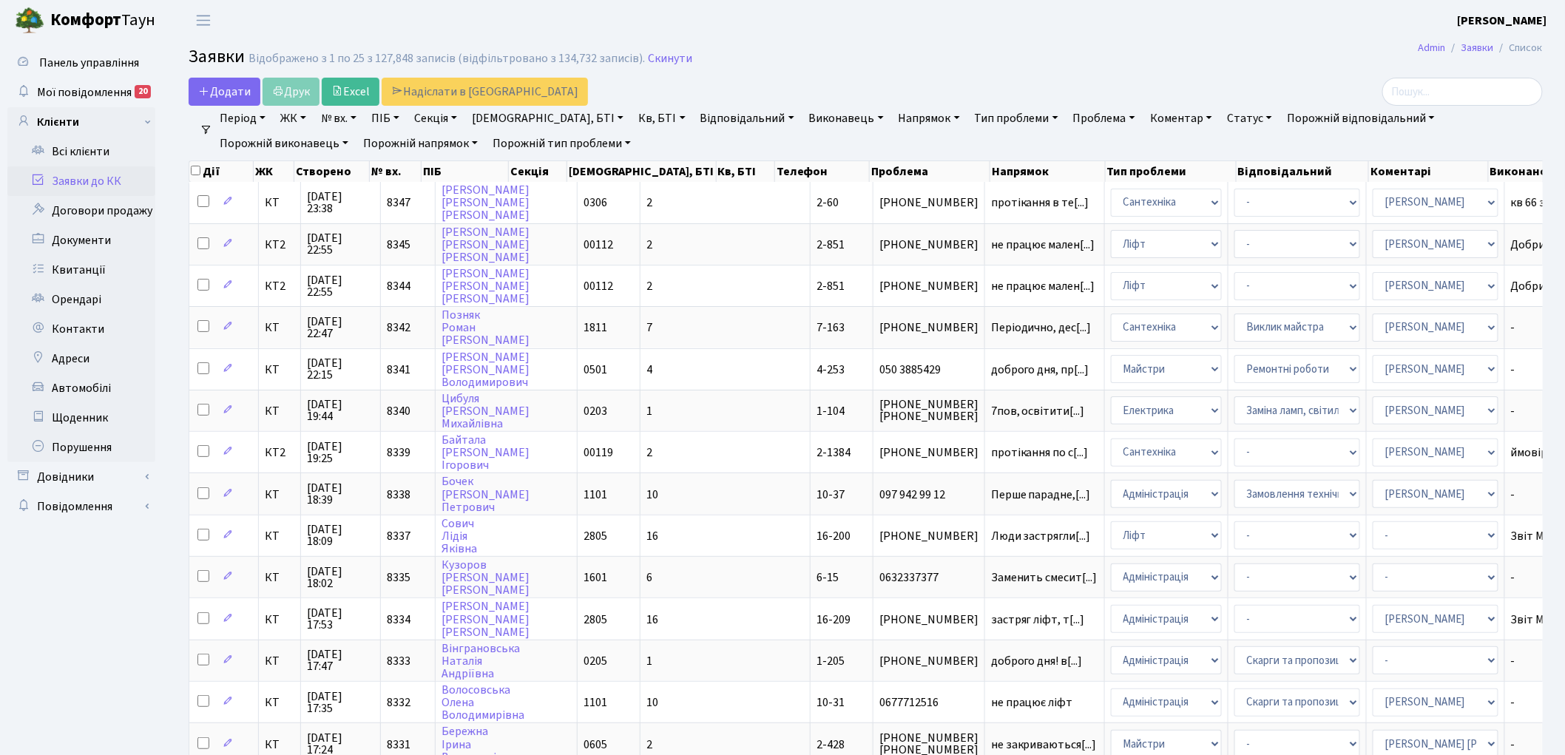
click at [656, 61] on link "Скинути" at bounding box center [670, 59] width 44 height 14
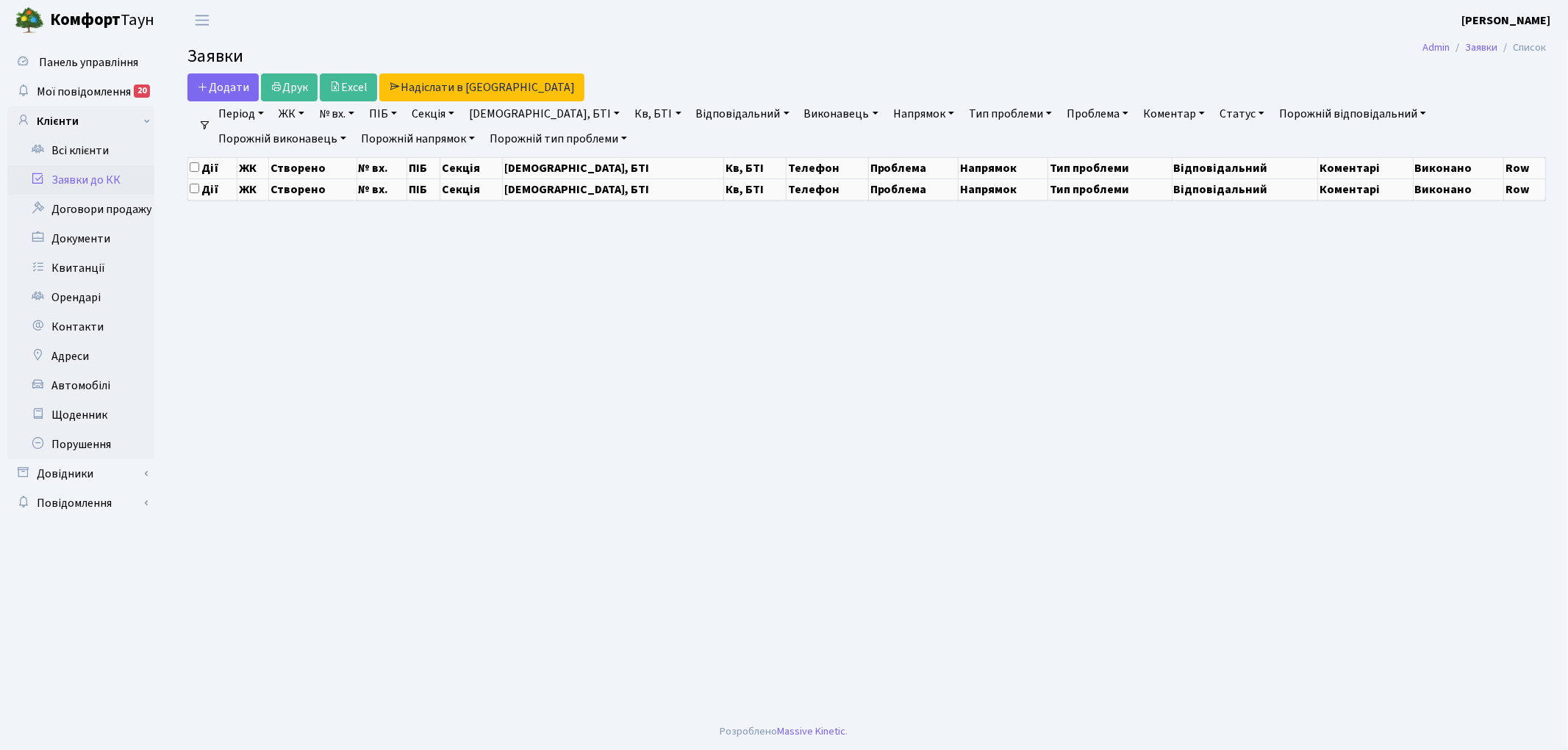
select select "25"
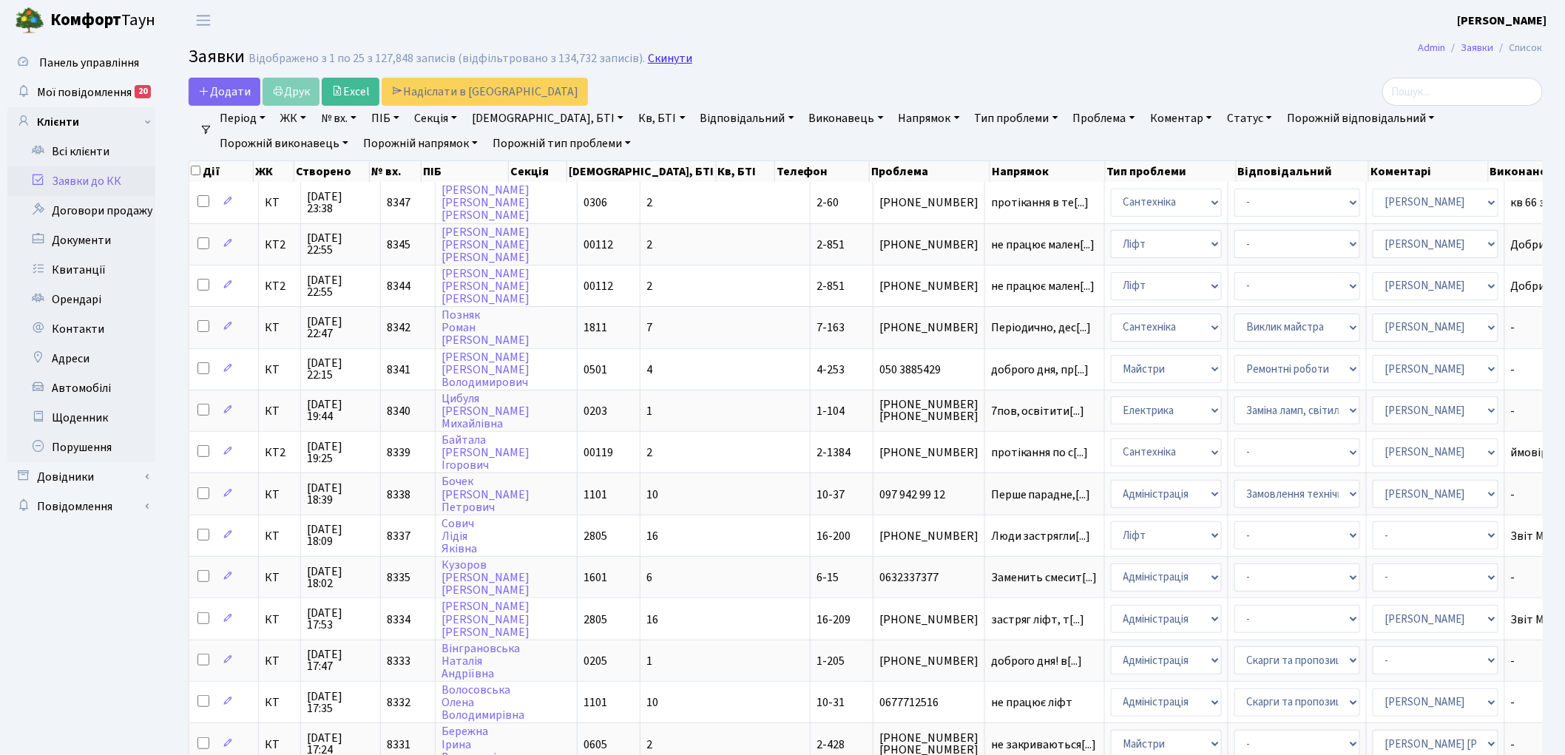
click at [648, 53] on link "Скинути" at bounding box center [670, 59] width 44 height 14
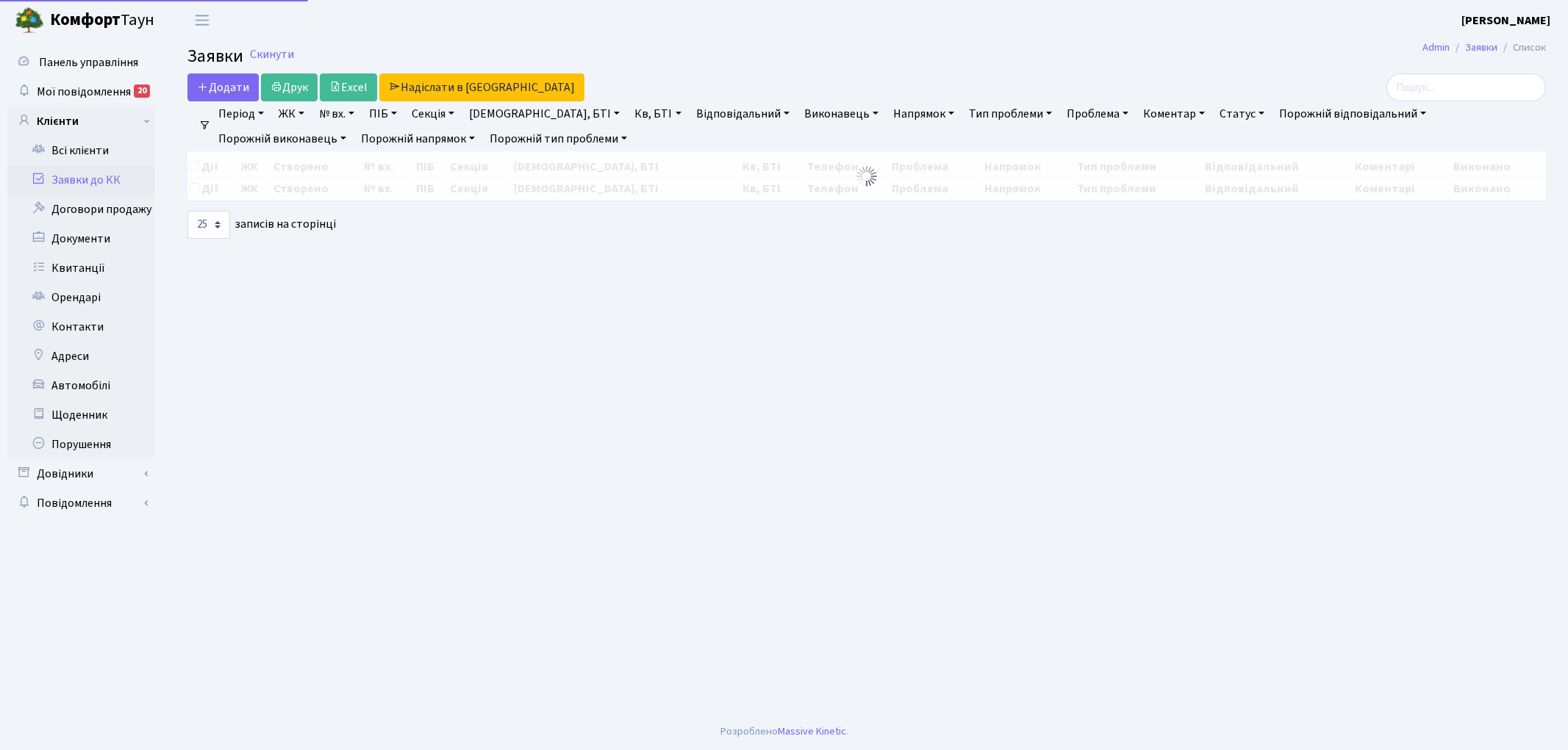
select select "25"
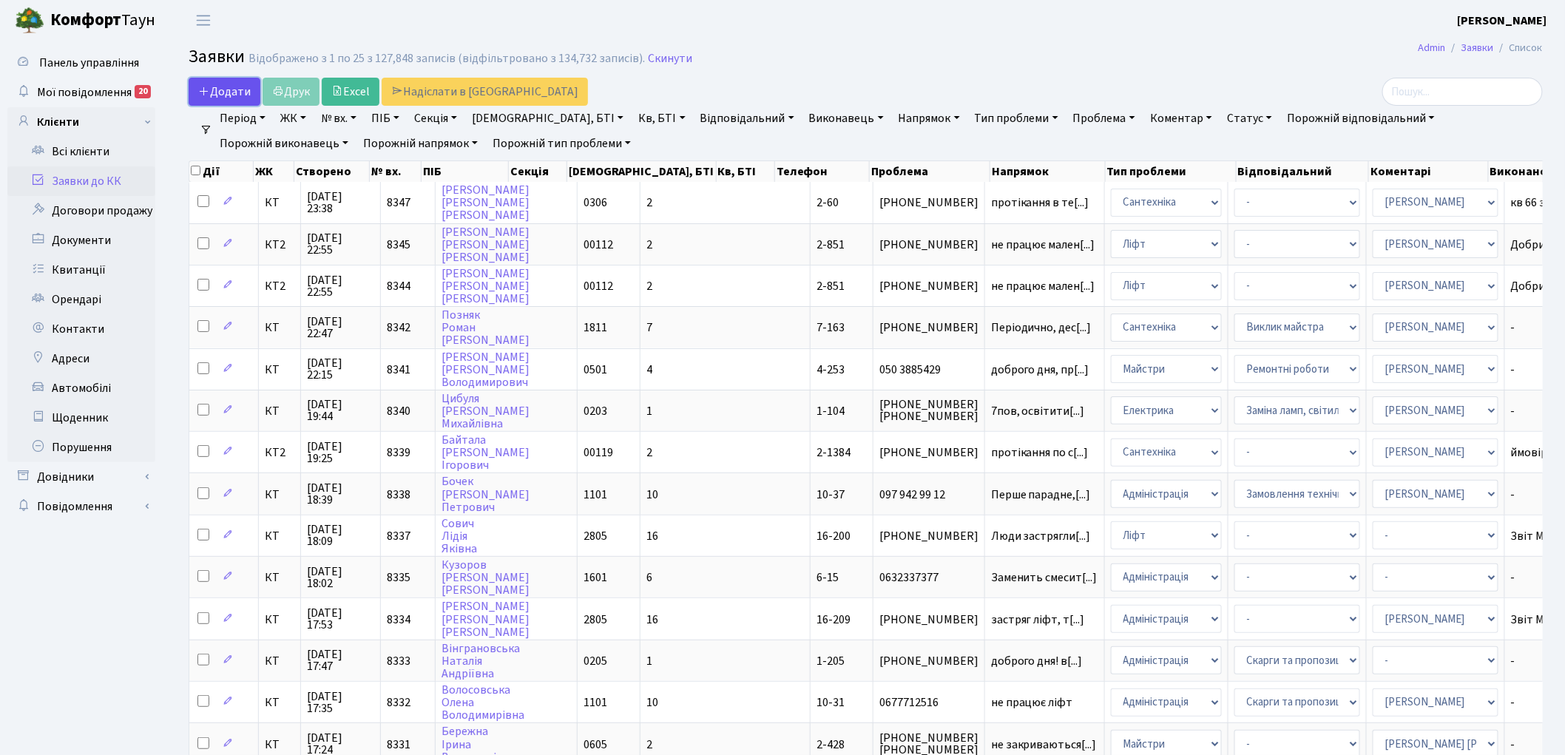
click at [218, 87] on span "Додати" at bounding box center [224, 92] width 53 height 16
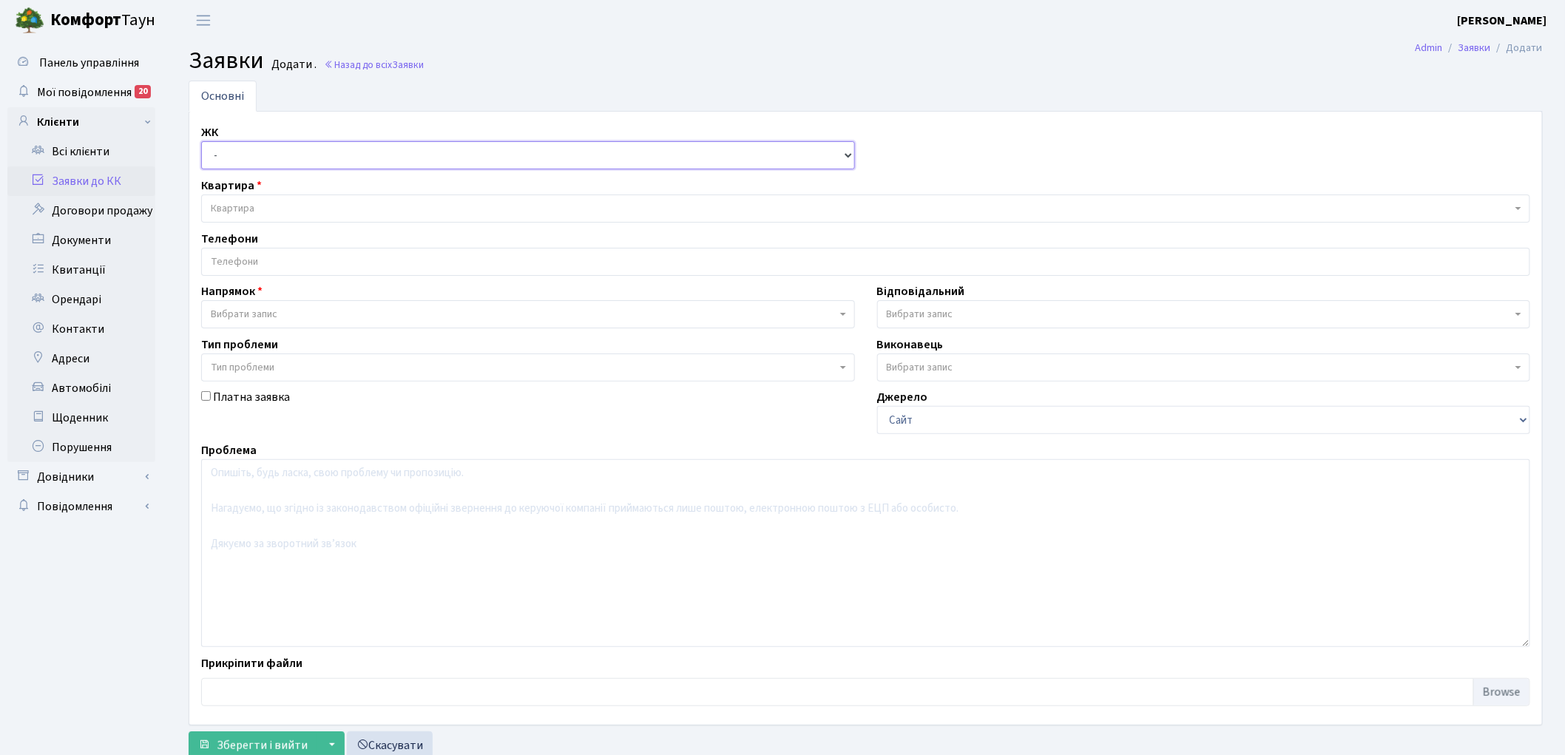
click at [260, 152] on select "- КТ, вул. Регенераторна, 4 КТ2, просп. Соборності, 17 КТ3, вул. Березнева, 16 …" at bounding box center [528, 155] width 654 height 28
select select "295"
click at [201, 141] on select "- КТ, вул. Регенераторна, 4 КТ2, просп. Соборності, 17 КТ3, вул. Березнева, 16 …" at bounding box center [528, 155] width 654 height 28
select select
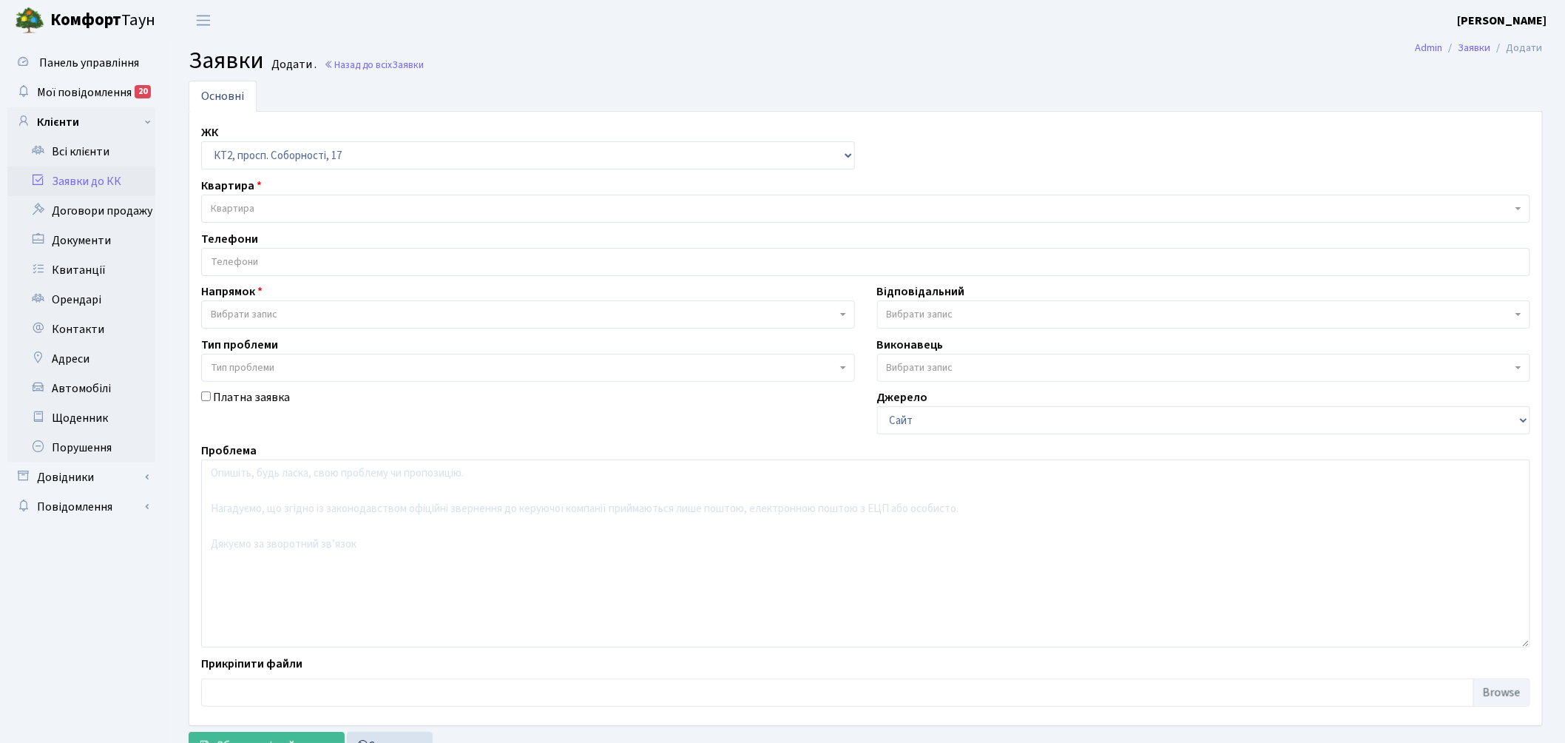
click at [311, 204] on span "Квартира" at bounding box center [861, 208] width 1301 height 15
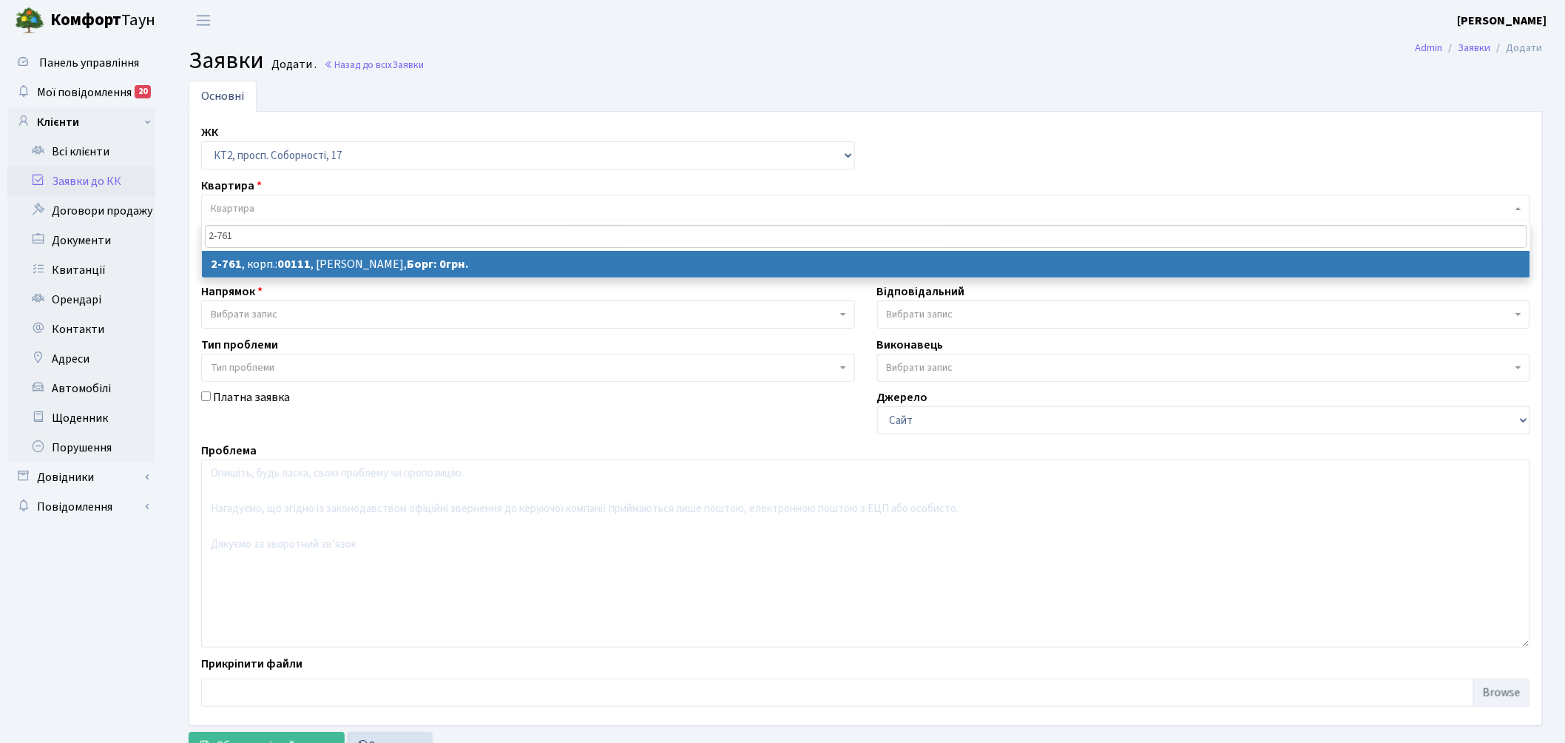
type input "2-761"
select select
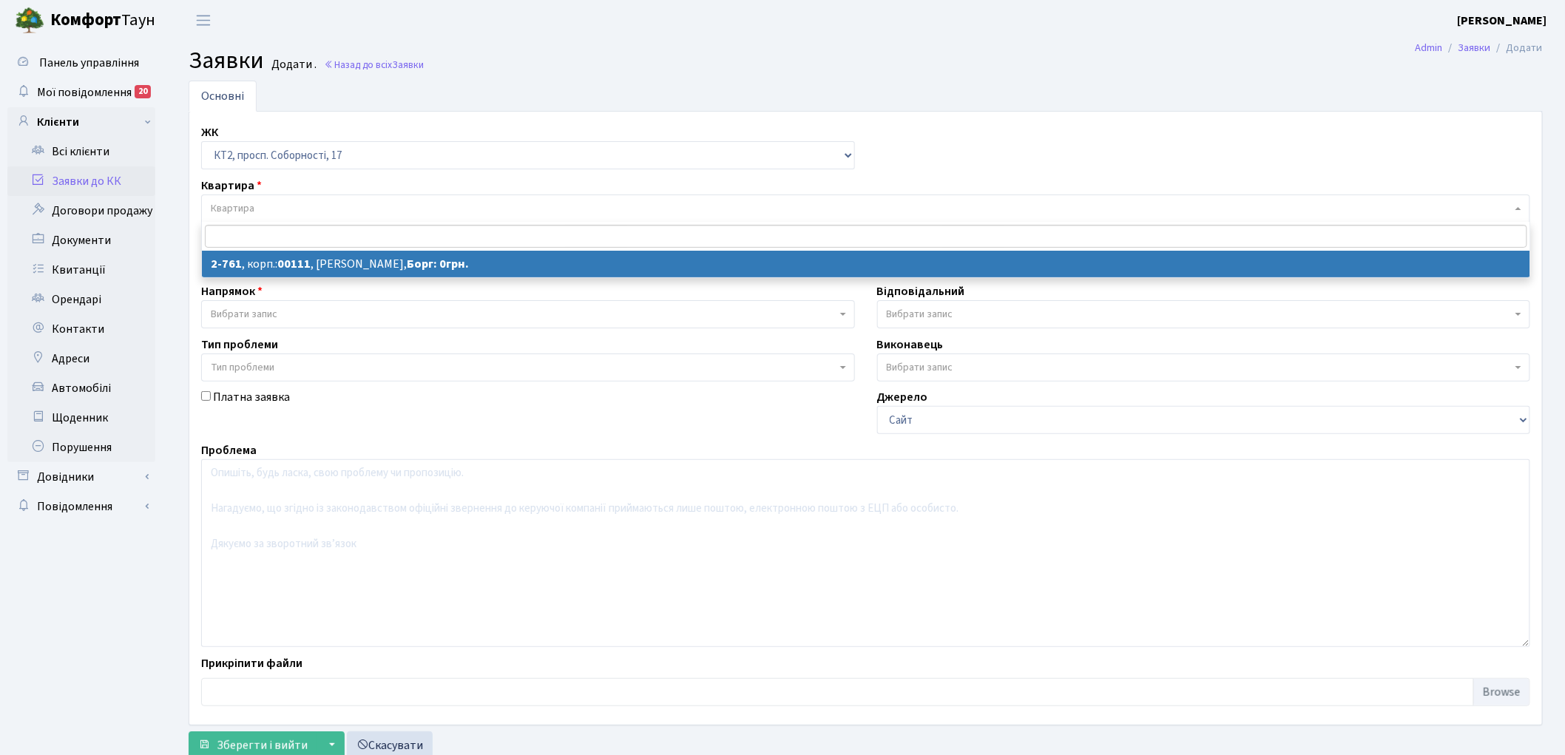
select select "15811"
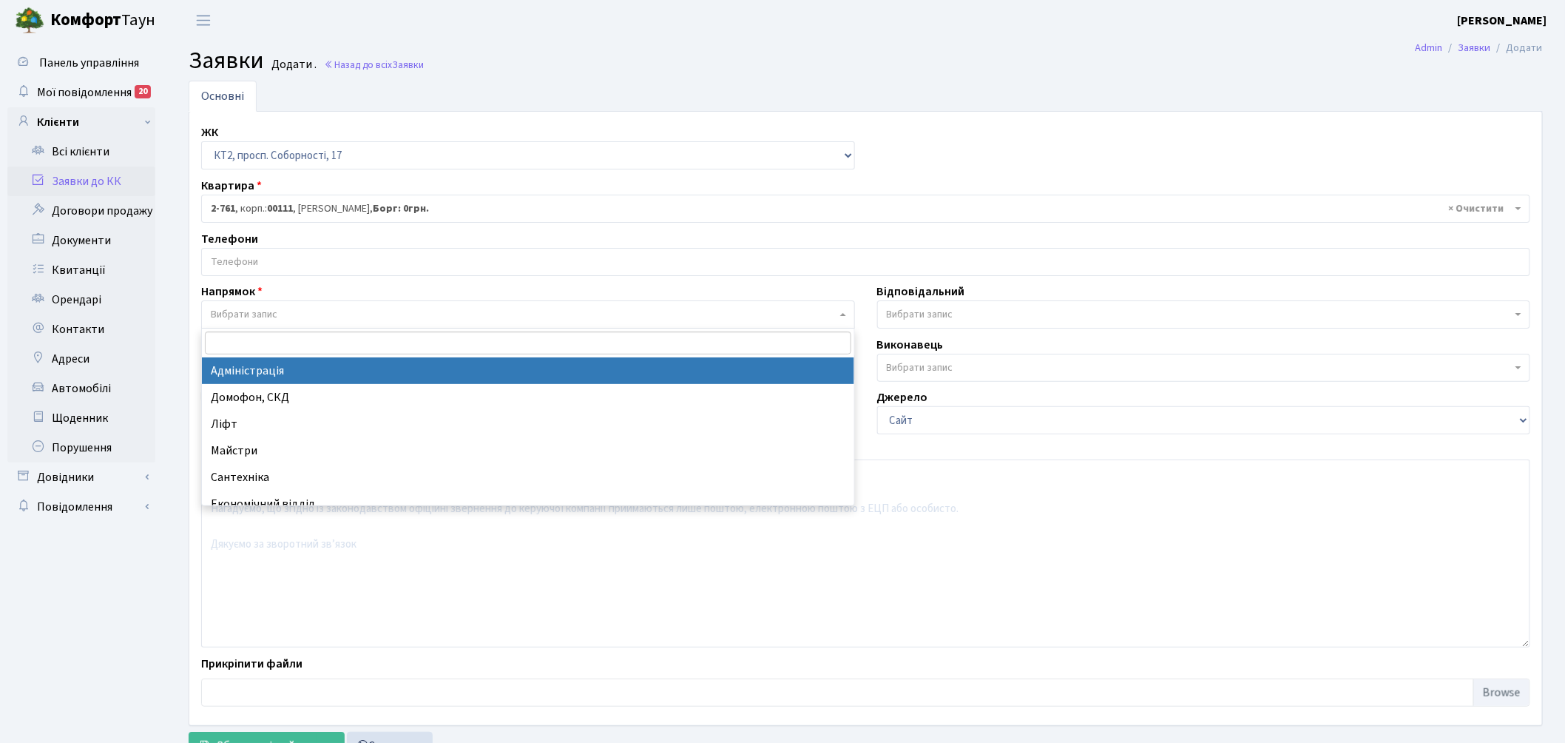
click at [274, 306] on span "Вибрати запис" at bounding box center [528, 314] width 654 height 28
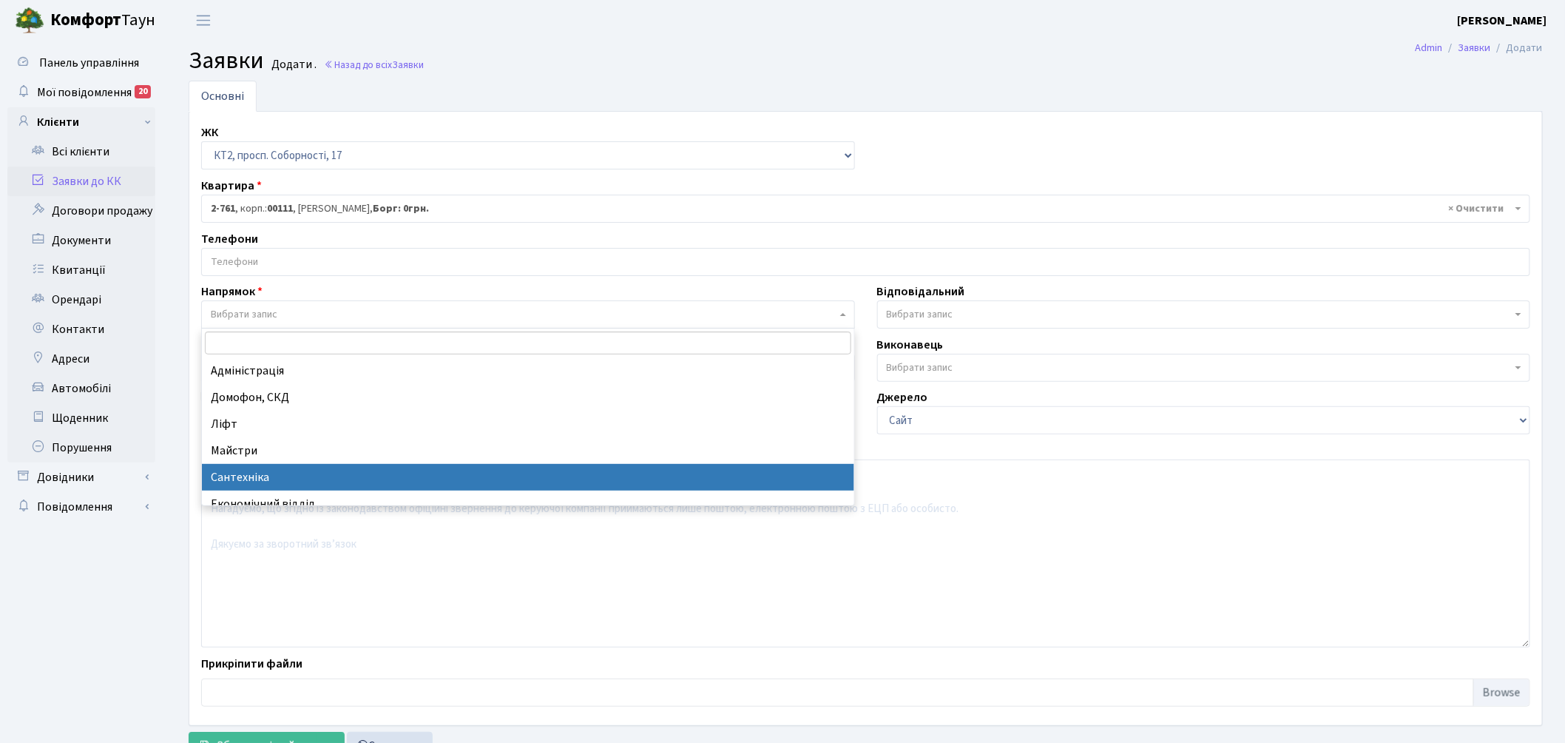
select select "2"
select select
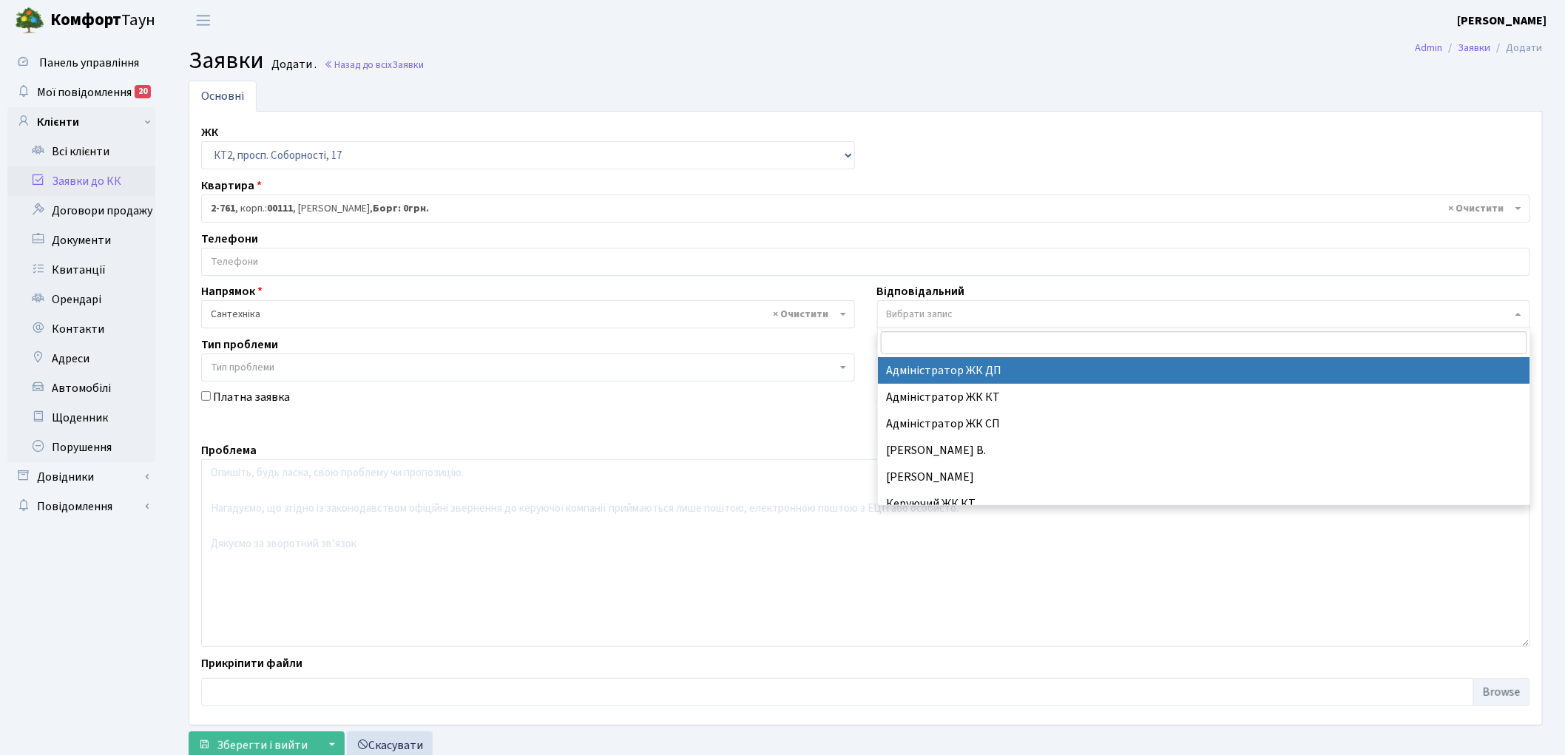
click at [945, 313] on span "Вибрати запис" at bounding box center [920, 314] width 67 height 15
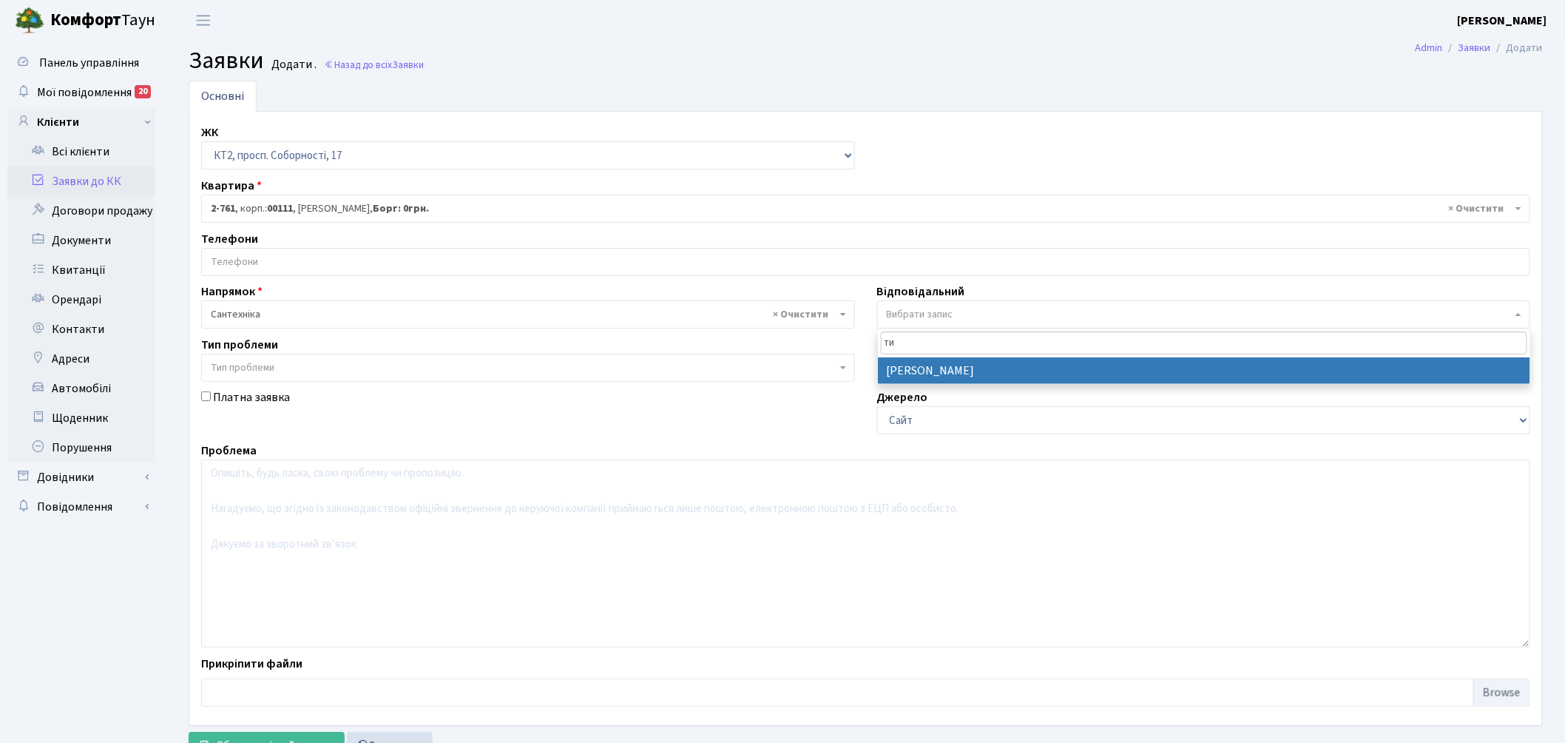
type input "ти"
select select "67"
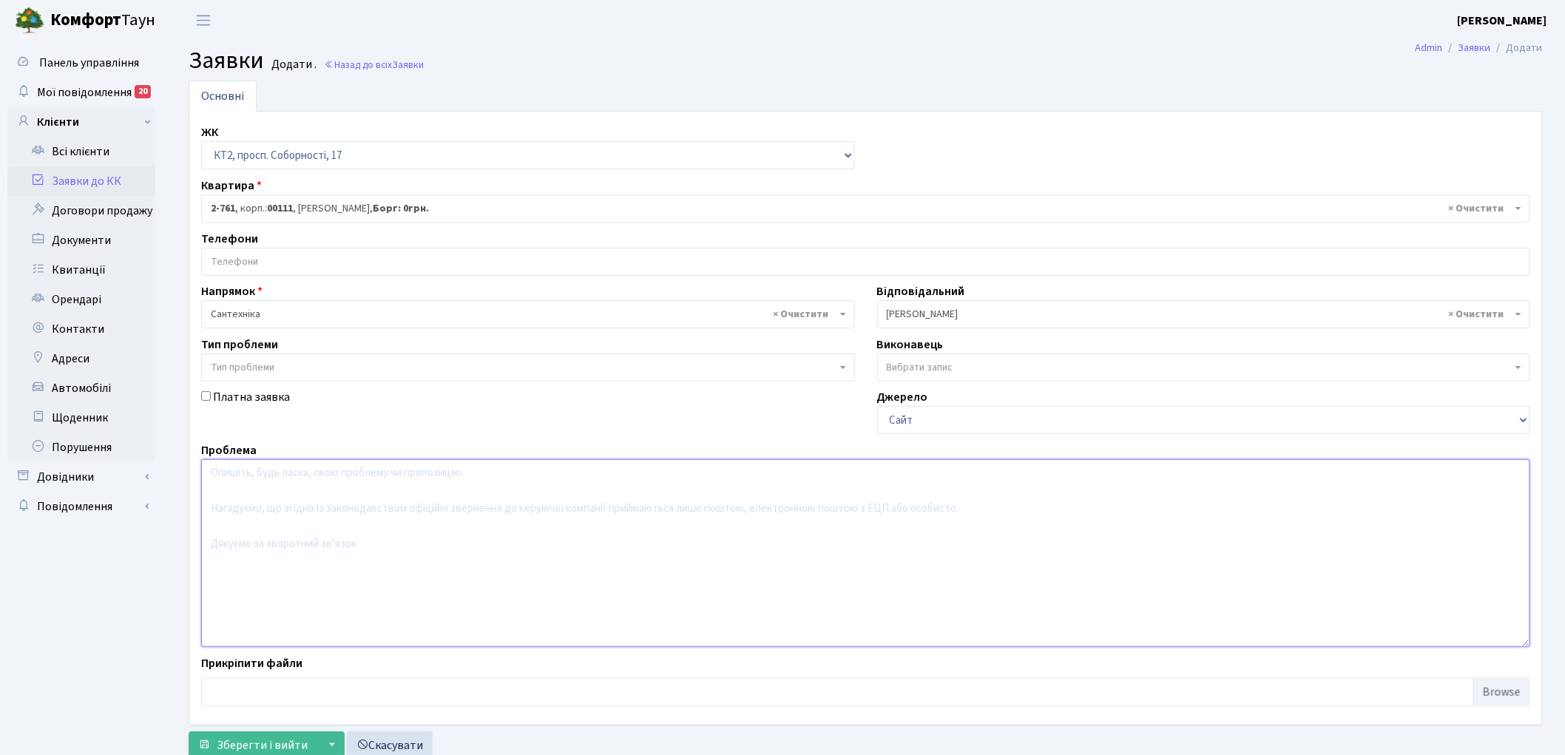
click at [331, 527] on textarea at bounding box center [865, 553] width 1329 height 188
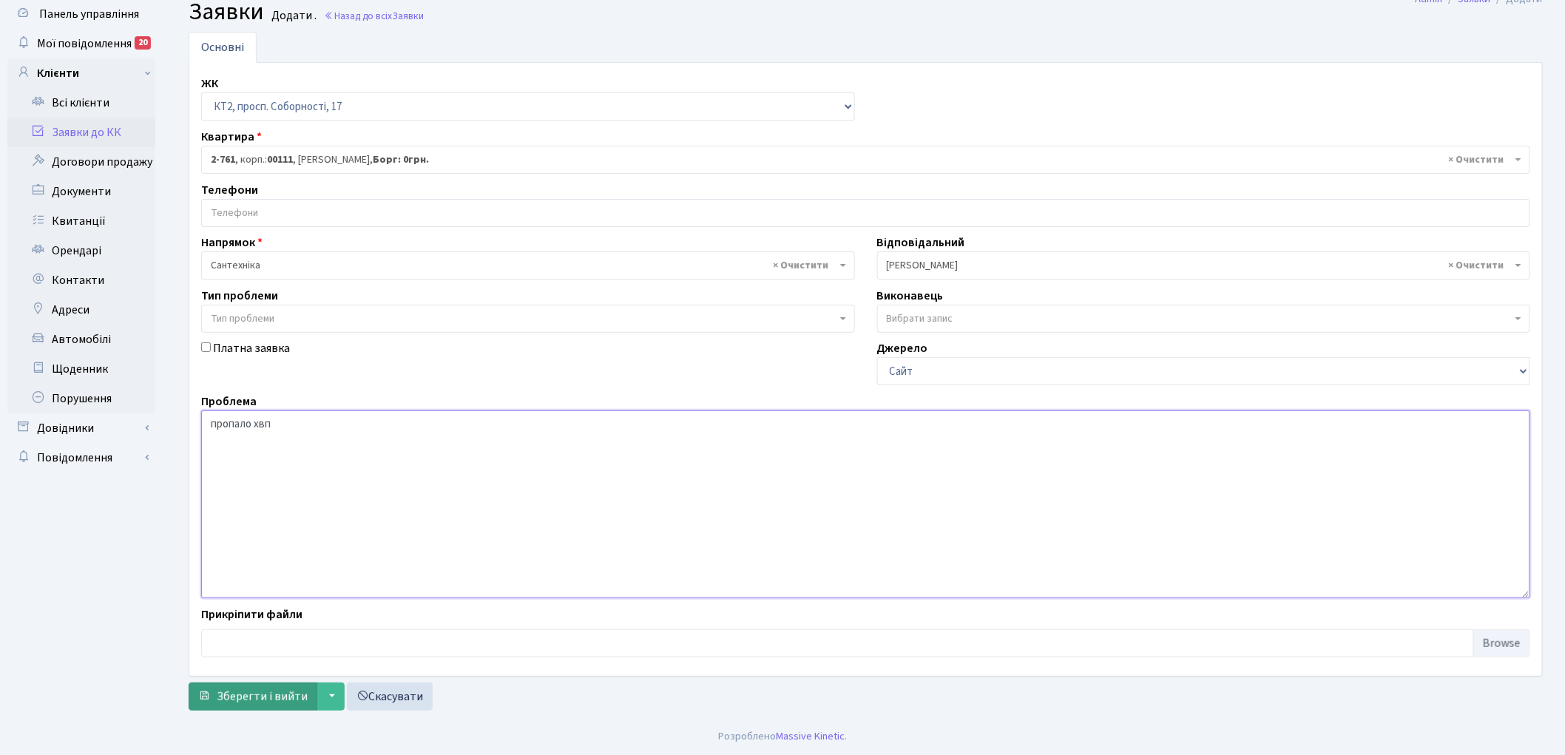
type textarea "пропало хвп"
click at [232, 700] on span "Зберегти і вийти" at bounding box center [262, 697] width 91 height 16
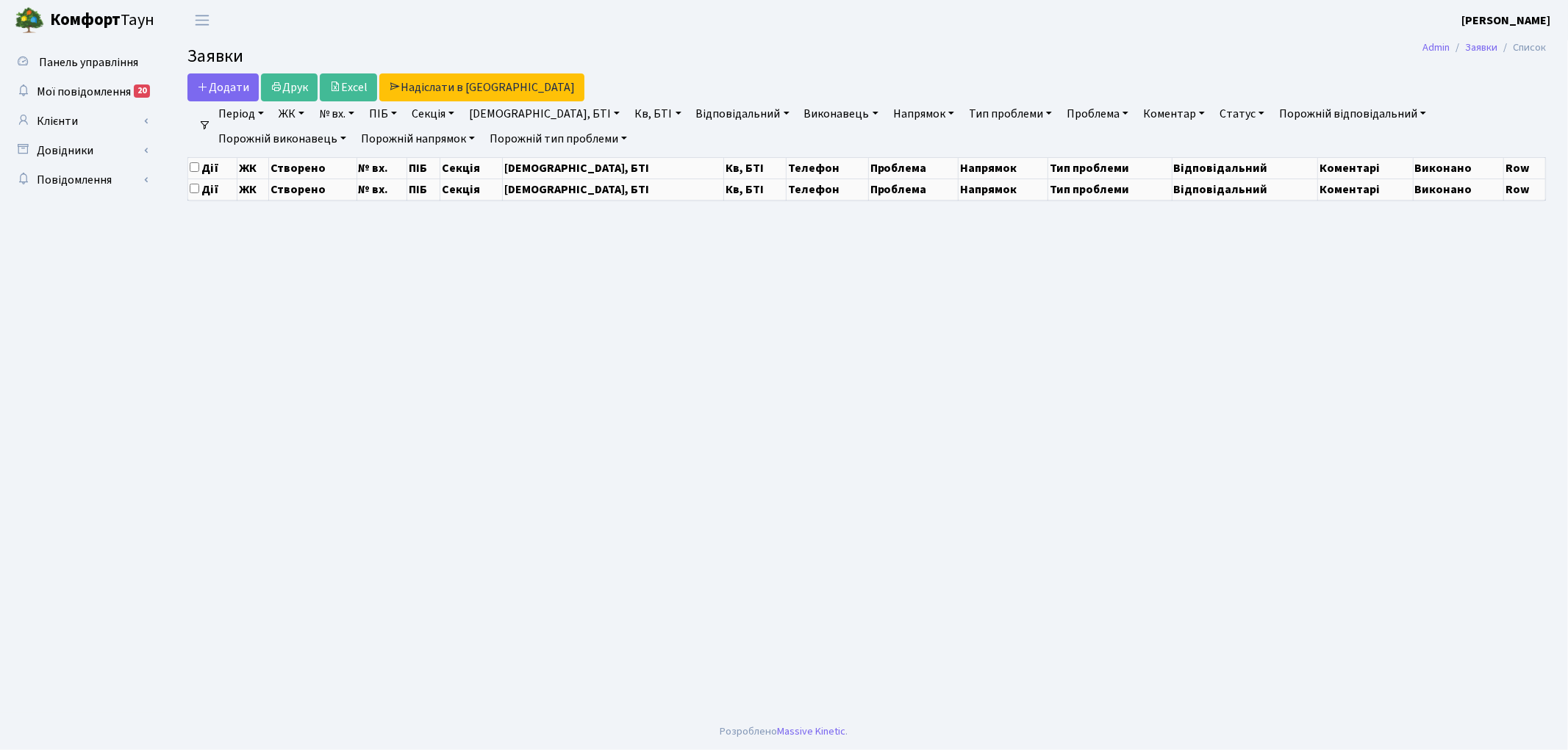
select select "25"
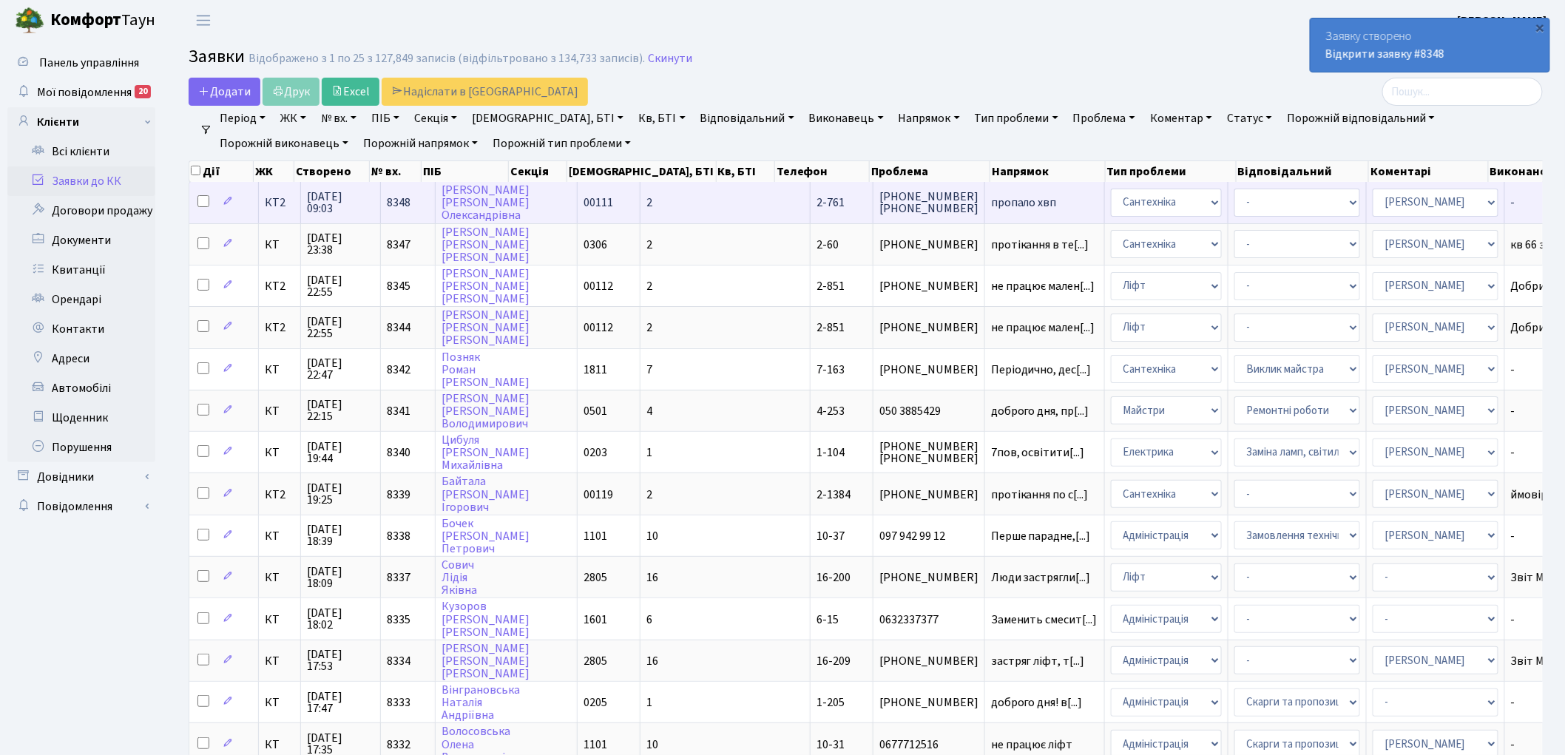
click at [395, 202] on span "8348" at bounding box center [399, 203] width 24 height 16
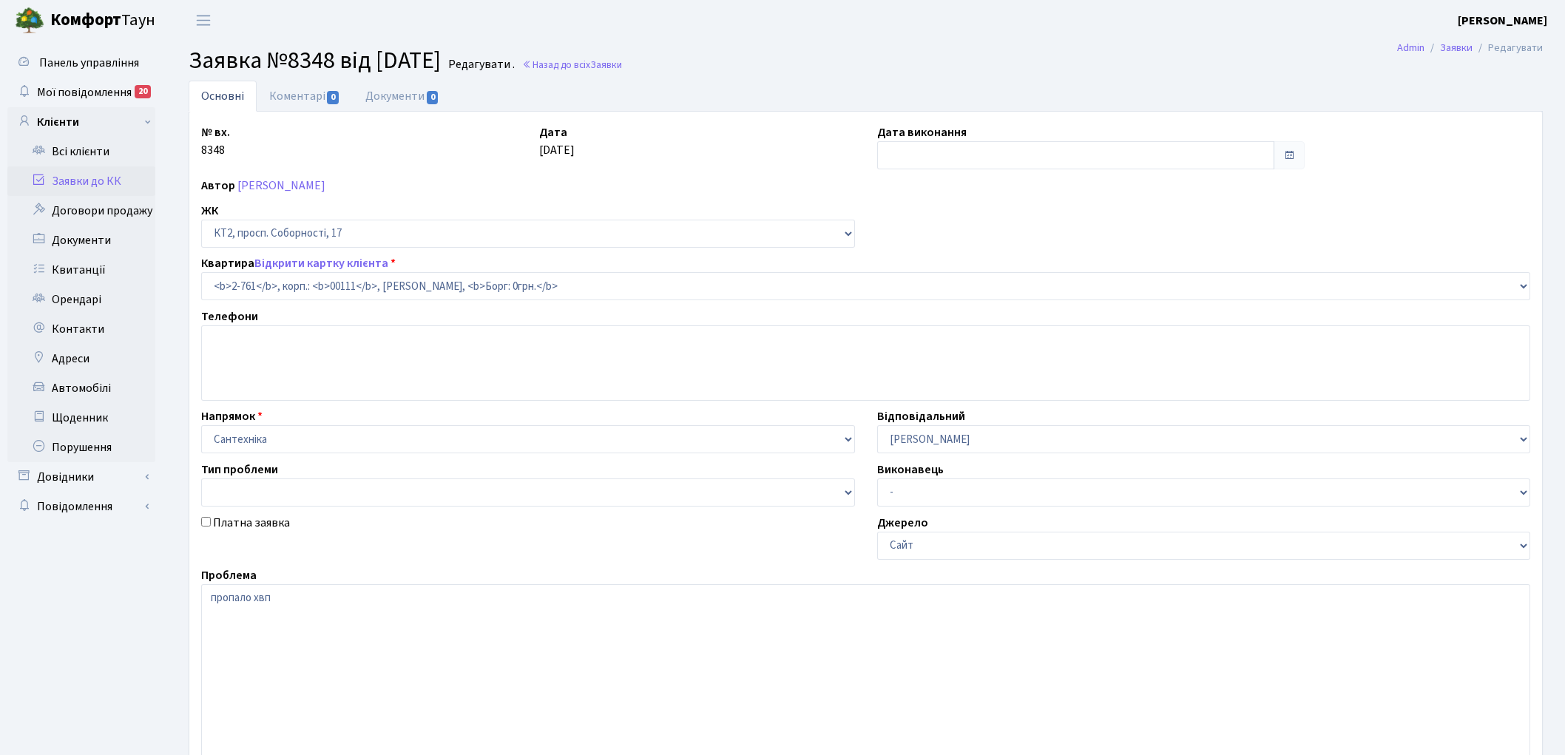
select select "15811"
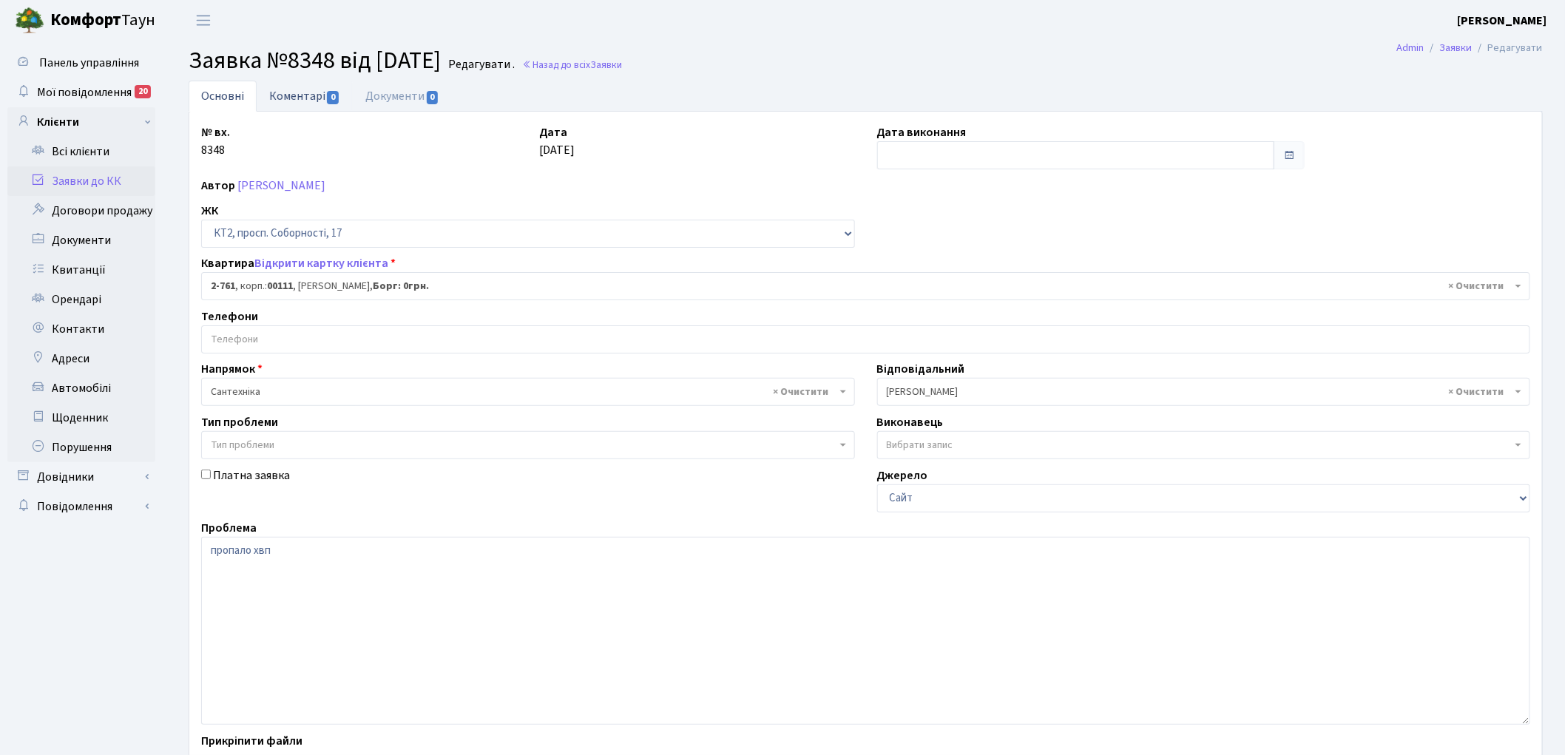
click at [290, 97] on link "Коментарі 0" at bounding box center [305, 96] width 96 height 30
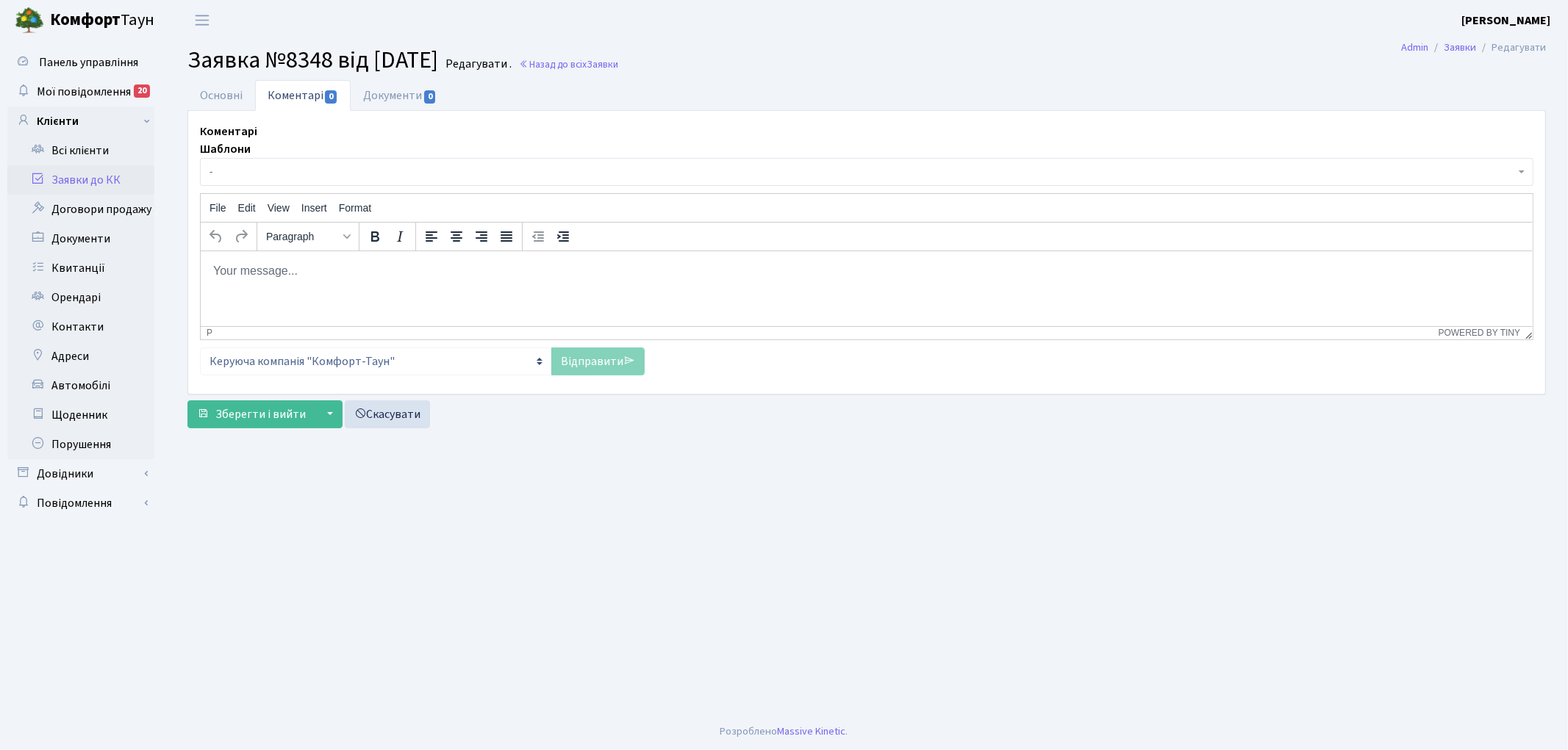
click at [313, 280] on html at bounding box center [865, 270] width 1332 height 40
click at [599, 365] on link "Відправити" at bounding box center [598, 362] width 93 height 28
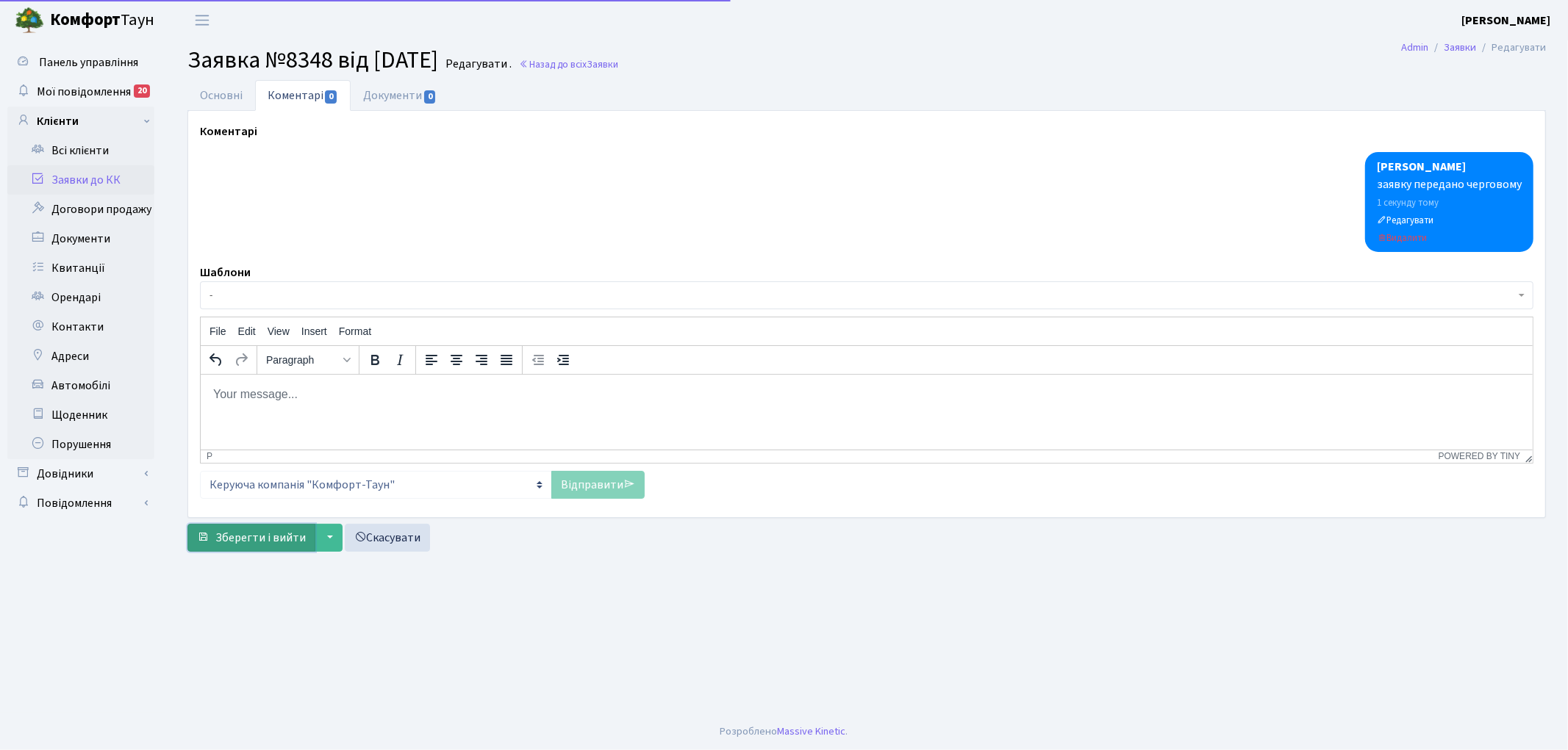
click at [263, 537] on span "Зберегти і вийти" at bounding box center [260, 537] width 90 height 16
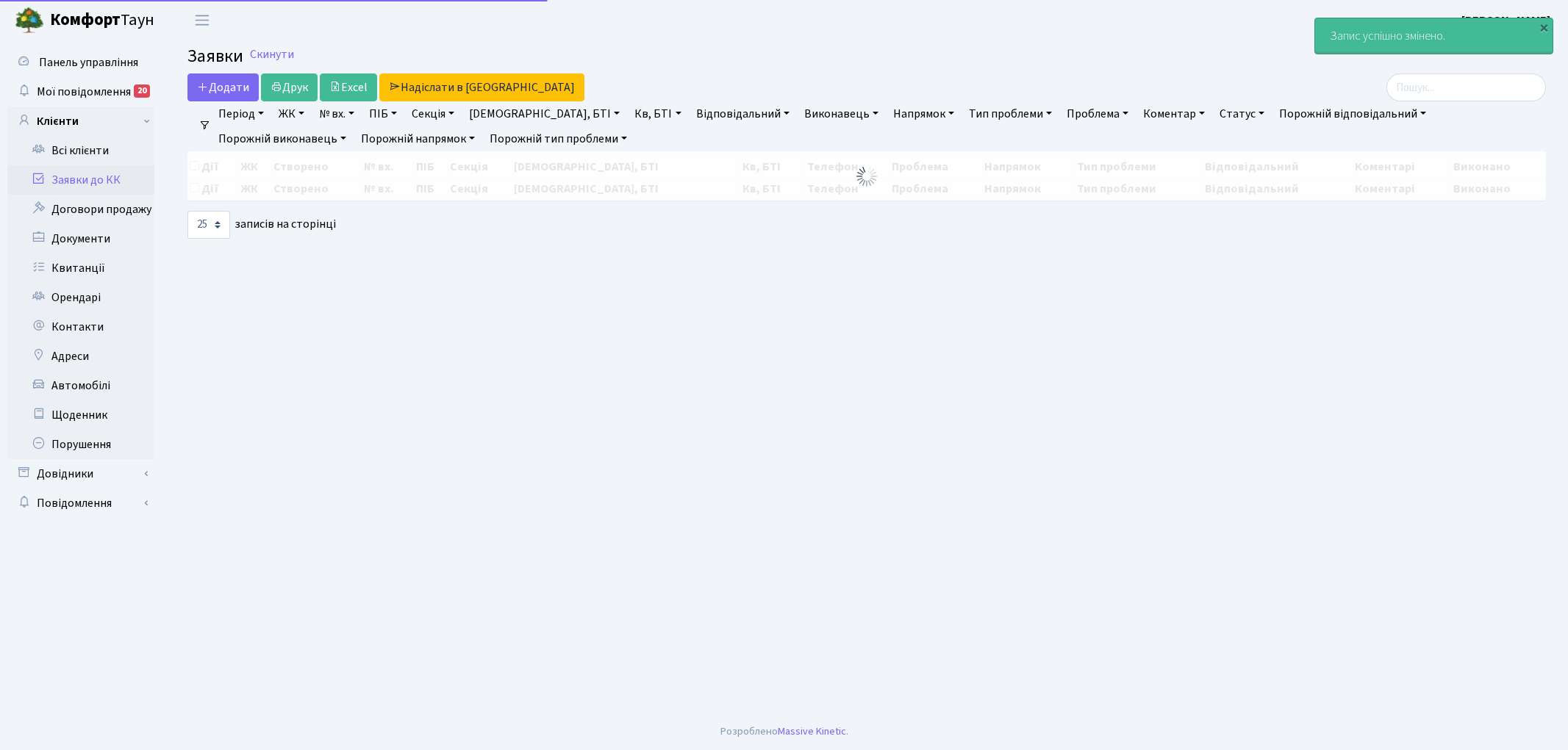
select select "25"
